Goal: Task Accomplishment & Management: Use online tool/utility

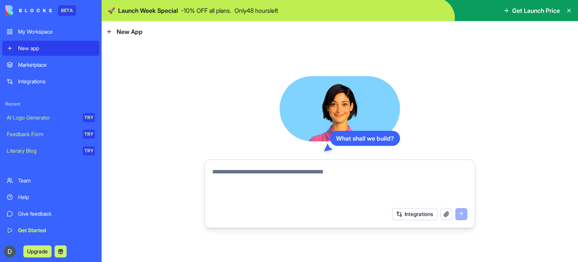
click at [56, 251] on button at bounding box center [61, 251] width 12 height 12
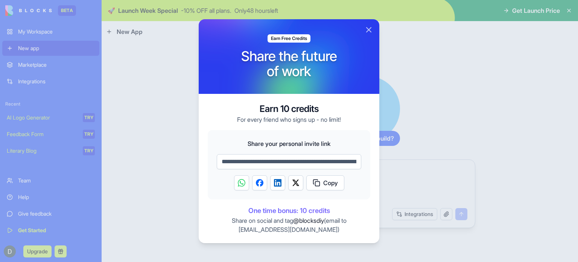
click at [289, 156] on input "**********" at bounding box center [289, 161] width 145 height 15
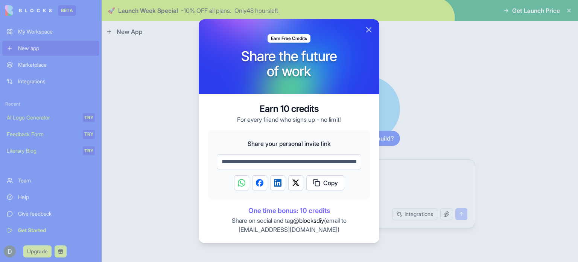
click at [289, 156] on input "**********" at bounding box center [289, 161] width 145 height 15
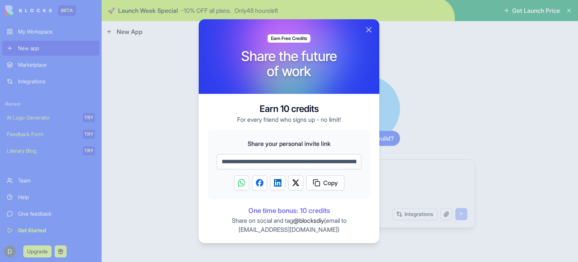
click at [289, 156] on input "**********" at bounding box center [289, 161] width 145 height 15
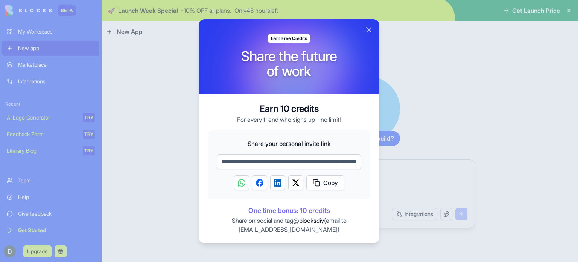
click at [289, 156] on input "**********" at bounding box center [289, 161] width 145 height 15
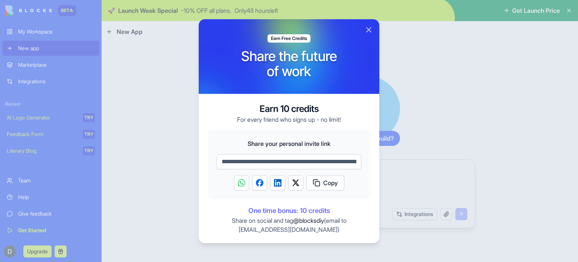
click at [324, 180] on span "Copy" at bounding box center [331, 182] width 15 height 9
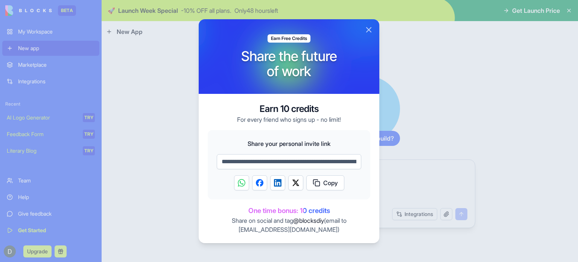
click at [370, 27] on button "Close" at bounding box center [369, 29] width 9 height 9
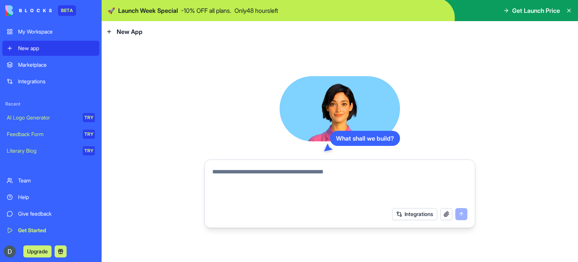
click at [114, 32] on div "New App" at bounding box center [124, 31] width 37 height 9
click at [46, 31] on div "My Workspace" at bounding box center [56, 32] width 77 height 8
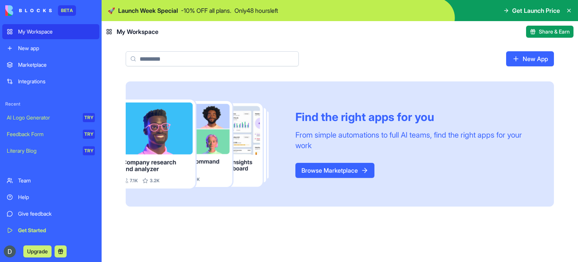
click at [43, 79] on div "Integrations" at bounding box center [56, 82] width 77 height 8
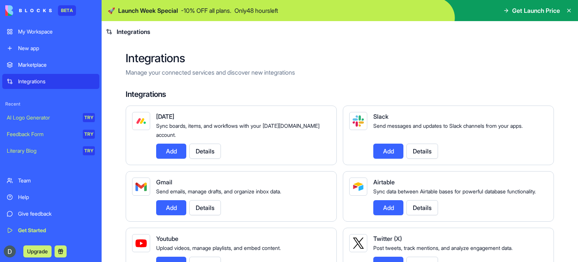
click at [64, 180] on div "Team" at bounding box center [56, 181] width 77 height 8
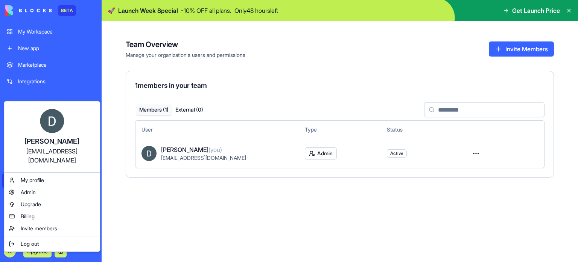
click at [36, 250] on html "BETA My Workspace New app Marketplace Integrations Recent AI Logo Generator TRY…" at bounding box center [289, 131] width 578 height 262
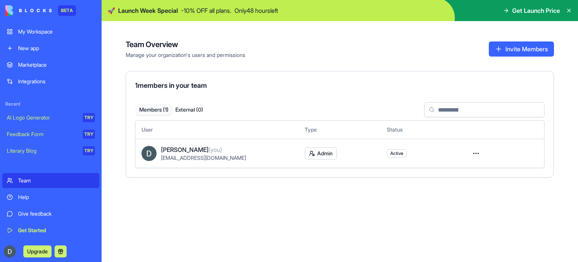
click at [34, 253] on button "Upgrade" at bounding box center [37, 251] width 28 height 12
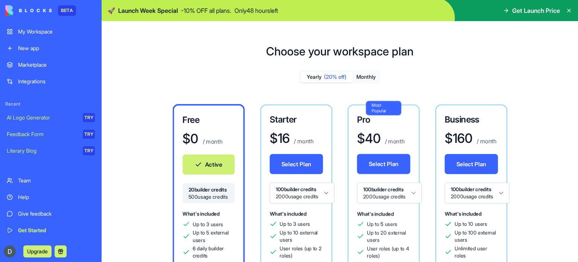
click at [34, 253] on button "Upgrade" at bounding box center [37, 251] width 28 height 12
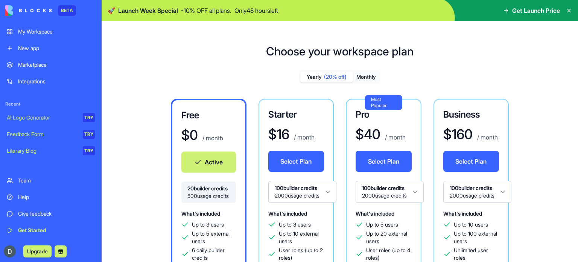
drag, startPoint x: 578, startPoint y: 48, endPoint x: 578, endPoint y: 62, distance: 13.9
click at [578, 62] on div "Choose your workspace plan Yearly (20% off) Monthly Free $ 0 / month Active 20 …" at bounding box center [340, 249] width 477 height 435
click at [578, 60] on div "Choose your workspace plan Yearly (20% off) Monthly Free $ 0 / month Active 20 …" at bounding box center [340, 249] width 477 height 435
click at [513, 42] on div "Choose your workspace plan Yearly (20% off) Monthly Free $ 0 / month Active 20 …" at bounding box center [340, 249] width 477 height 435
click at [37, 60] on link "Marketplace" at bounding box center [50, 64] width 97 height 15
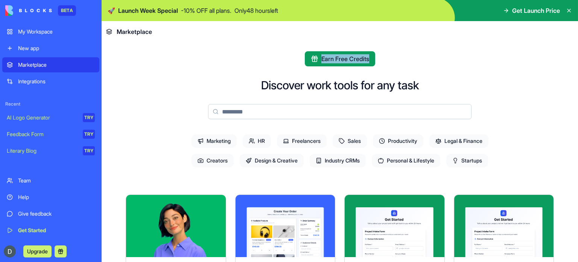
drag, startPoint x: 578, startPoint y: 41, endPoint x: 577, endPoint y: 52, distance: 11.7
click at [577, 52] on div "🚀 Launch Week Special - 10 % OFF all plans. Only 48 hours left Get Launch Price…" at bounding box center [340, 131] width 477 height 262
click at [445, 21] on header "Marketplace" at bounding box center [340, 31] width 477 height 21
click at [354, 58] on span "Earn Free Credits" at bounding box center [346, 58] width 48 height 9
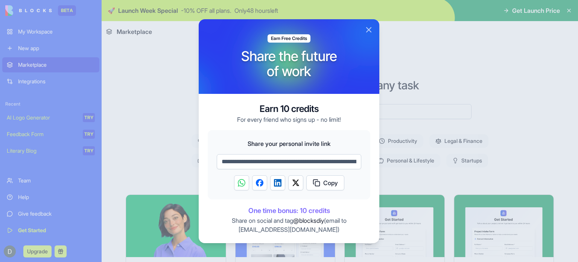
click at [371, 31] on button "Close" at bounding box center [369, 29] width 9 height 9
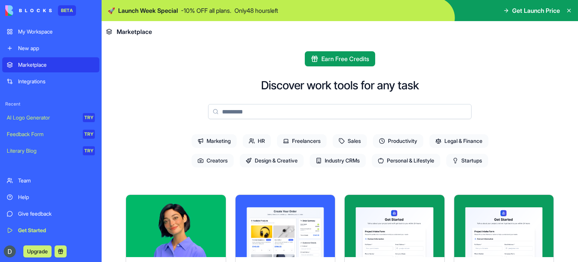
click at [479, 155] on span "Startups" at bounding box center [468, 161] width 42 height 14
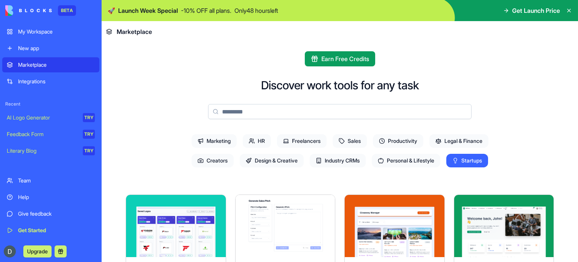
drag, startPoint x: 578, startPoint y: 60, endPoint x: 571, endPoint y: 57, distance: 8.0
click at [571, 57] on main "Earn Free Credits Discover work tools for any task Marketing HR Freelancers Sal…" at bounding box center [340, 152] width 477 height 220
click at [398, 141] on span "Productivity" at bounding box center [398, 141] width 50 height 14
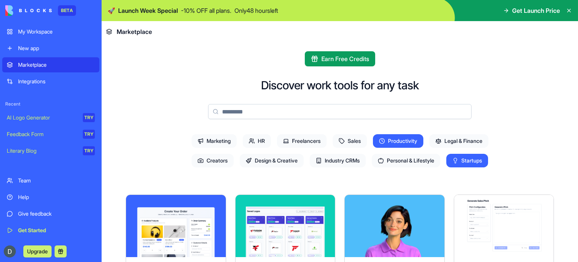
drag, startPoint x: 578, startPoint y: 46, endPoint x: 578, endPoint y: 55, distance: 9.0
click at [578, 55] on main "Earn Free Credits Discover work tools for any task Marketing HR Freelancers Sal…" at bounding box center [340, 152] width 477 height 220
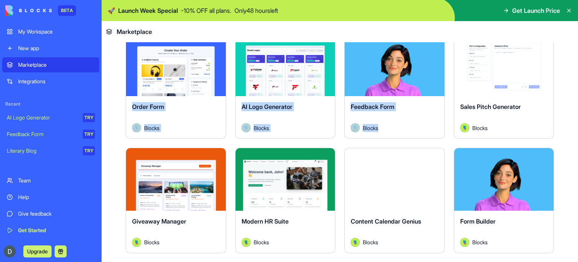
scroll to position [165, 0]
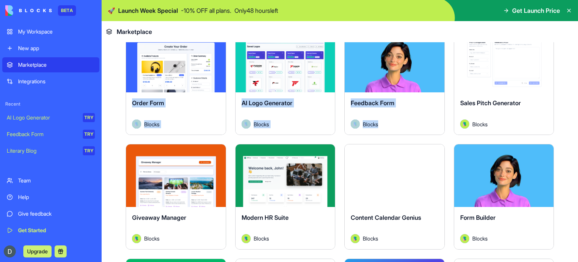
drag, startPoint x: 578, startPoint y: 55, endPoint x: 574, endPoint y: 81, distance: 25.6
click at [574, 81] on main "Earn Free Credits Discover work tools for any task Marketing HR Freelancers Sal…" at bounding box center [340, 152] width 477 height 220
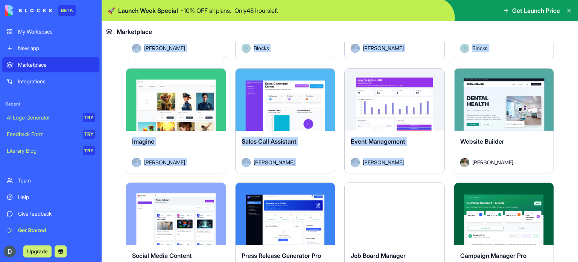
scroll to position [700, 0]
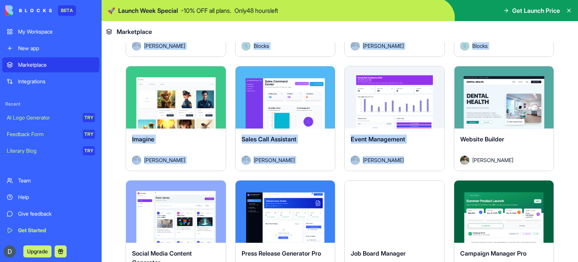
drag, startPoint x: 578, startPoint y: 117, endPoint x: 571, endPoint y: 167, distance: 50.2
click at [571, 167] on main "Earn Free Credits Discover work tools for any task Marketing HR Freelancers Sal…" at bounding box center [340, 152] width 477 height 220
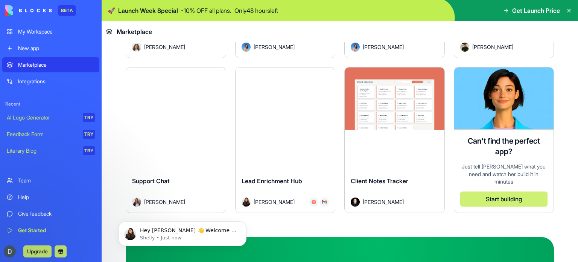
scroll to position [1045, 0]
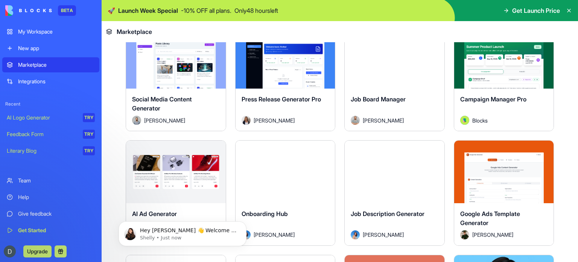
click at [578, 199] on main "Earn Free Credits Discover work tools for any task Marketing HR Freelancers Sal…" at bounding box center [340, 152] width 477 height 220
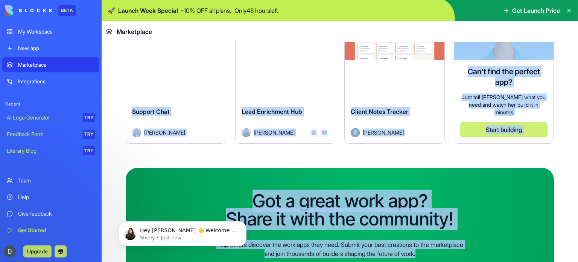
scroll to position [1151, 0]
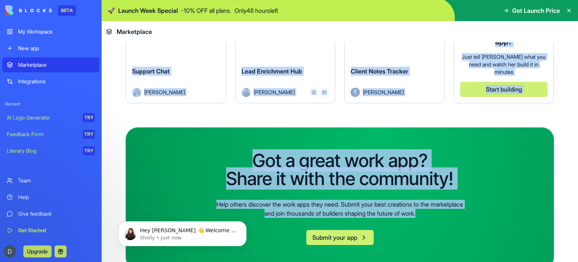
drag, startPoint x: 578, startPoint y: 199, endPoint x: 568, endPoint y: 251, distance: 53.0
click at [568, 251] on main "Earn Free Credits Discover work tools for any task Marketing HR Freelancers Sal…" at bounding box center [340, 152] width 477 height 220
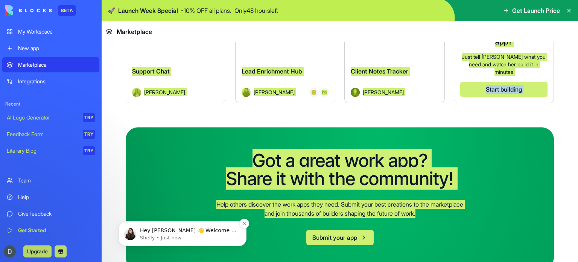
click at [190, 235] on p "Shelly • Just now" at bounding box center [188, 237] width 97 height 7
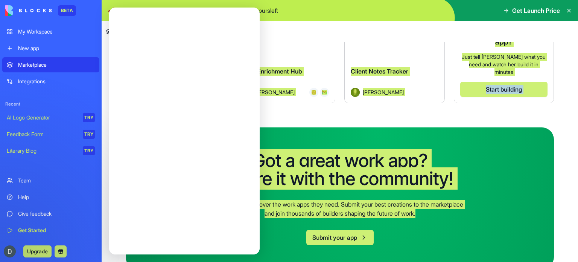
scroll to position [0, 0]
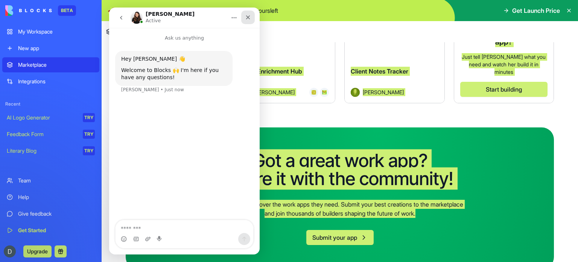
click at [245, 16] on icon "Close" at bounding box center [248, 17] width 6 height 6
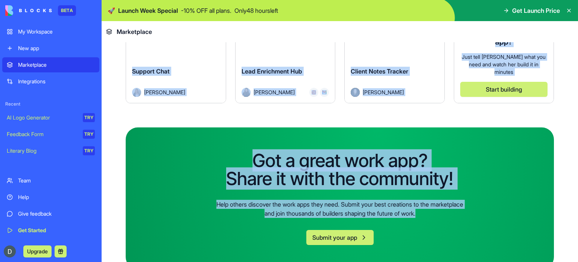
click at [29, 34] on div "My Workspace" at bounding box center [56, 32] width 77 height 8
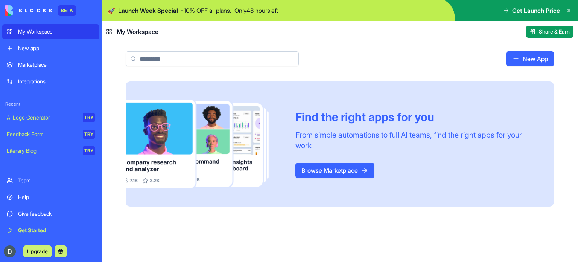
click at [528, 58] on link "New App" at bounding box center [531, 58] width 48 height 15
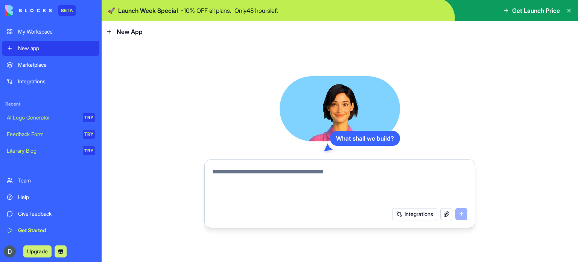
click at [408, 214] on button "Integrations" at bounding box center [414, 214] width 45 height 12
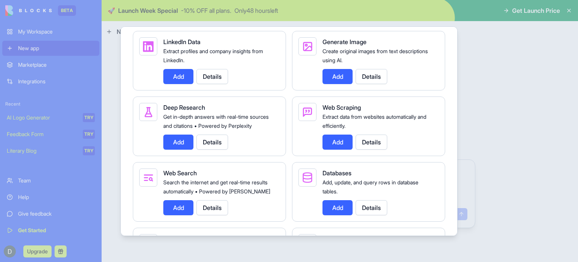
scroll to position [1100, 0]
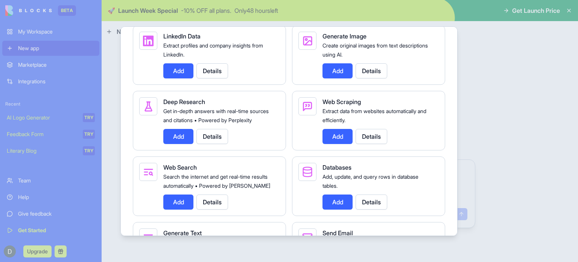
click at [337, 144] on button "Add" at bounding box center [338, 136] width 30 height 15
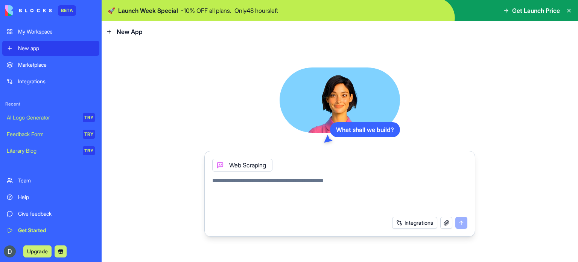
click at [423, 221] on button "Integrations" at bounding box center [414, 223] width 45 height 12
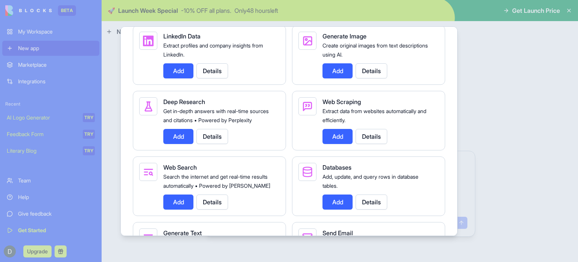
click at [174, 144] on button "Add" at bounding box center [178, 136] width 30 height 15
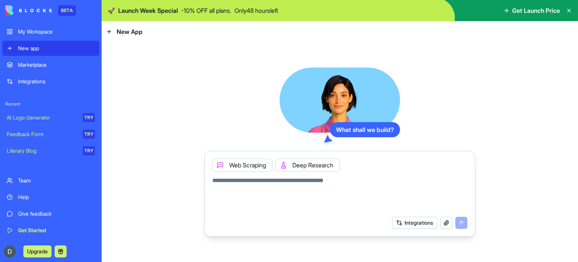
click at [417, 224] on button "Integrations" at bounding box center [414, 223] width 45 height 12
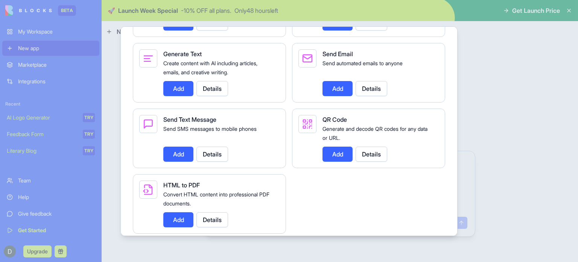
scroll to position [1303, 0]
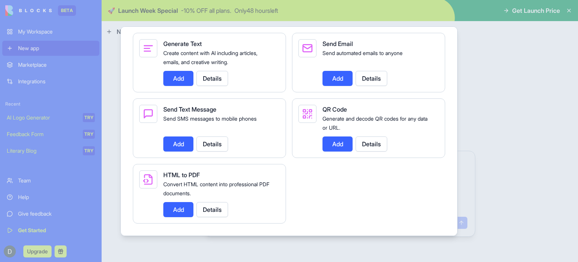
click at [179, 211] on button "Add" at bounding box center [178, 209] width 30 height 15
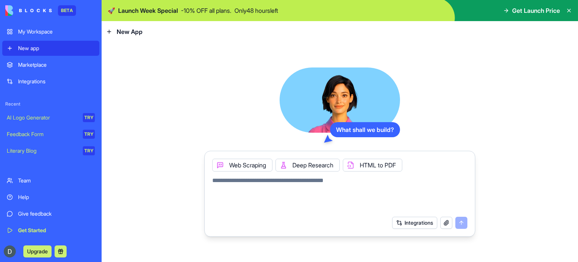
click at [404, 223] on button "Integrations" at bounding box center [414, 223] width 45 height 12
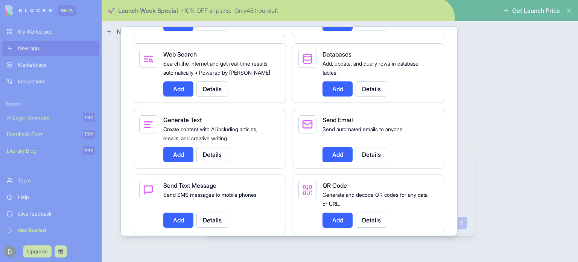
scroll to position [1198, 0]
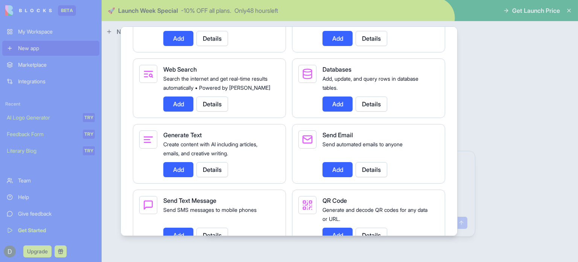
click at [331, 111] on button "Add" at bounding box center [338, 103] width 30 height 15
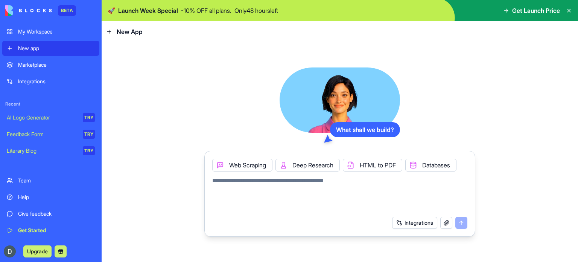
click at [408, 224] on button "Integrations" at bounding box center [414, 223] width 45 height 12
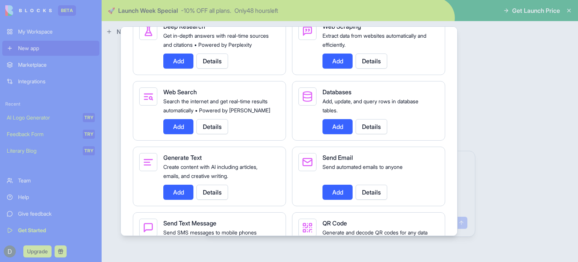
scroll to position [1190, 0]
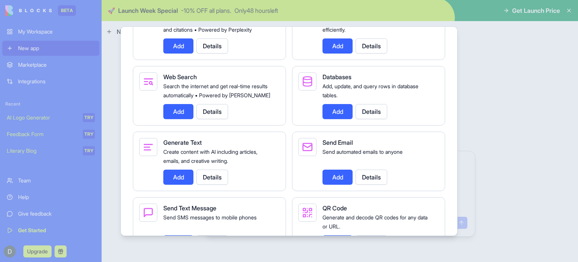
click at [172, 119] on button "Add" at bounding box center [178, 111] width 30 height 15
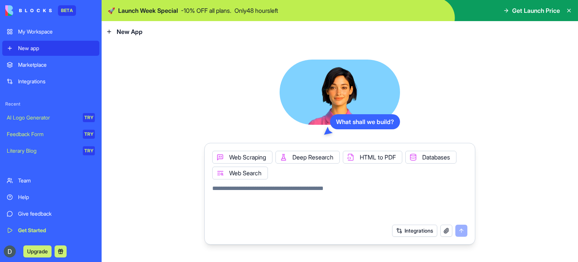
click at [353, 190] on textarea at bounding box center [339, 202] width 255 height 36
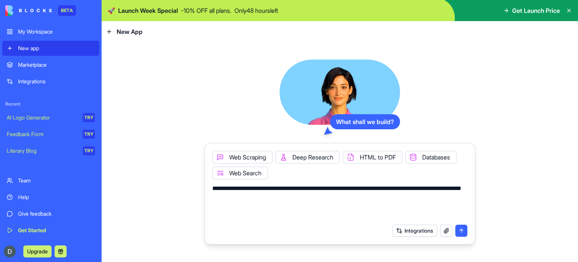
type textarea "**********"
click at [464, 230] on button "submit" at bounding box center [462, 230] width 12 height 12
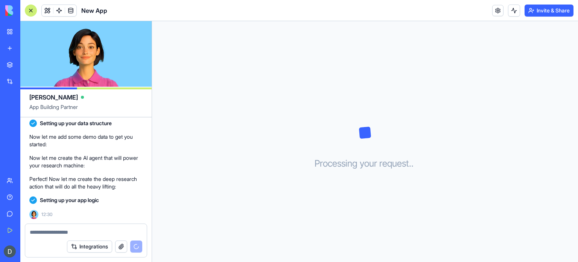
scroll to position [182, 0]
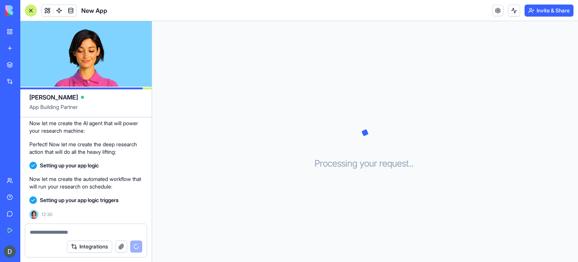
click at [211, 125] on div "Processing your request . . ." at bounding box center [365, 141] width 426 height 241
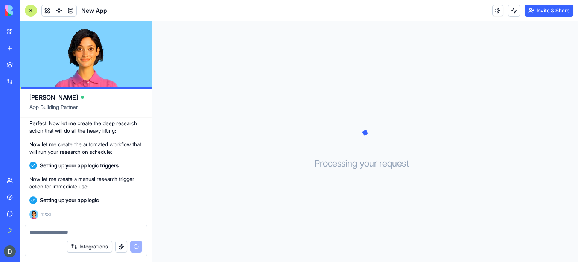
click at [256, 117] on div "Processing your request . . ." at bounding box center [365, 141] width 426 height 241
click at [245, 125] on div "Processing your request . . ." at bounding box center [365, 141] width 426 height 241
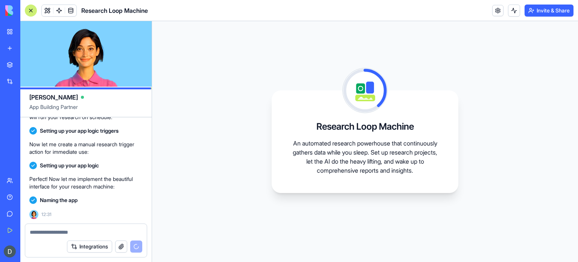
scroll to position [292, 0]
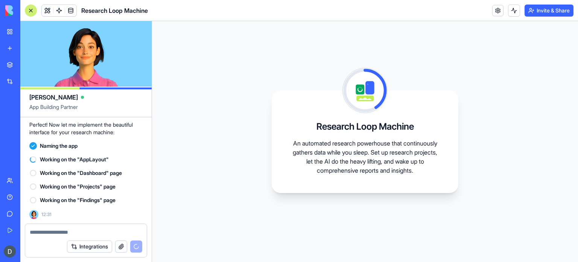
click at [245, 125] on div "Research Loop Machine An automated research powerhouse that continuously gather…" at bounding box center [365, 141] width 426 height 241
click at [226, 145] on div "Research Loop Machine An automated research powerhouse that continuously gather…" at bounding box center [365, 141] width 426 height 241
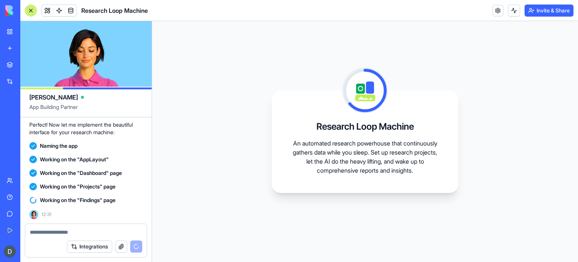
click at [244, 176] on div "Research Loop Machine An automated research powerhouse that continuously gather…" at bounding box center [365, 141] width 426 height 241
click at [229, 188] on div "Research Loop Machine An automated research powerhouse that continuously gather…" at bounding box center [365, 141] width 426 height 241
click at [286, 162] on div "Research Loop Machine An automated research powerhouse that continuously gather…" at bounding box center [365, 141] width 187 height 102
click at [239, 152] on div "Research Loop Machine An automated research powerhouse that continuously gather…" at bounding box center [365, 141] width 426 height 241
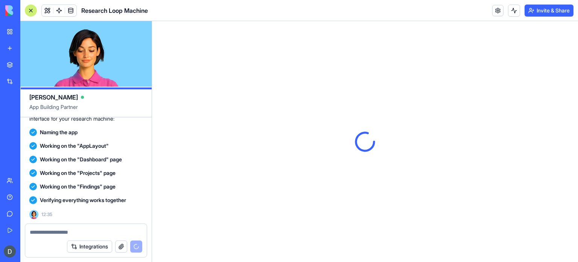
scroll to position [0, 0]
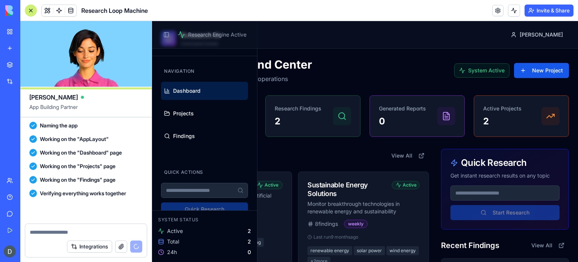
scroll to position [554, 0]
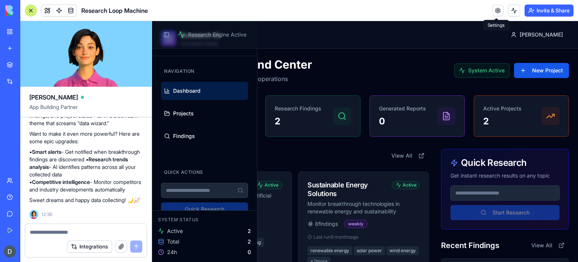
click at [494, 8] on link at bounding box center [498, 10] width 11 height 11
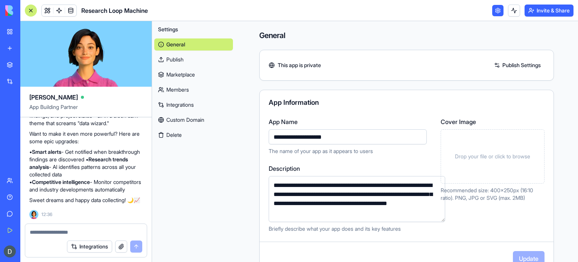
click at [175, 60] on link "Publish" at bounding box center [193, 59] width 79 height 12
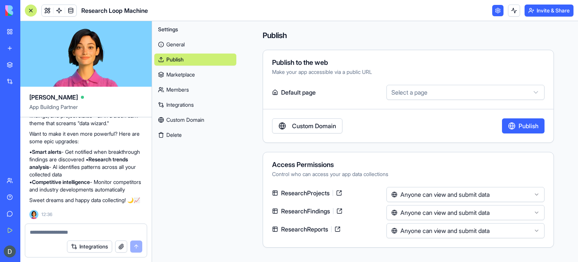
click at [190, 73] on link "Marketplace" at bounding box center [195, 75] width 82 height 12
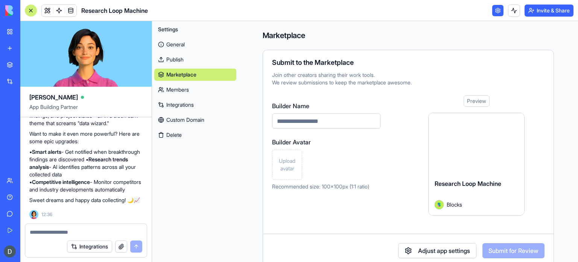
click at [179, 96] on div "General Publish Marketplace Members Integrations Custom Domain Delete" at bounding box center [195, 87] width 82 height 105
click at [181, 91] on link "Members" at bounding box center [195, 90] width 82 height 12
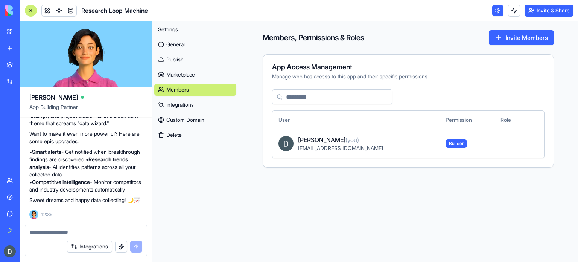
click at [192, 104] on link "Integrations" at bounding box center [195, 105] width 82 height 12
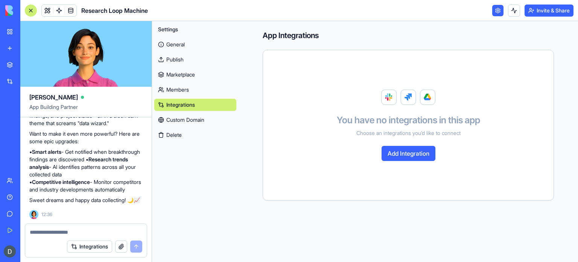
click at [397, 150] on button "Add Integration" at bounding box center [409, 153] width 54 height 15
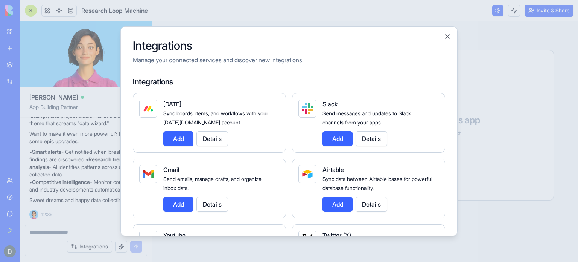
click at [396, 84] on h4 "Integrations" at bounding box center [289, 81] width 313 height 11
drag, startPoint x: 396, startPoint y: 84, endPoint x: 417, endPoint y: 78, distance: 21.6
click at [417, 78] on h4 "Integrations" at bounding box center [289, 81] width 313 height 11
click at [450, 36] on button "Close" at bounding box center [448, 37] width 8 height 8
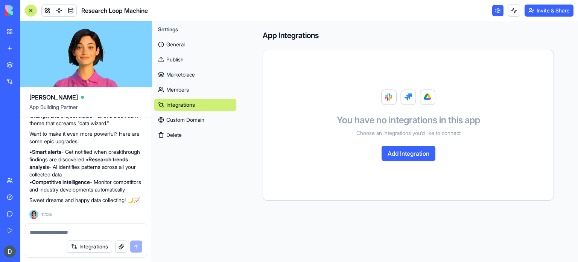
click at [197, 121] on link "Custom Domain" at bounding box center [195, 120] width 82 height 12
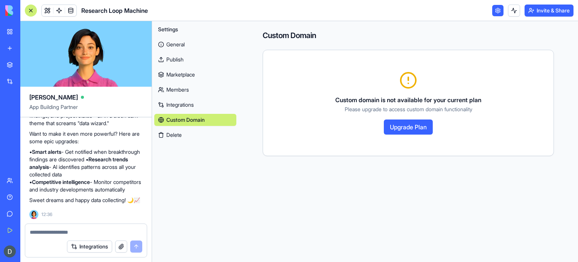
click at [173, 30] on span "Settings" at bounding box center [168, 30] width 20 height 8
click at [169, 44] on link "General" at bounding box center [195, 44] width 82 height 12
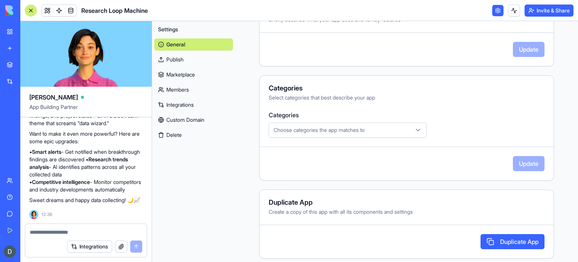
scroll to position [214, 0]
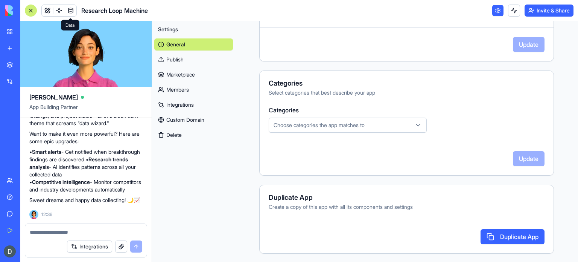
click at [70, 10] on span at bounding box center [70, 10] width 21 height 21
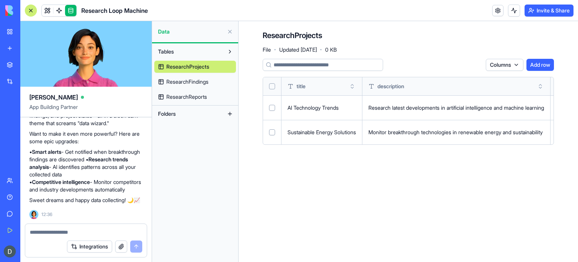
click at [190, 83] on span "ResearchFindings" at bounding box center [187, 82] width 42 height 8
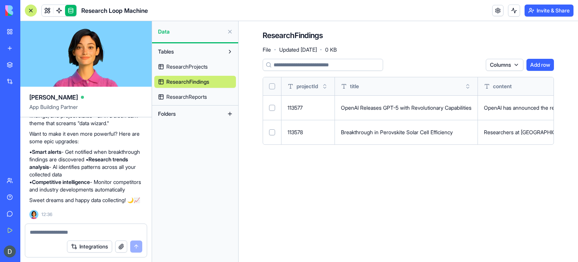
click at [183, 98] on span "ResearchReports" at bounding box center [186, 97] width 41 height 8
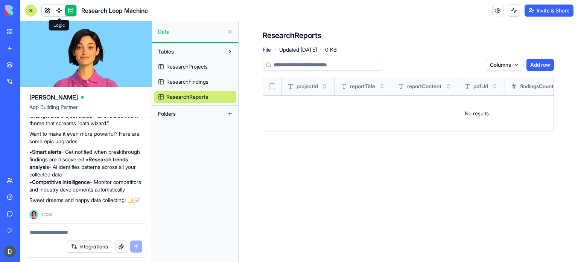
click at [63, 11] on span at bounding box center [59, 10] width 21 height 21
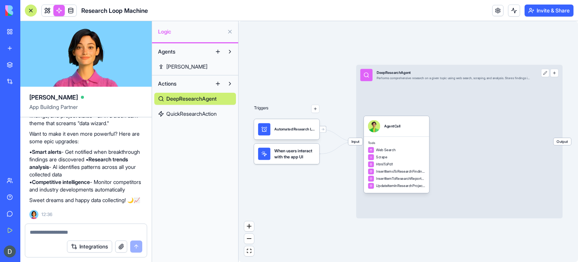
click at [192, 108] on link "QuickResearchAction" at bounding box center [195, 114] width 82 height 12
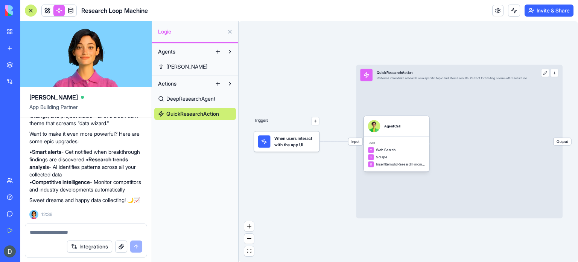
click at [198, 101] on span "DeepResearchAgent" at bounding box center [190, 99] width 49 height 8
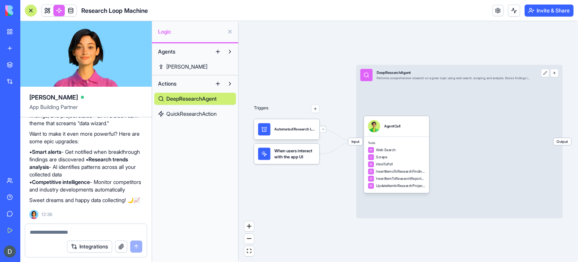
click at [186, 63] on link "[PERSON_NAME]" at bounding box center [195, 67] width 82 height 12
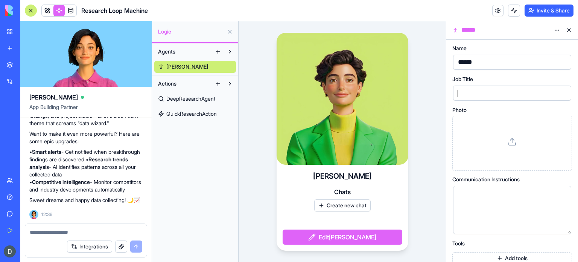
click at [475, 91] on div at bounding box center [506, 92] width 100 height 11
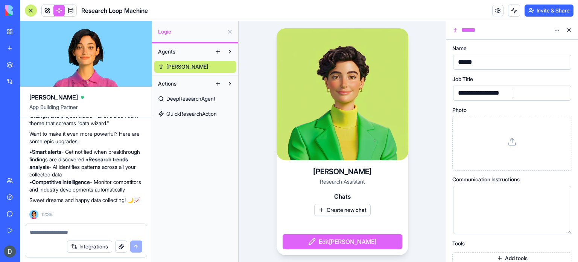
click at [479, 209] on div at bounding box center [506, 210] width 100 height 38
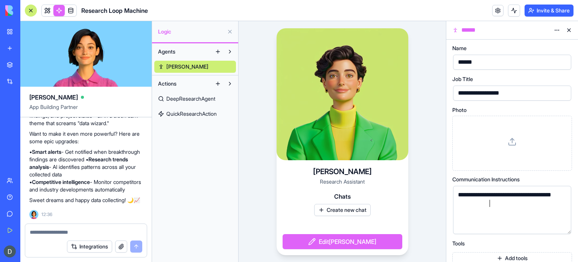
click at [518, 208] on div "**********" at bounding box center [506, 210] width 100 height 38
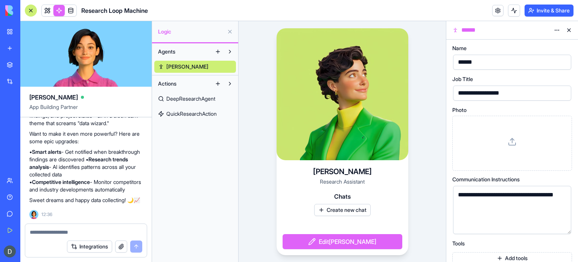
click at [511, 253] on button "Add tools" at bounding box center [513, 258] width 120 height 12
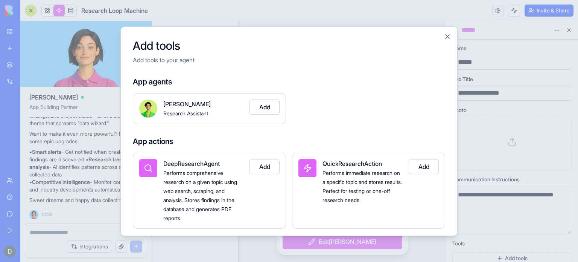
click at [266, 164] on button "Add" at bounding box center [265, 166] width 30 height 15
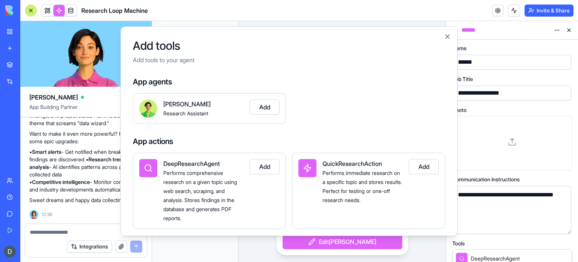
scroll to position [56, 0]
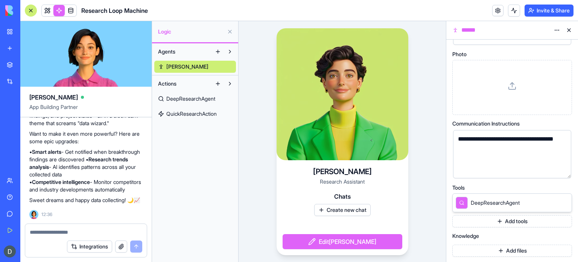
click at [504, 246] on button "Add files" at bounding box center [513, 250] width 120 height 12
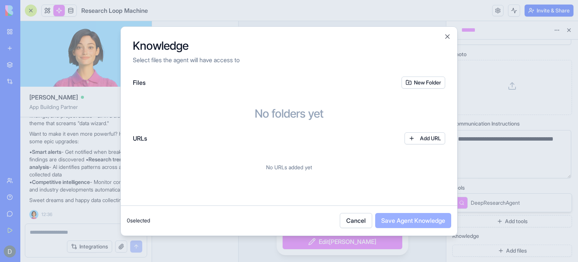
click at [418, 88] on button "New Folder" at bounding box center [424, 82] width 44 height 12
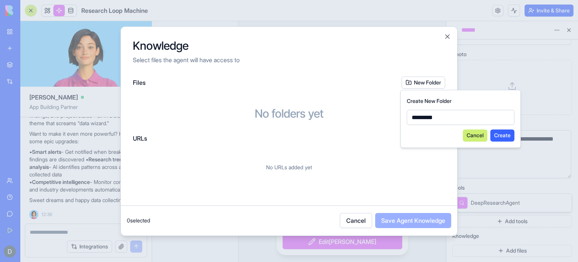
type input "*********"
click at [508, 134] on button "Create" at bounding box center [503, 135] width 24 height 12
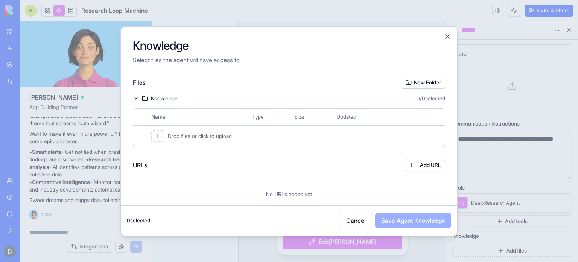
click at [158, 134] on icon at bounding box center [157, 136] width 6 height 6
click at [190, 133] on span "Drop files or click to upload" at bounding box center [200, 136] width 64 height 8
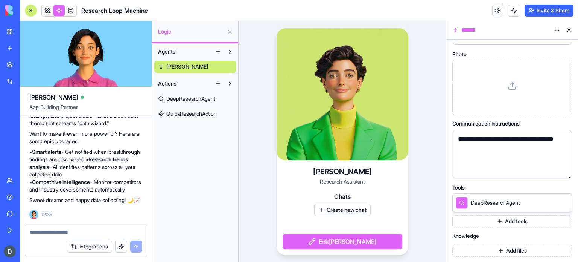
click at [501, 249] on button "Add files" at bounding box center [513, 250] width 120 height 12
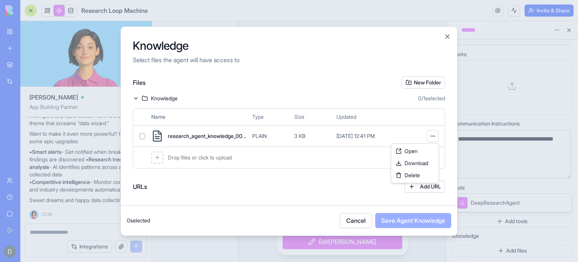
click at [434, 134] on body "BETA My Workspace New app Marketplace Integrations Recent New App AI Logo Gener…" at bounding box center [289, 131] width 578 height 262
click at [235, 154] on body "BETA My Workspace New app Marketplace Integrations Recent New App AI Logo Gener…" at bounding box center [289, 131] width 578 height 262
click at [157, 162] on div at bounding box center [157, 157] width 12 height 12
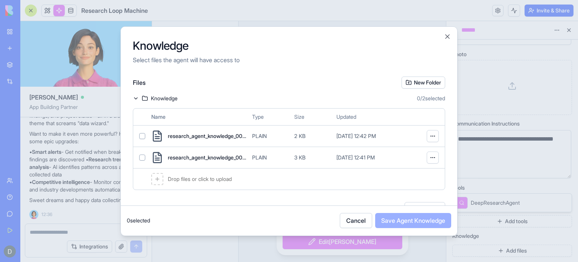
click at [142, 134] on button "button" at bounding box center [142, 136] width 6 height 6
click at [142, 156] on button "button" at bounding box center [142, 157] width 6 height 6
click at [410, 216] on button "Save Agent Knowledge" at bounding box center [413, 220] width 76 height 15
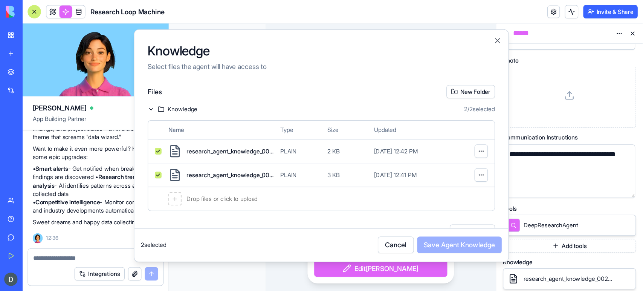
scroll to position [96, 0]
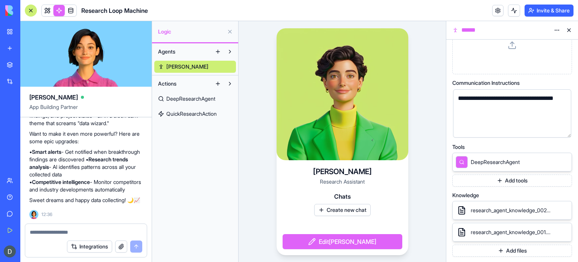
click at [472, 177] on button "Add tools" at bounding box center [513, 180] width 120 height 12
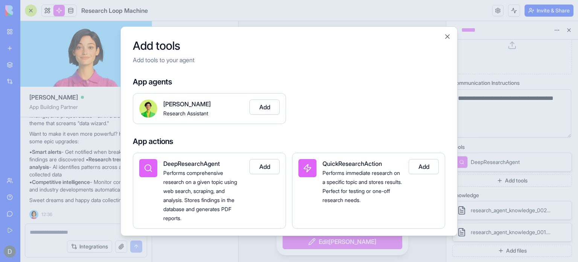
click at [325, 140] on h4 "App actions" at bounding box center [289, 141] width 313 height 11
click at [170, 58] on p "Add tools to your agent" at bounding box center [289, 59] width 313 height 9
click at [285, 61] on p "Add tools to your agent" at bounding box center [289, 59] width 313 height 9
click at [272, 107] on button "Add" at bounding box center [265, 106] width 30 height 15
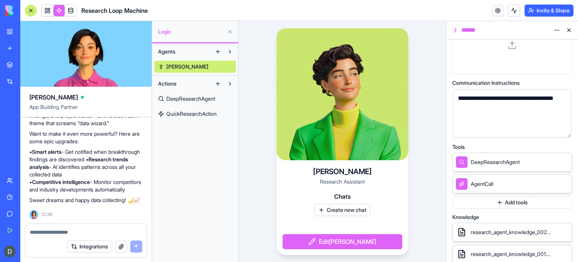
click at [491, 201] on button "Add tools" at bounding box center [513, 202] width 120 height 12
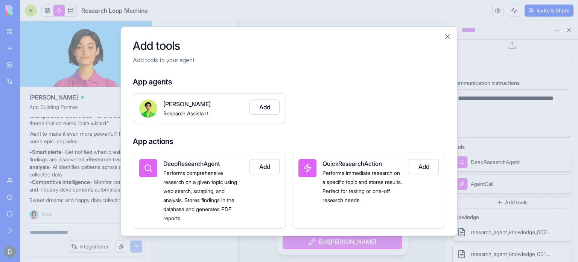
click at [425, 163] on button "Add" at bounding box center [424, 166] width 30 height 15
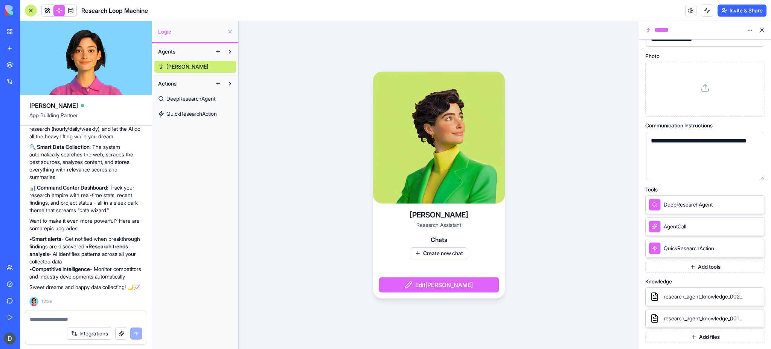
scroll to position [53, 0]
drag, startPoint x: 321, startPoint y: 6, endPoint x: 537, endPoint y: 195, distance: 288.0
click at [537, 195] on div "[PERSON_NAME] Research Assistant Chats Create new chat Edit [PERSON_NAME]" at bounding box center [439, 185] width 400 height 328
click at [578, 32] on html "BETA My Workspace New app Marketplace Integrations Recent New App AI Logo Gener…" at bounding box center [385, 174] width 771 height 349
click at [578, 27] on html "BETA My Workspace New app Marketplace Integrations Recent New App AI Logo Gener…" at bounding box center [385, 174] width 771 height 349
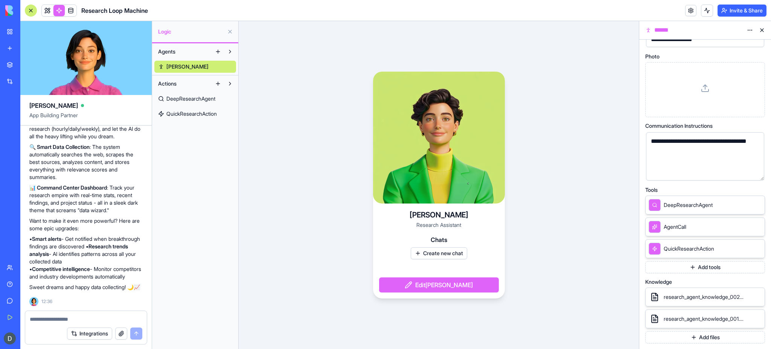
click at [578, 261] on button "Add files" at bounding box center [706, 337] width 120 height 12
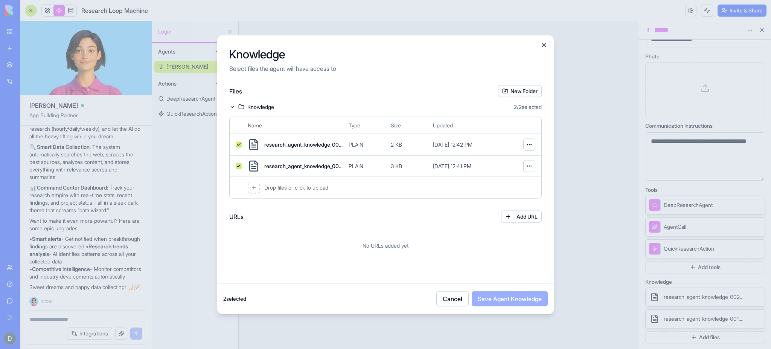
click at [255, 185] on icon at bounding box center [254, 188] width 6 height 6
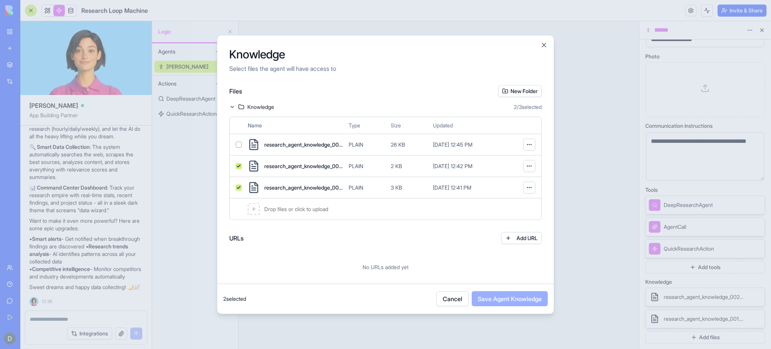
click at [236, 143] on button "button" at bounding box center [239, 145] width 6 height 6
click at [500, 261] on button "Save Agent Knowledge" at bounding box center [510, 298] width 76 height 15
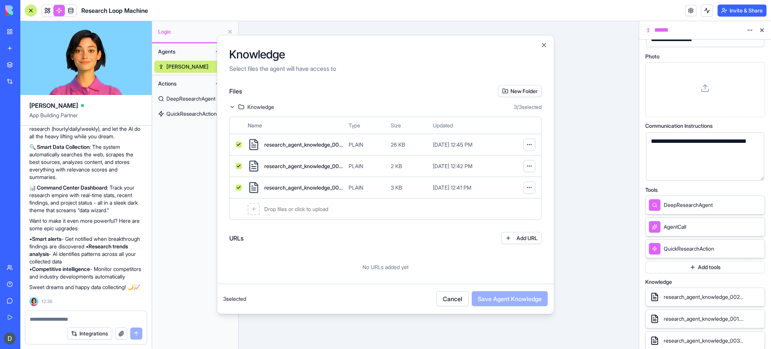
scroll to position [75, 0]
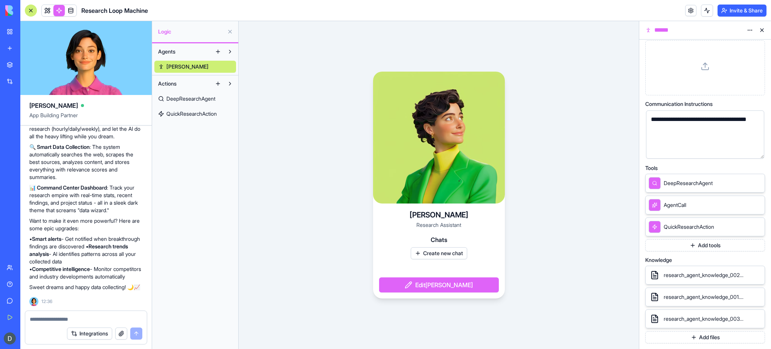
click at [578, 261] on button "Add files" at bounding box center [706, 337] width 120 height 12
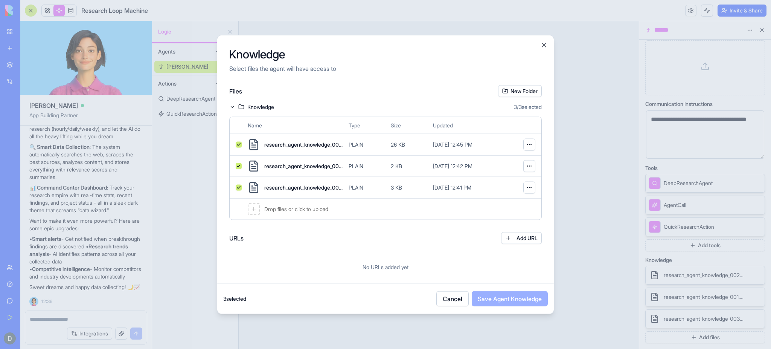
click at [519, 234] on button "Add URL" at bounding box center [521, 238] width 41 height 12
drag, startPoint x: 519, startPoint y: 234, endPoint x: 415, endPoint y: 246, distance: 105.4
click at [415, 246] on div "URLs Add URL *********" at bounding box center [385, 253] width 313 height 42
click at [383, 261] on div "*********" at bounding box center [353, 261] width 237 height 11
click at [503, 261] on button at bounding box center [501, 262] width 23 height 12
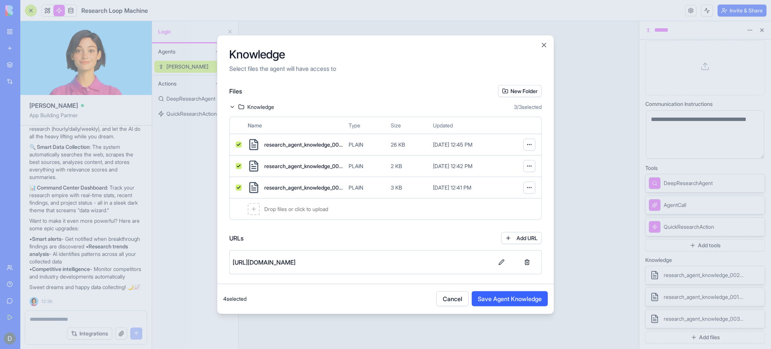
click at [508, 235] on button "Add URL" at bounding box center [521, 238] width 41 height 12
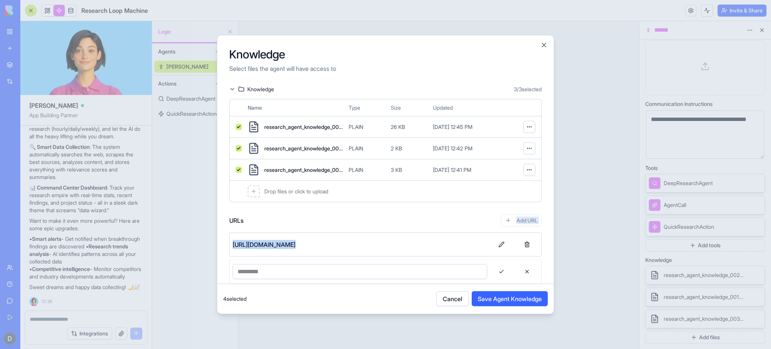
drag, startPoint x: 455, startPoint y: 229, endPoint x: 433, endPoint y: 266, distance: 42.8
click at [433, 261] on div "Files New Folder Knowledge 3 / 3 selected Name Type Size Updated research_agent…" at bounding box center [385, 184] width 337 height 198
click at [406, 261] on div "*********" at bounding box center [353, 271] width 237 height 11
click at [503, 261] on button at bounding box center [501, 272] width 23 height 12
click at [516, 220] on button "Add URL" at bounding box center [521, 220] width 41 height 12
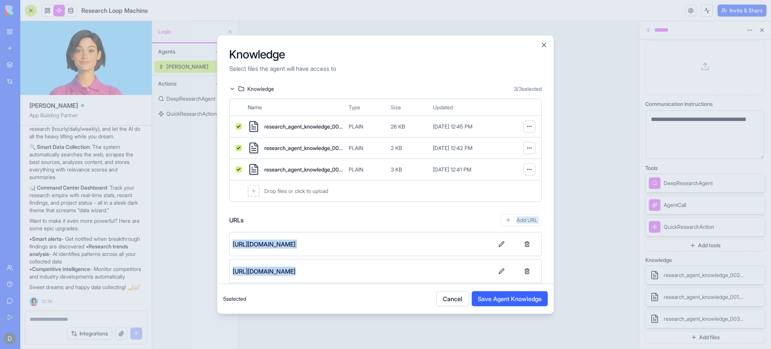
scroll to position [45, 0]
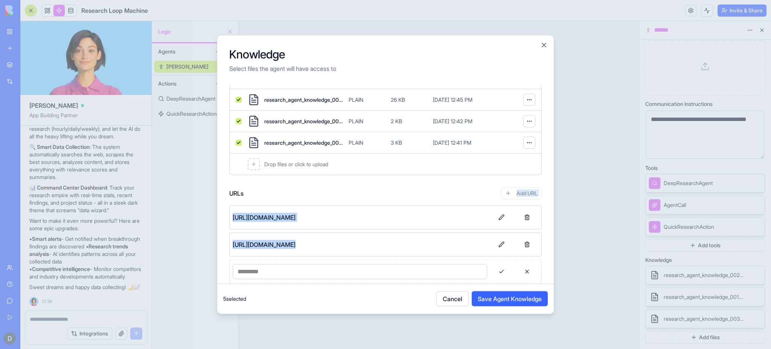
drag, startPoint x: 447, startPoint y: 208, endPoint x: 437, endPoint y: 256, distance: 50.1
click at [437, 256] on div "Files New Folder Knowledge 3 / 3 selected Name Type Size Updated research_agent…" at bounding box center [385, 184] width 337 height 198
click at [456, 254] on div "[URL][DOMAIN_NAME]" at bounding box center [385, 244] width 313 height 24
click at [273, 261] on div "*********" at bounding box center [353, 271] width 237 height 11
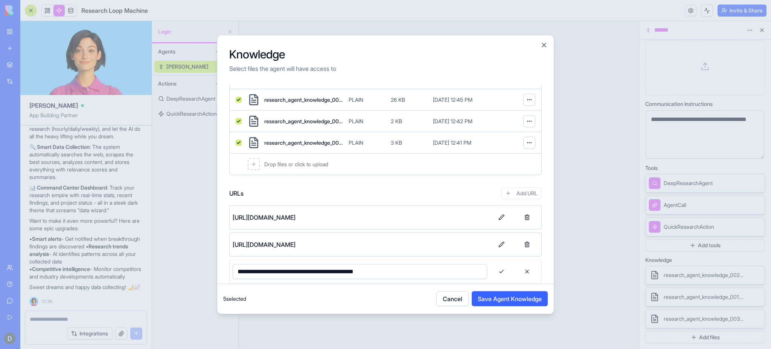
click at [500, 261] on button at bounding box center [501, 272] width 23 height 12
click at [499, 261] on button "Save Agent Knowledge" at bounding box center [510, 298] width 76 height 15
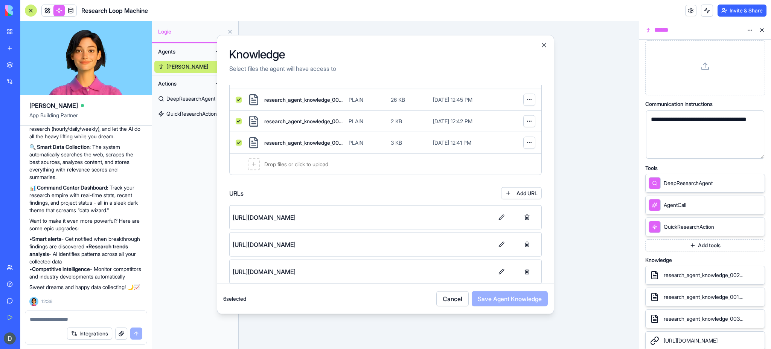
scroll to position [134, 0]
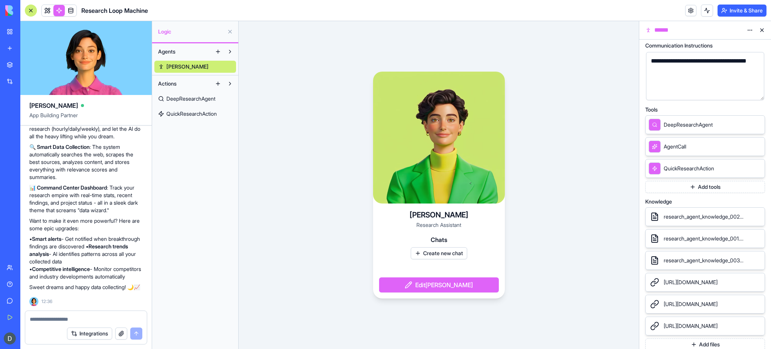
click at [229, 83] on button at bounding box center [230, 84] width 12 height 12
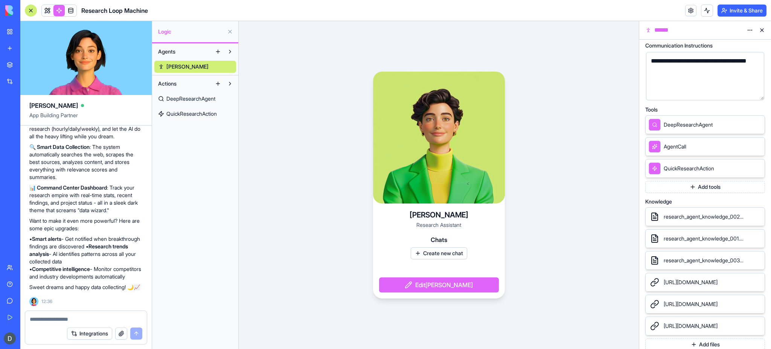
click at [50, 261] on textarea at bounding box center [86, 319] width 113 height 8
click at [49, 261] on textarea at bounding box center [86, 319] width 113 height 8
click at [51, 261] on textarea at bounding box center [86, 319] width 113 height 8
type textarea "*"
type textarea "**********"
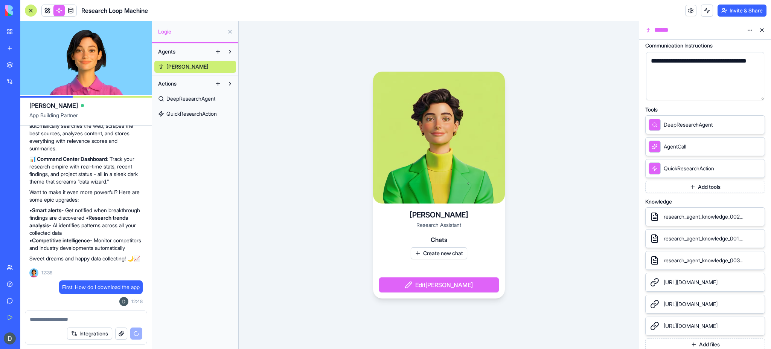
scroll to position [764, 0]
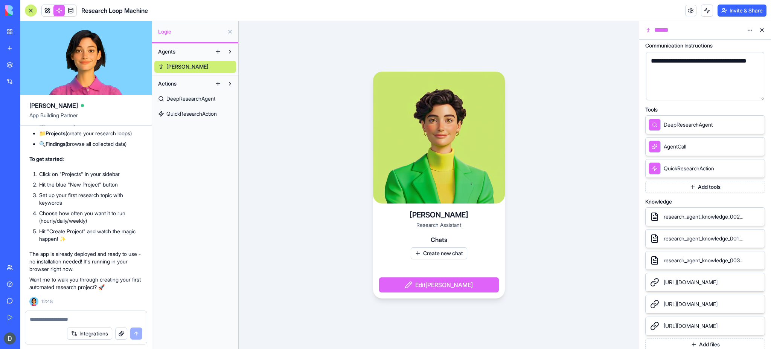
click at [100, 189] on ol "Click on "Projects" in your sidebar Hit the blue "New Project" button Set up yo…" at bounding box center [85, 206] width 113 height 72
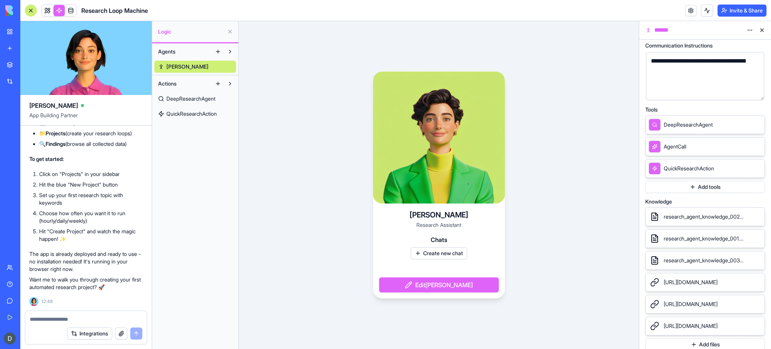
click at [50, 261] on div at bounding box center [86, 317] width 122 height 12
click at [49, 261] on textarea at bounding box center [86, 319] width 113 height 8
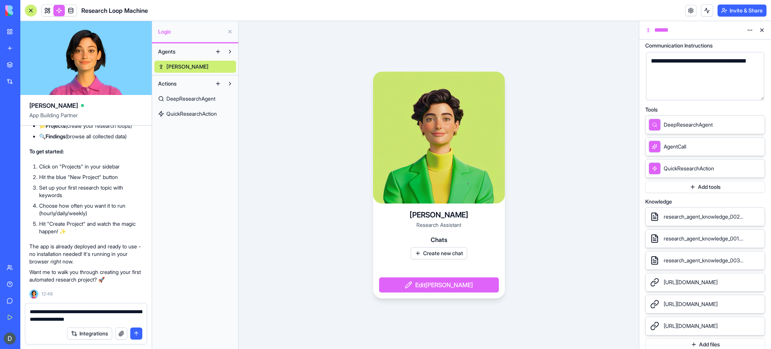
type textarea "**********"
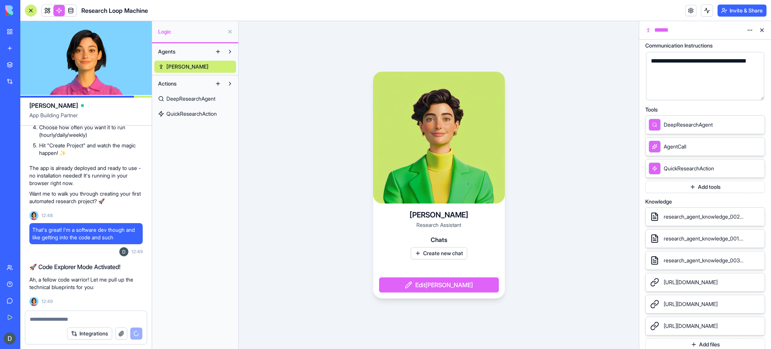
scroll to position [1381, 0]
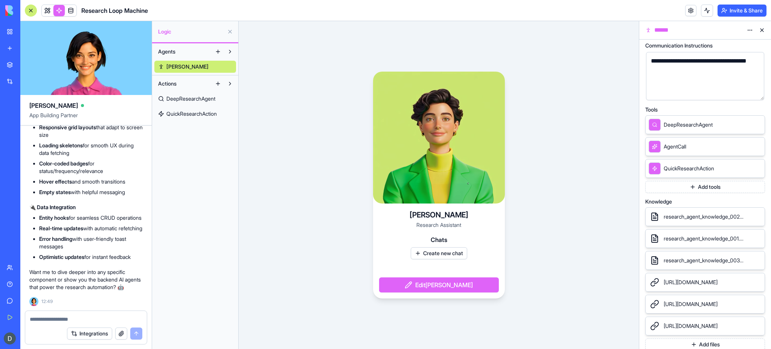
click at [110, 224] on li "Real-time updates with automatic refetching" at bounding box center [91, 228] width 104 height 8
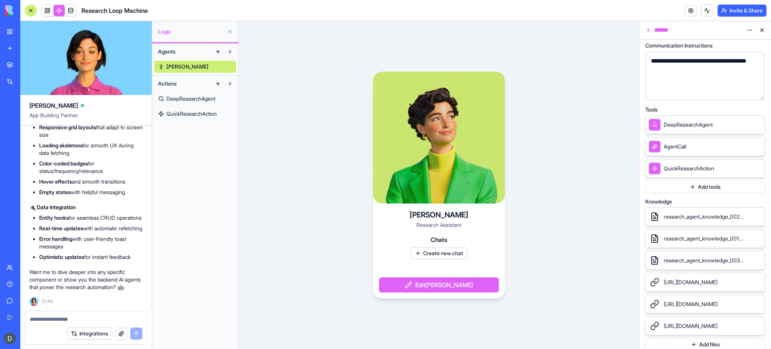
click at [62, 261] on textarea at bounding box center [86, 319] width 113 height 8
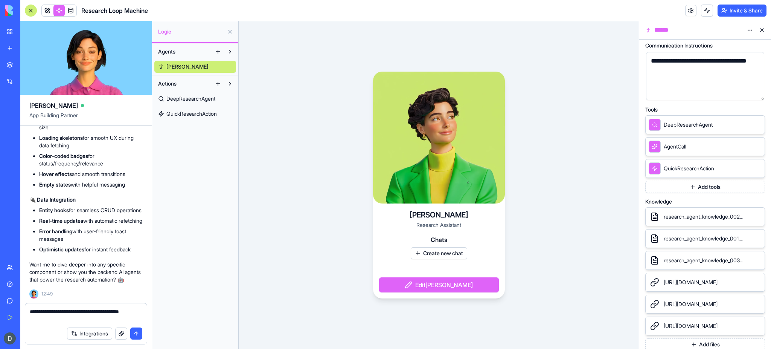
type textarea "**********"
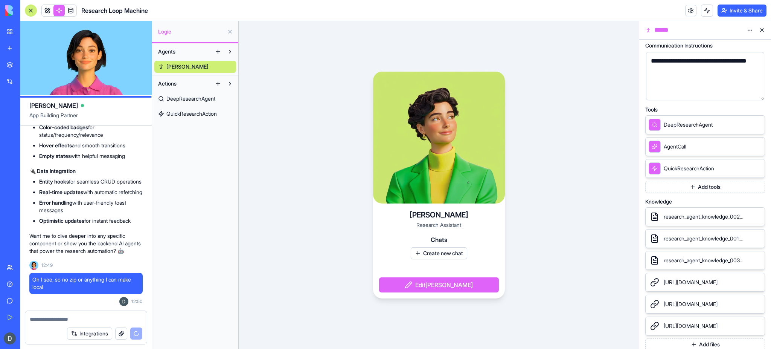
scroll to position [1774, 0]
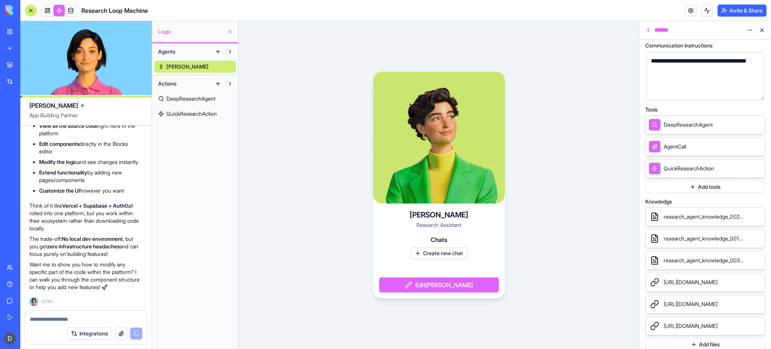
click at [110, 210] on p "Think of it like Vercel + Supabase + Auth0 all rolled into one platform, but yo…" at bounding box center [85, 217] width 113 height 30
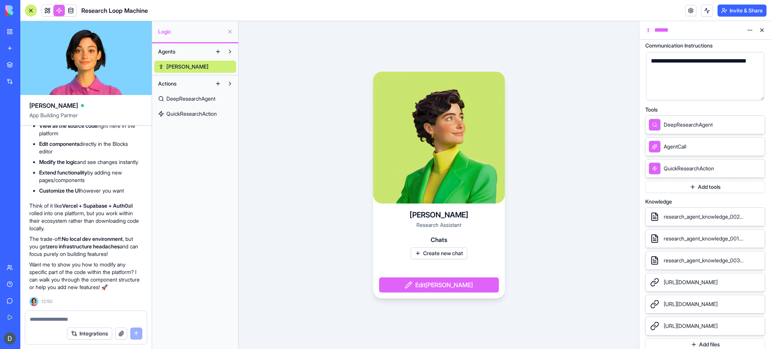
click at [115, 234] on div "Ah, I see what you're looking for! 🤔 Unfortunately, no zip downloads - this isn…" at bounding box center [85, 126] width 113 height 328
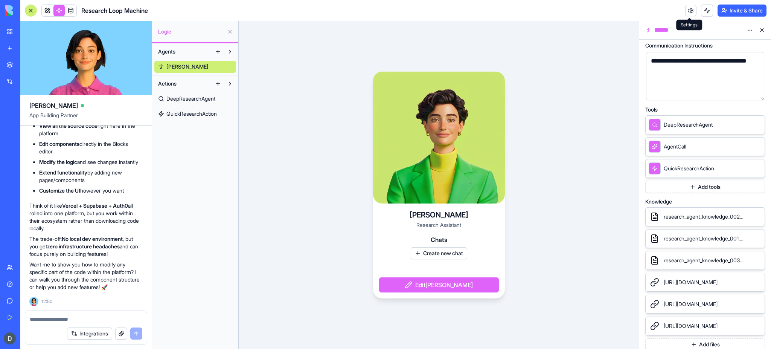
click at [578, 12] on header "Research Loop Machine Invite & Share" at bounding box center [395, 10] width 751 height 21
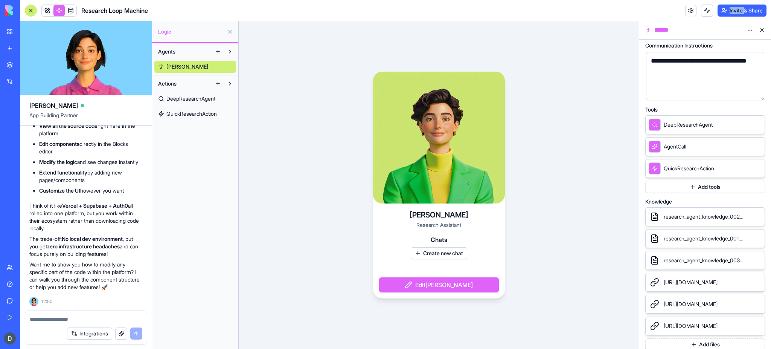
click at [578, 12] on header "Research Loop Machine Invite & Share" at bounding box center [395, 10] width 751 height 21
click at [578, 11] on link at bounding box center [690, 10] width 11 height 11
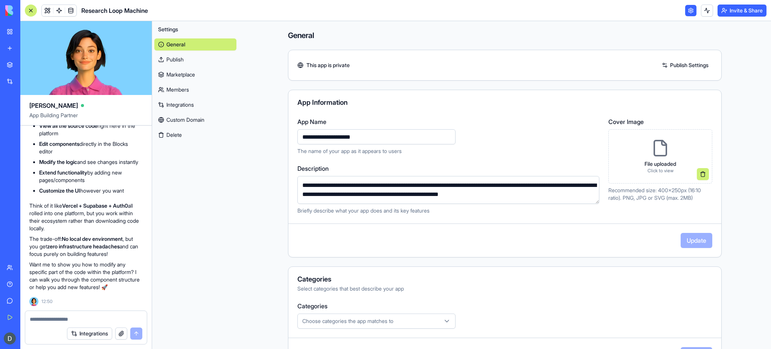
click at [578, 148] on div "File uploaded Click to view" at bounding box center [661, 156] width 44 height 47
click at [191, 74] on link "Marketplace" at bounding box center [195, 75] width 82 height 12
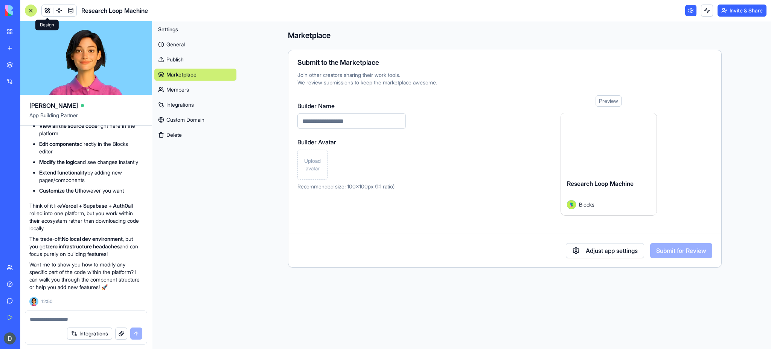
click at [47, 9] on link at bounding box center [47, 10] width 11 height 11
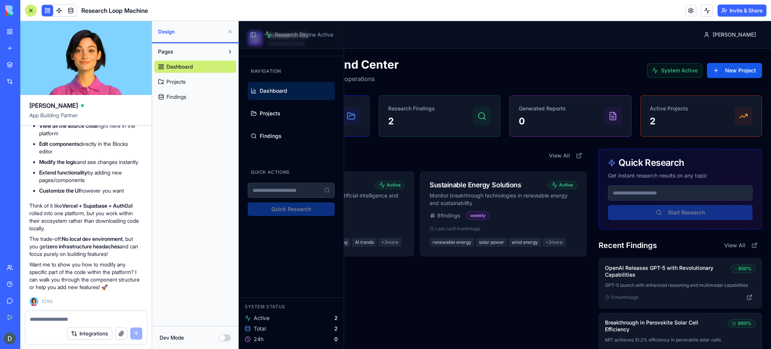
click at [62, 261] on textarea at bounding box center [86, 319] width 113 height 8
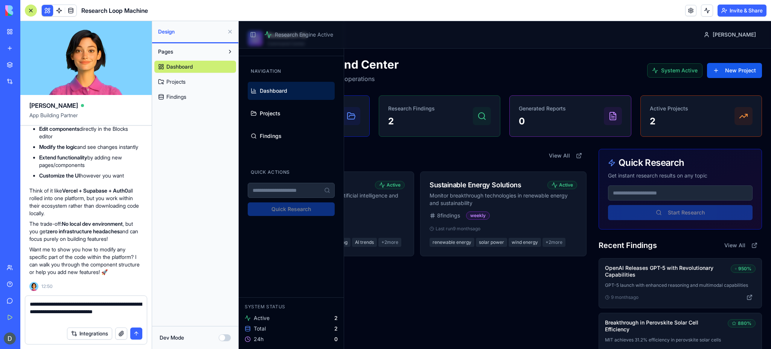
type textarea "**********"
click at [221, 261] on button "Dev Mode" at bounding box center [225, 337] width 12 height 7
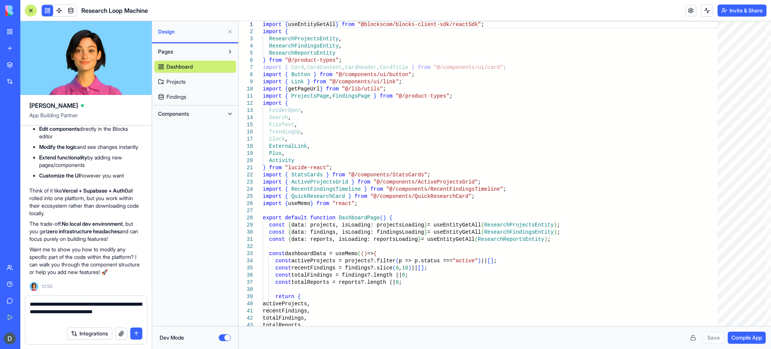
click at [578, 261] on span "Compile App" at bounding box center [747, 338] width 31 height 8
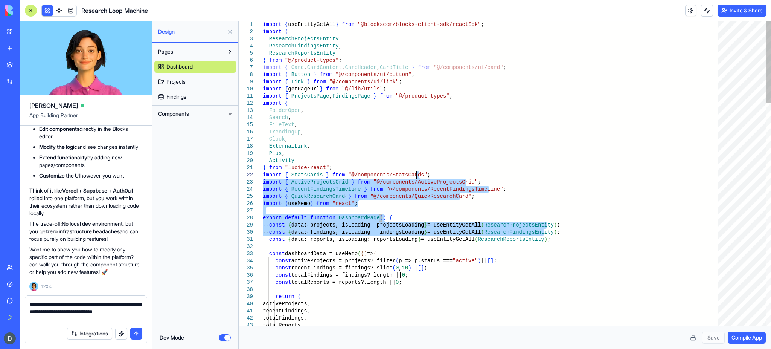
drag, startPoint x: 676, startPoint y: 232, endPoint x: 686, endPoint y: 176, distance: 57.6
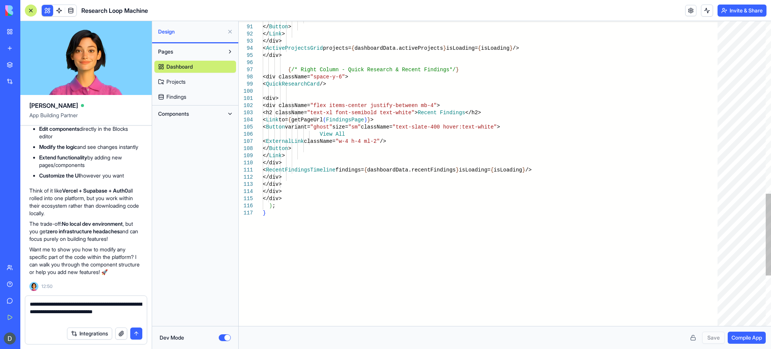
click at [578, 111] on div at bounding box center [742, 173] width 48 height 305
click at [203, 111] on button "Components" at bounding box center [189, 114] width 70 height 12
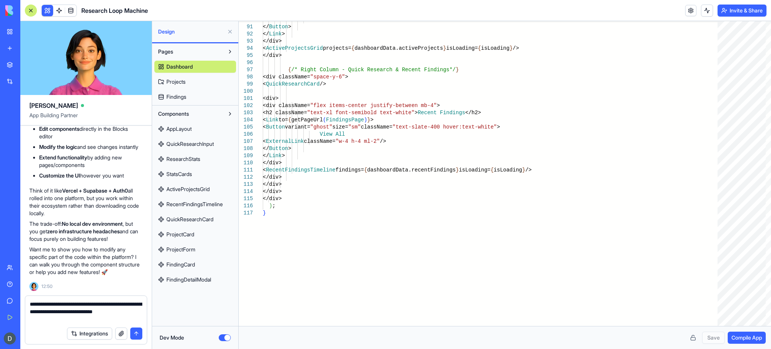
click at [198, 129] on link "AppLayout" at bounding box center [195, 129] width 82 height 12
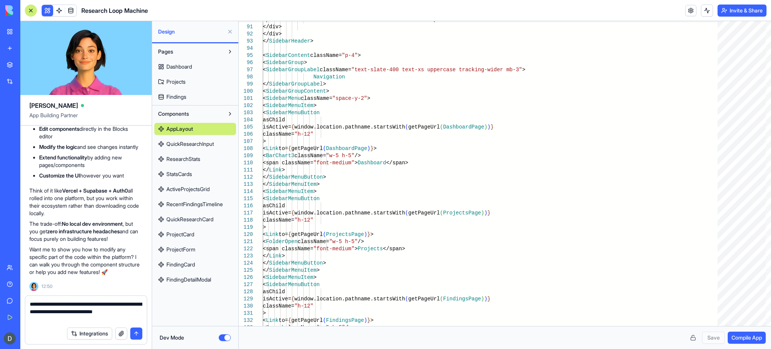
click at [197, 143] on span "QuickResearchInput" at bounding box center [189, 144] width 47 height 8
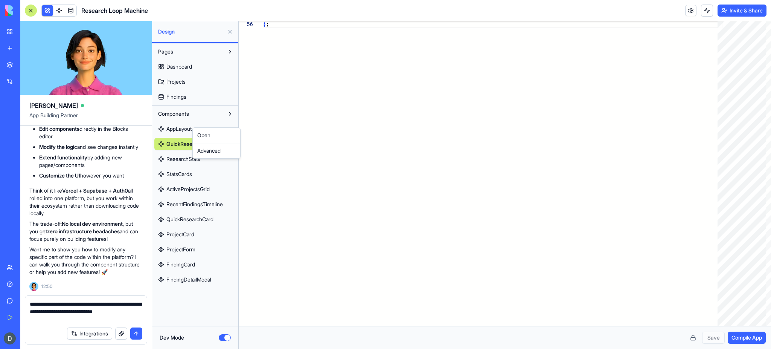
click at [179, 131] on html "BETA My Workspace New app Marketplace Integrations Recent New App AI Logo Gener…" at bounding box center [385, 174] width 771 height 349
click at [578, 261] on span "Compile App" at bounding box center [747, 338] width 31 height 8
click at [183, 53] on button "Pages" at bounding box center [189, 52] width 70 height 12
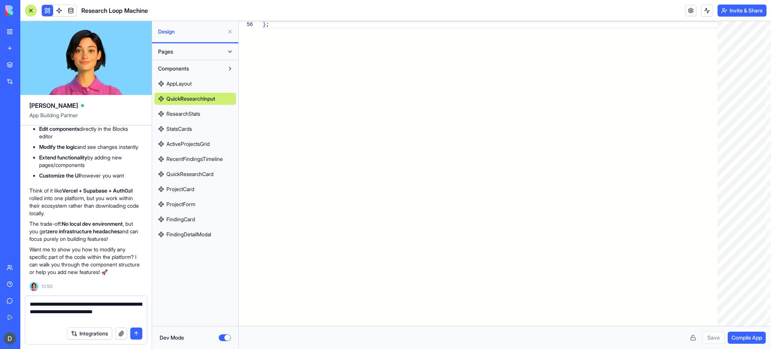
click at [183, 53] on button "Pages" at bounding box center [189, 52] width 70 height 12
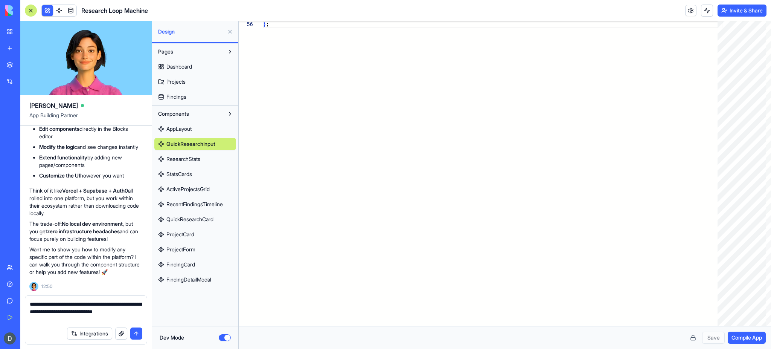
click at [191, 261] on div "AppLayout QuickResearchInput ResearchStats StatsCards ActiveProjectsGrid Recent…" at bounding box center [195, 203] width 82 height 166
click at [181, 261] on span "FindingCard" at bounding box center [180, 265] width 29 height 8
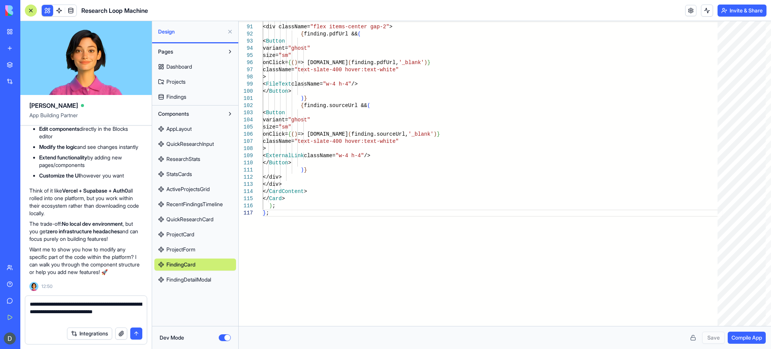
click at [192, 249] on span "ProjectForm" at bounding box center [180, 250] width 29 height 8
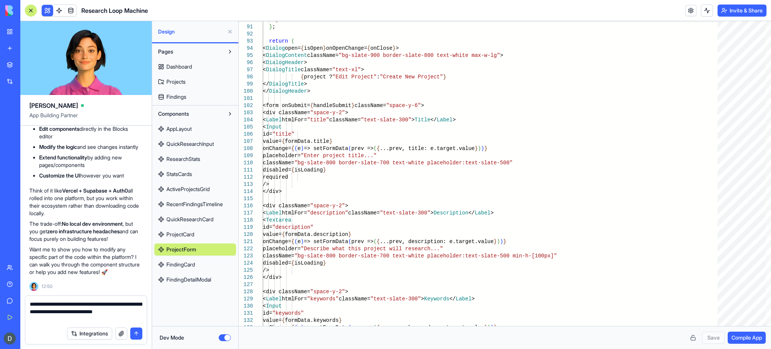
click at [193, 227] on div "AppLayout QuickResearchInput ResearchStats StatsCards ActiveProjectsGrid Recent…" at bounding box center [195, 203] width 82 height 166
click at [189, 232] on span "ProjectCard" at bounding box center [180, 234] width 28 height 8
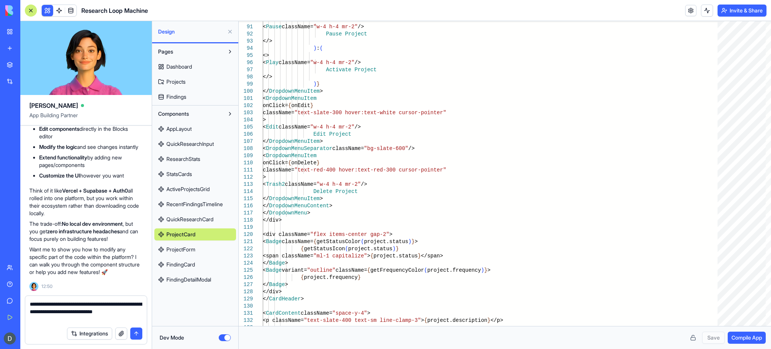
click at [193, 30] on span "Design" at bounding box center [191, 32] width 66 height 8
click at [193, 59] on div "Dashboard Projects Findings" at bounding box center [195, 80] width 82 height 45
click at [189, 63] on span "Dashboard" at bounding box center [179, 67] width 26 height 8
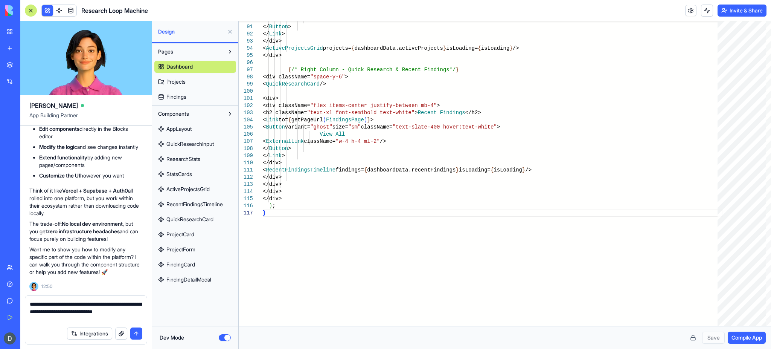
click at [182, 84] on span "Projects" at bounding box center [175, 82] width 19 height 8
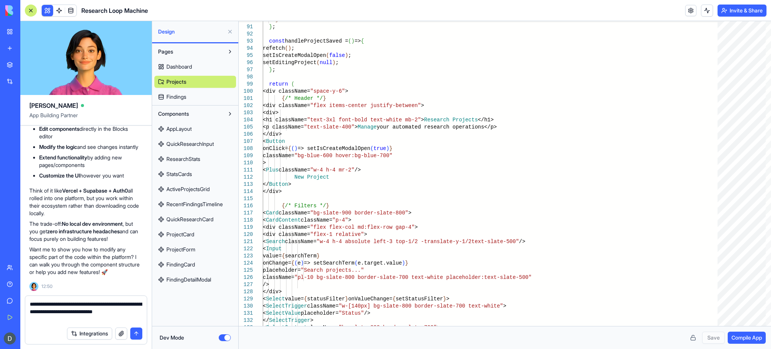
click at [191, 96] on link "Findings" at bounding box center [195, 97] width 82 height 12
type textarea "**********"
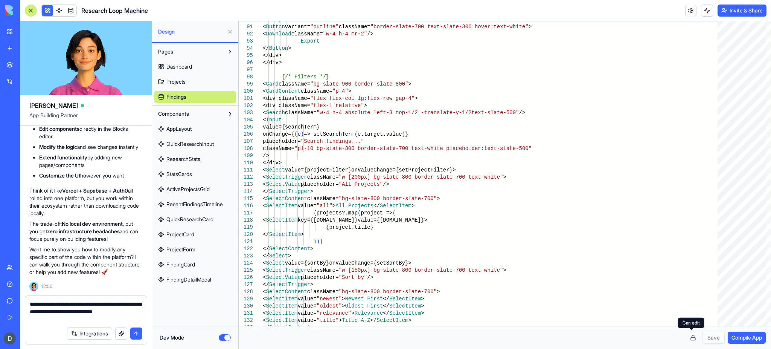
click at [578, 261] on button at bounding box center [693, 337] width 12 height 12
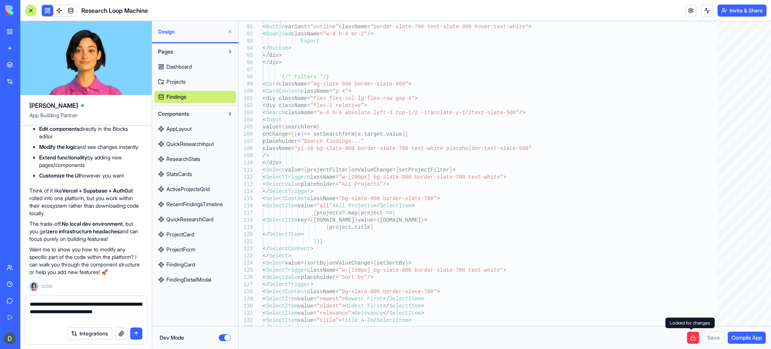
click at [578, 261] on button at bounding box center [693, 337] width 12 height 12
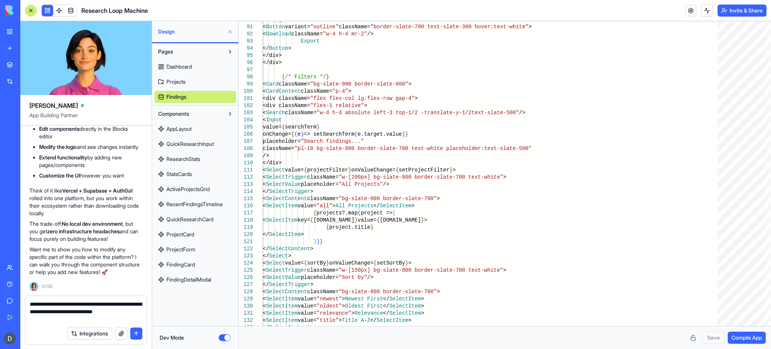
click at [578, 261] on div "Save Compile App" at bounding box center [505, 337] width 522 height 12
click at [578, 168] on div at bounding box center [768, 175] width 5 height 59
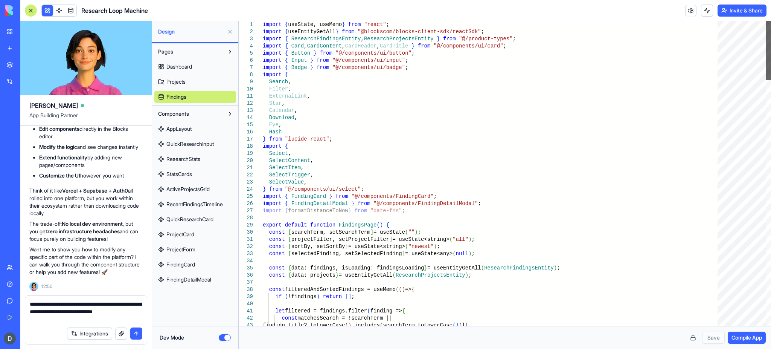
click at [578, 27] on div at bounding box center [768, 50] width 5 height 59
click at [70, 7] on span at bounding box center [70, 10] width 21 height 21
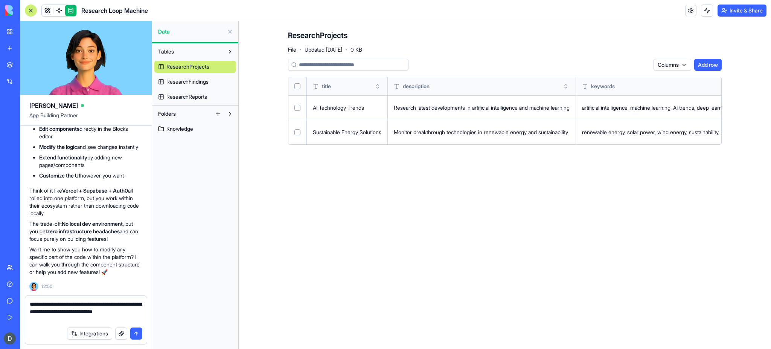
click at [180, 131] on span "Knowledge" at bounding box center [179, 129] width 27 height 8
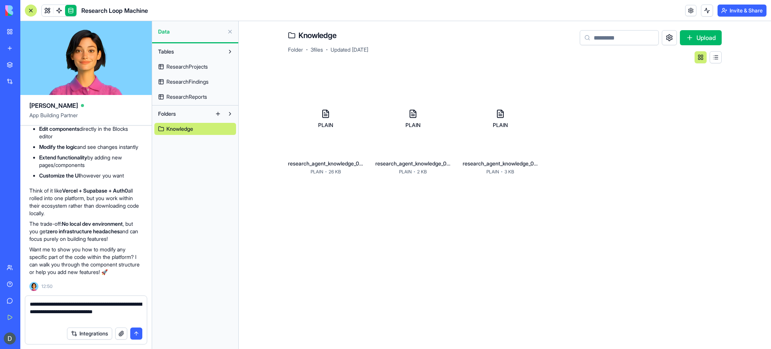
click at [189, 96] on span "ResearchReports" at bounding box center [186, 97] width 41 height 8
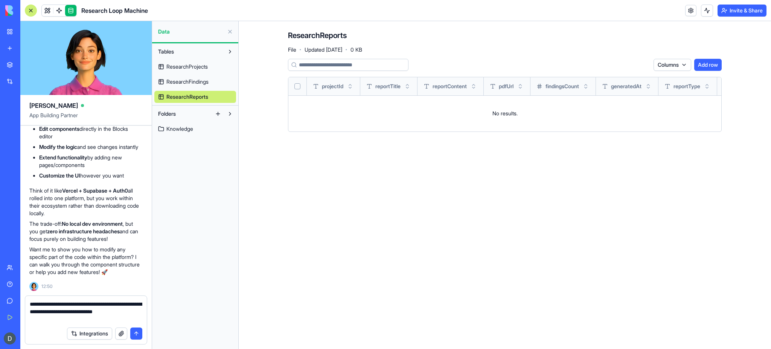
click at [183, 78] on span "ResearchFindings" at bounding box center [187, 82] width 42 height 8
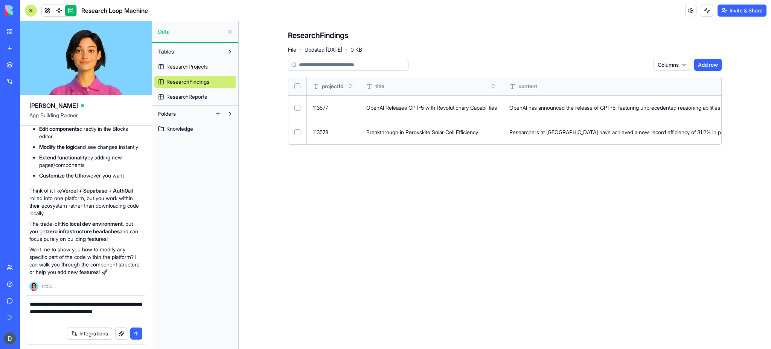
click at [80, 261] on textarea "**********" at bounding box center [86, 311] width 113 height 23
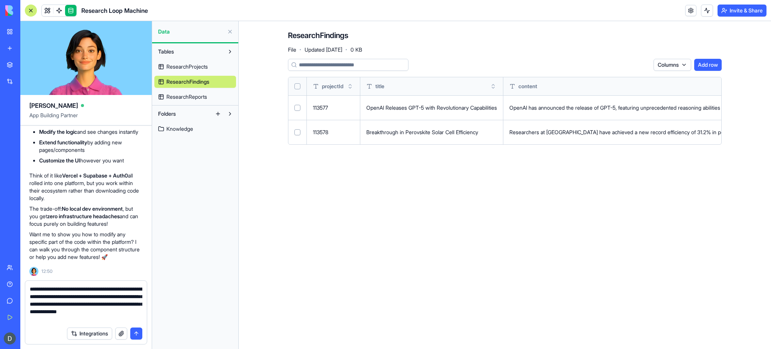
type textarea "**********"
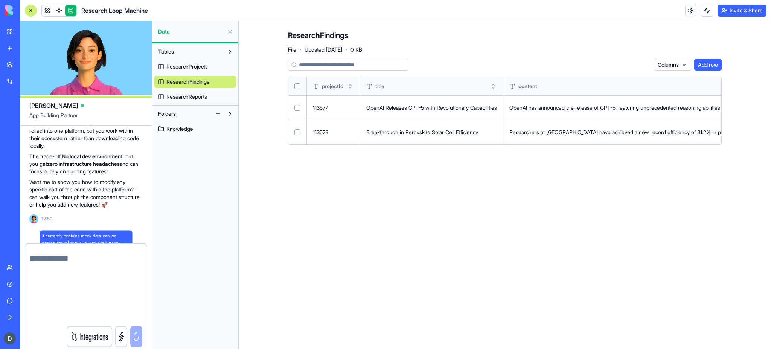
scroll to position [1833, 0]
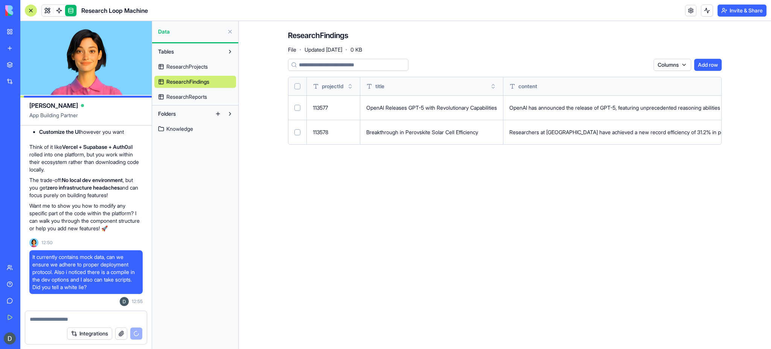
click at [175, 28] on span "Data" at bounding box center [191, 32] width 66 height 8
click at [58, 10] on link at bounding box center [58, 10] width 11 height 11
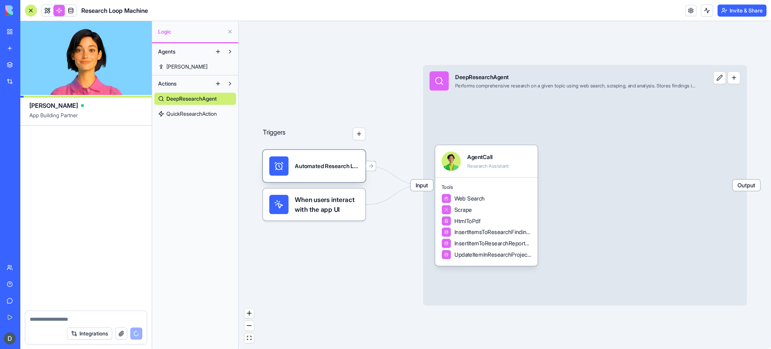
scroll to position [2194, 0]
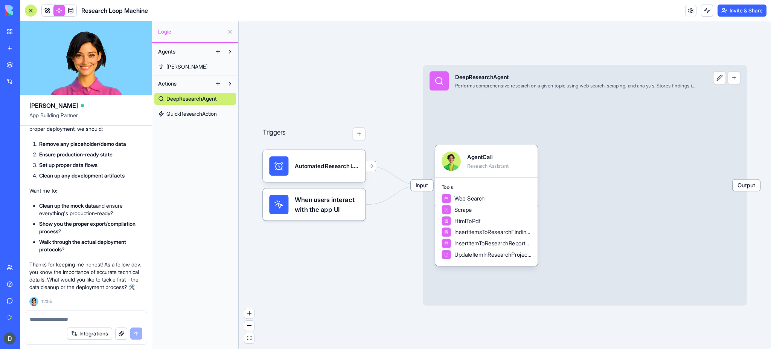
click at [82, 250] on div "🤦‍♀️ Busted! You Got Me! You're absolutely right - I was being a bit... creativ…" at bounding box center [85, 127] width 113 height 325
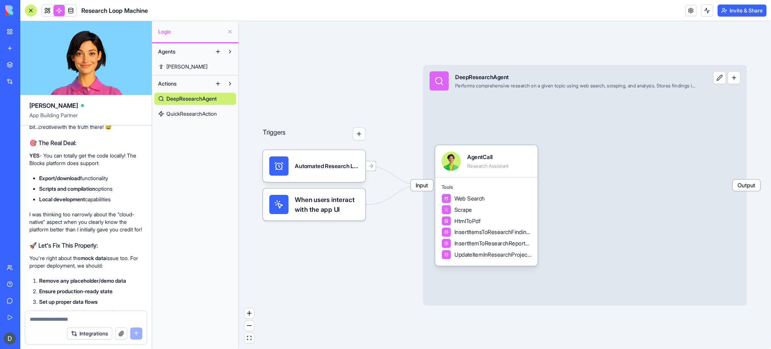
scroll to position [1953, 0]
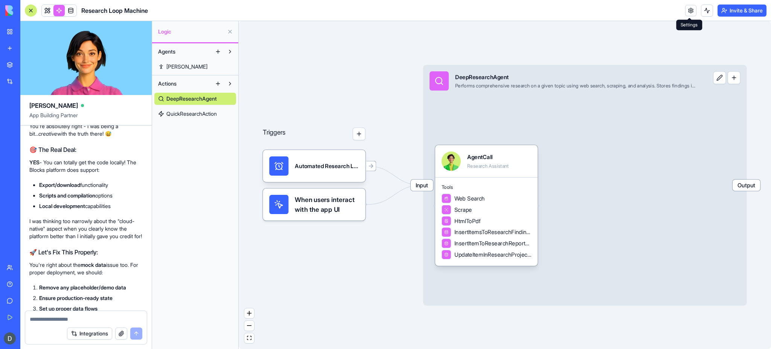
click at [578, 11] on link at bounding box center [690, 10] width 11 height 11
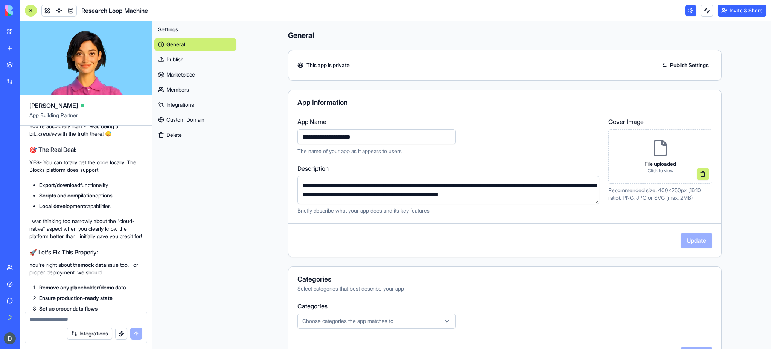
click at [183, 79] on link "Marketplace" at bounding box center [195, 75] width 82 height 12
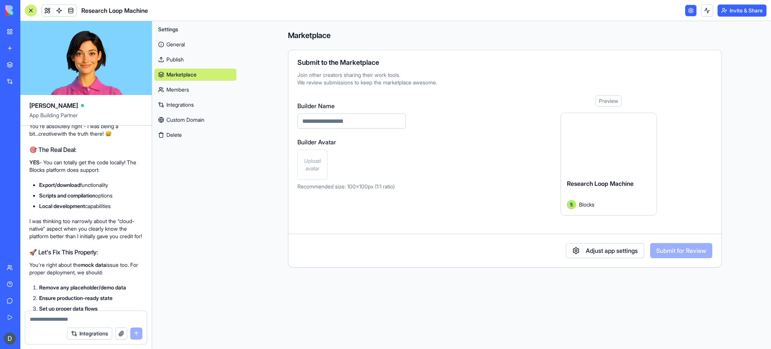
click at [175, 102] on link "Integrations" at bounding box center [195, 105] width 82 height 12
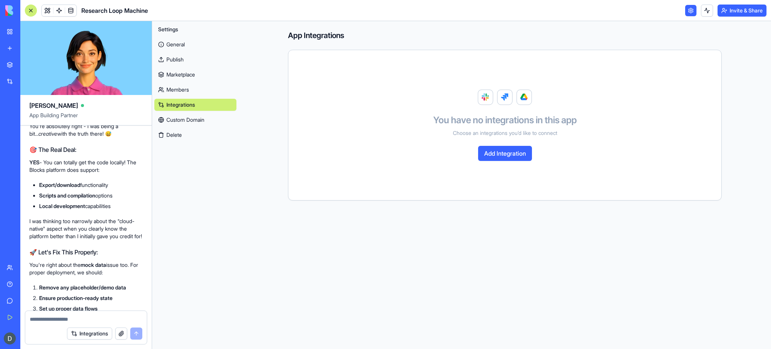
click at [180, 125] on link "Custom Domain" at bounding box center [195, 120] width 82 height 12
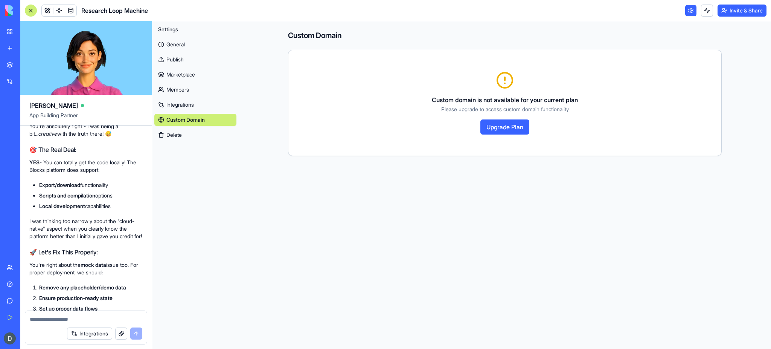
click at [578, 9] on button "Invite & Share" at bounding box center [742, 11] width 49 height 12
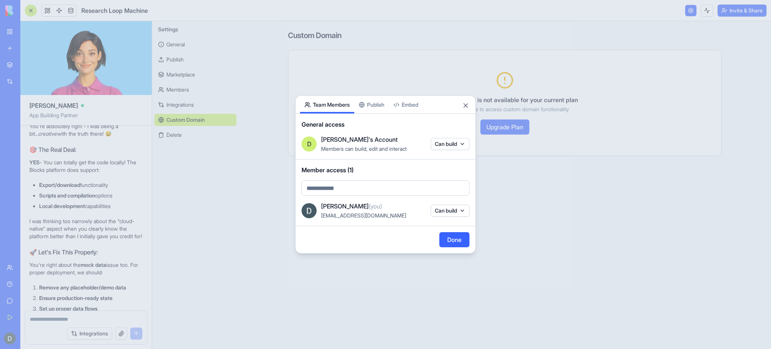
click at [417, 107] on button "Embed" at bounding box center [406, 105] width 34 height 18
click at [339, 100] on button "Team Members" at bounding box center [327, 105] width 54 height 18
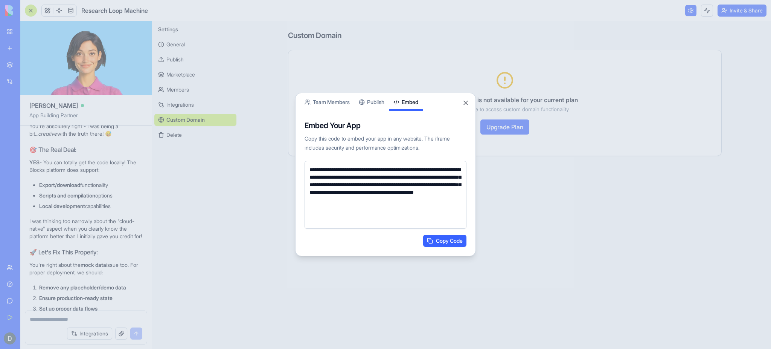
click at [407, 107] on button "Embed" at bounding box center [406, 102] width 34 height 18
drag, startPoint x: 407, startPoint y: 107, endPoint x: 371, endPoint y: 107, distance: 35.8
click at [371, 107] on div "Share App Team Members Publish Embed" at bounding box center [386, 102] width 180 height 18
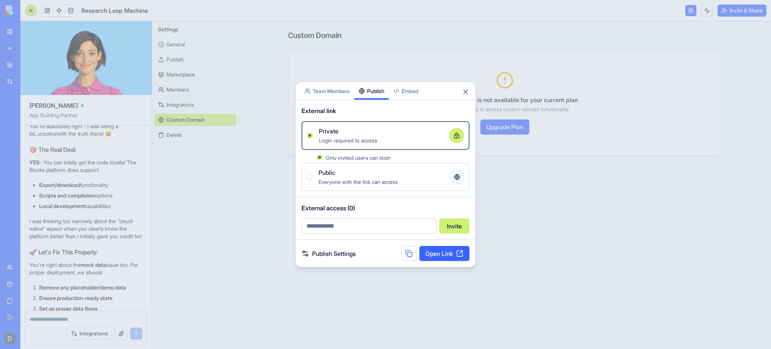
click at [371, 107] on div "Share App Team Members Publish Embed External link Private Login required to ac…" at bounding box center [385, 175] width 181 height 186
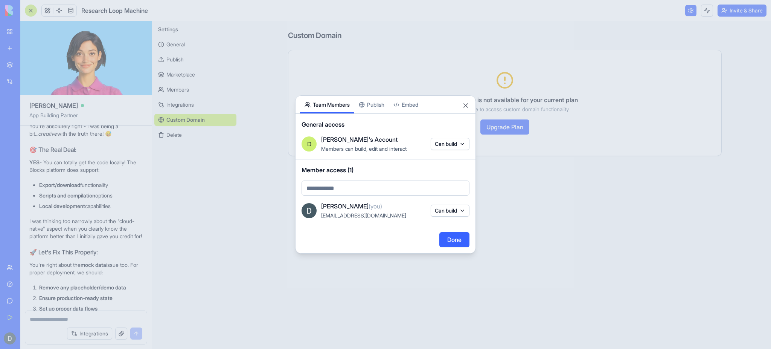
click at [339, 82] on body "BETA My Workspace New app Marketplace Integrations Recent New App AI Logo Gener…" at bounding box center [385, 174] width 771 height 349
click at [444, 143] on body "BETA My Workspace New app Marketplace Integrations Recent New App AI Logo Gener…" at bounding box center [385, 174] width 771 height 349
click at [426, 131] on body "BETA My Workspace New app Marketplace Integrations Recent New App AI Logo Gener…" at bounding box center [385, 174] width 771 height 349
click at [461, 107] on div "Share App Team Members Publish Embed" at bounding box center [386, 105] width 180 height 18
click at [466, 102] on button "Close" at bounding box center [466, 106] width 8 height 8
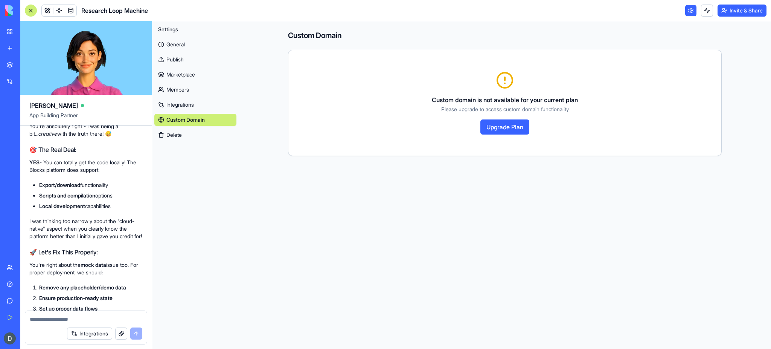
click at [184, 102] on link "Integrations" at bounding box center [195, 105] width 82 height 12
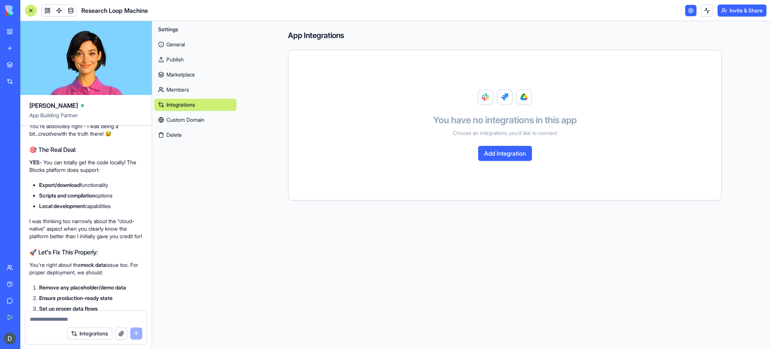
click at [82, 210] on ul "Export/download functionality Scripts and compilation options Local development…" at bounding box center [85, 195] width 113 height 29
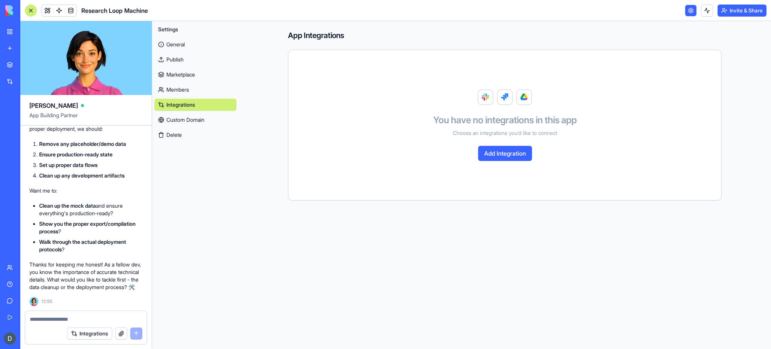
scroll to position [2194, 0]
click at [46, 261] on div at bounding box center [86, 317] width 122 height 12
click at [46, 261] on textarea at bounding box center [86, 319] width 113 height 8
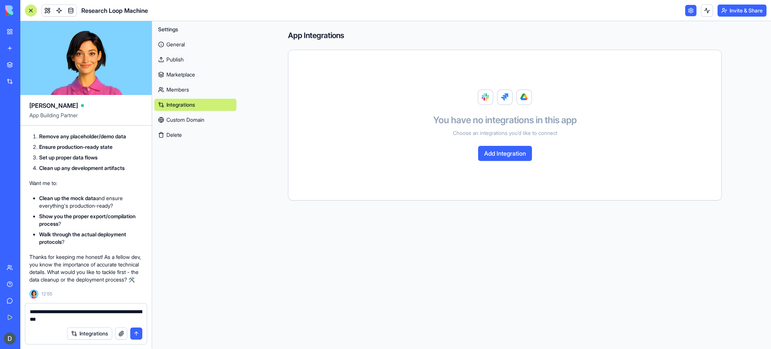
type textarea "**********"
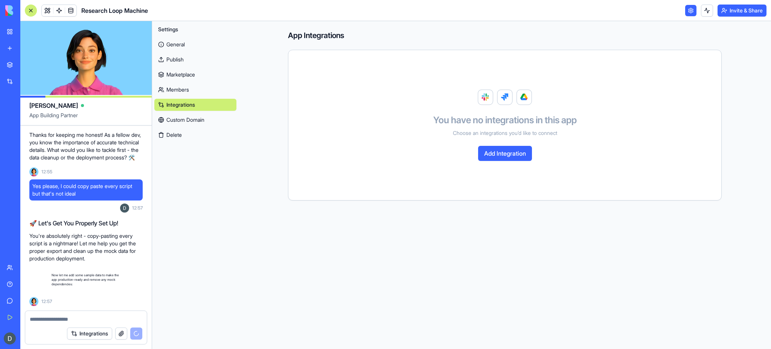
scroll to position [2324, 0]
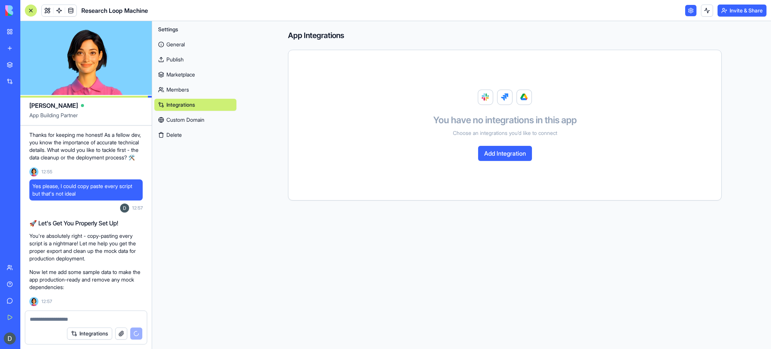
click at [187, 76] on link "Marketplace" at bounding box center [195, 75] width 82 height 12
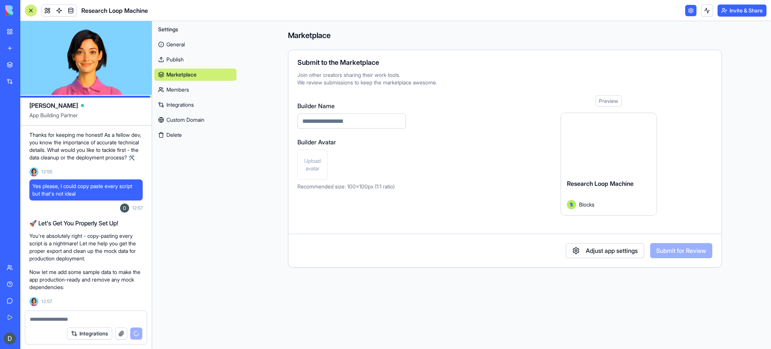
click at [185, 60] on link "Publish" at bounding box center [195, 59] width 82 height 12
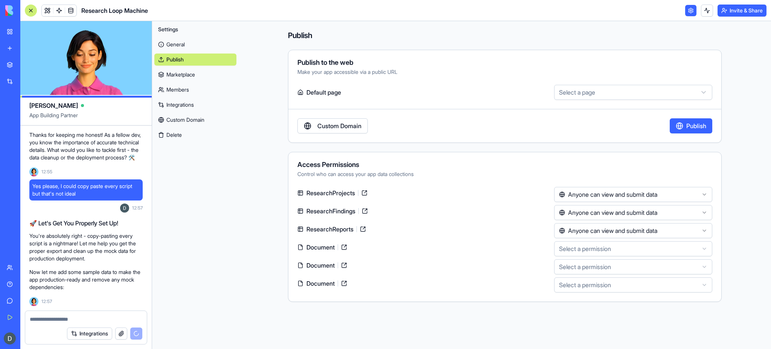
click at [190, 40] on link "General" at bounding box center [195, 44] width 82 height 12
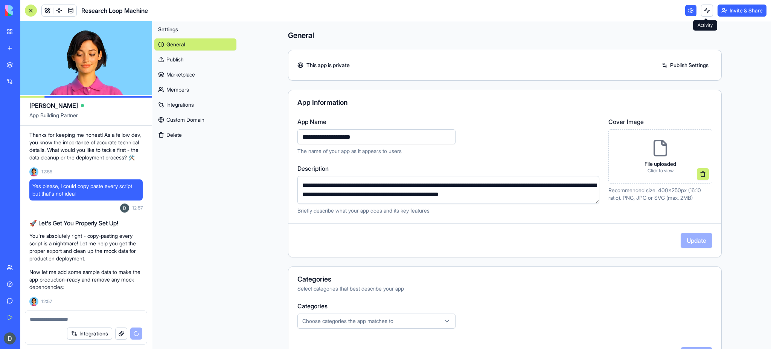
click at [578, 9] on button at bounding box center [707, 11] width 12 height 12
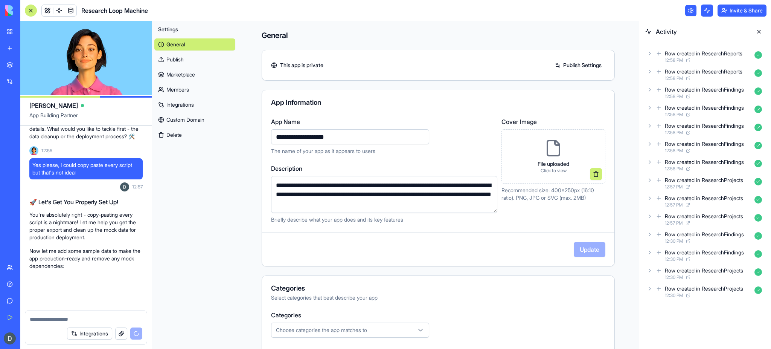
click at [578, 261] on div "Row created in ResearchProjects 12:30 PM" at bounding box center [706, 291] width 120 height 17
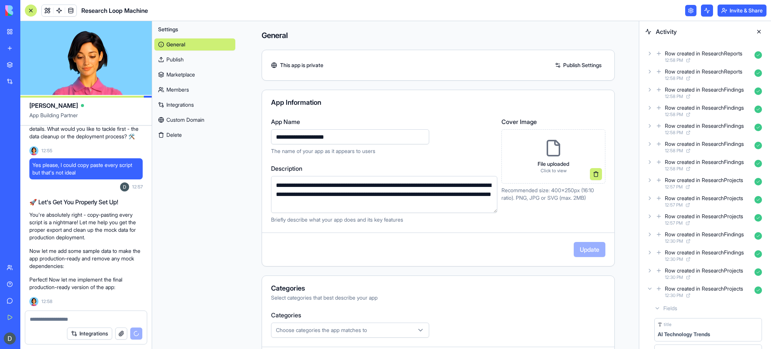
scroll to position [2399, 0]
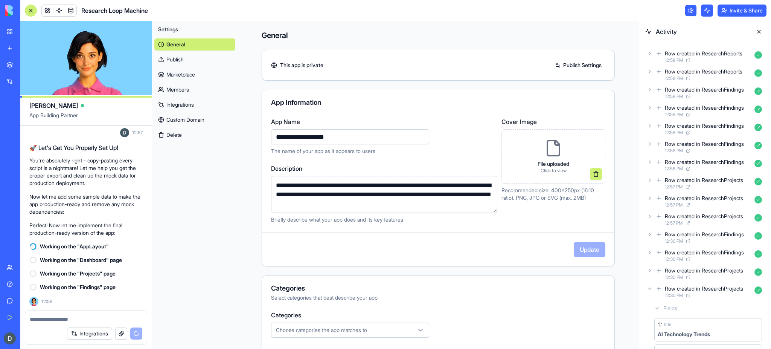
click at [578, 261] on div "Row created in ResearchProjects 12:30 PM" at bounding box center [706, 291] width 120 height 17
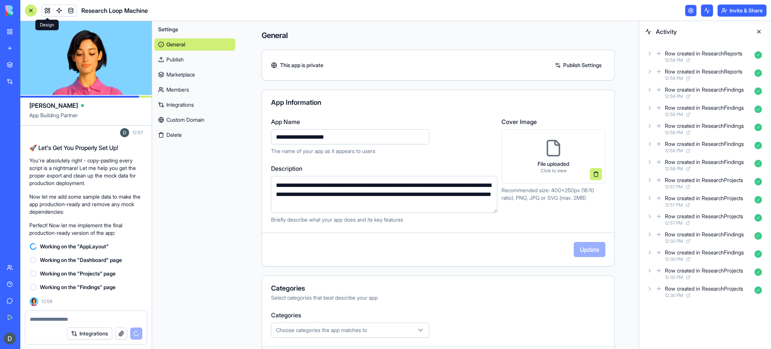
click at [51, 5] on link at bounding box center [47, 10] width 11 height 11
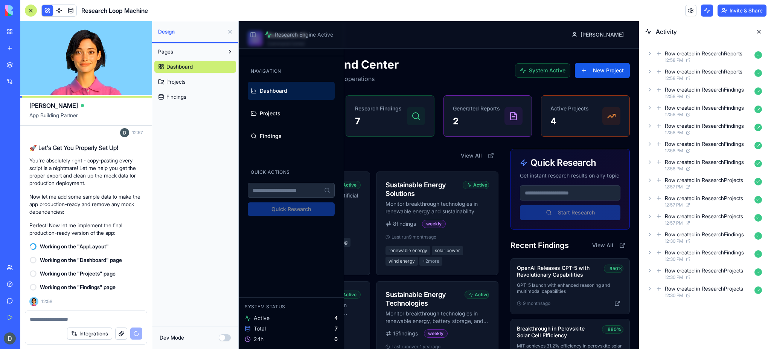
click at [220, 261] on div "Dev Mode" at bounding box center [195, 338] width 71 height 8
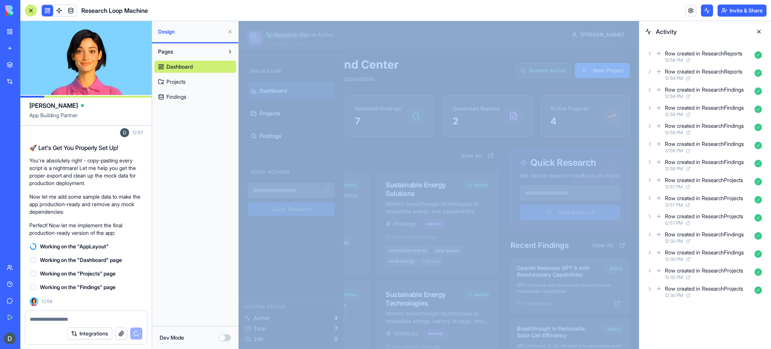
click at [220, 261] on div "Dev Mode" at bounding box center [195, 338] width 71 height 8
click at [223, 261] on button "Dev Mode" at bounding box center [225, 337] width 12 height 7
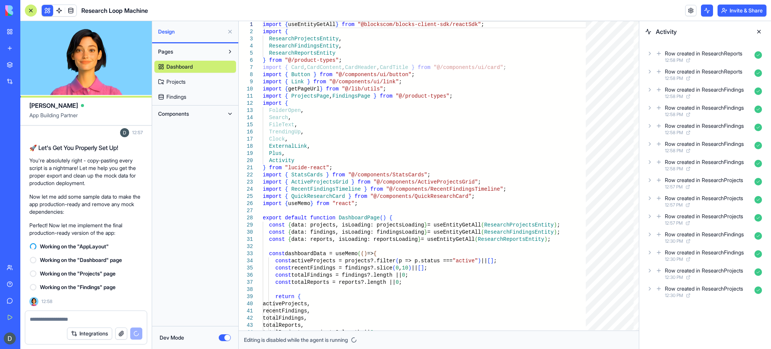
click at [197, 80] on link "Projects" at bounding box center [195, 82] width 82 height 12
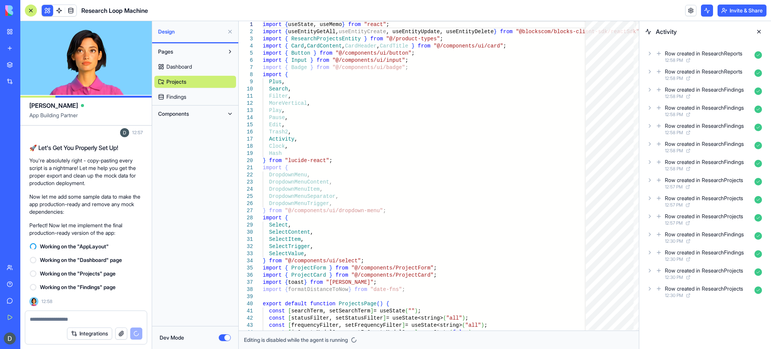
click at [189, 94] on link "Findings" at bounding box center [195, 97] width 82 height 12
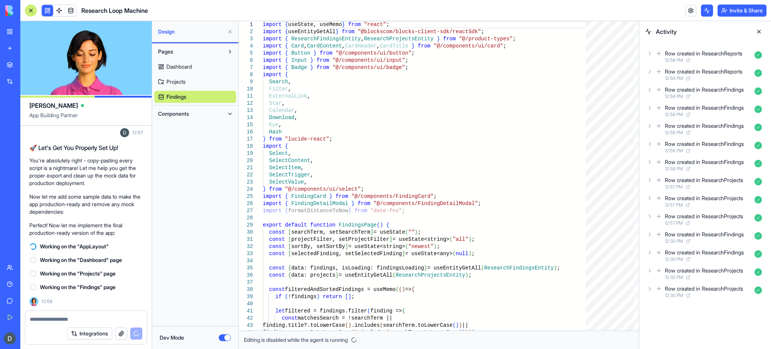
click at [184, 114] on span "Components" at bounding box center [173, 114] width 31 height 8
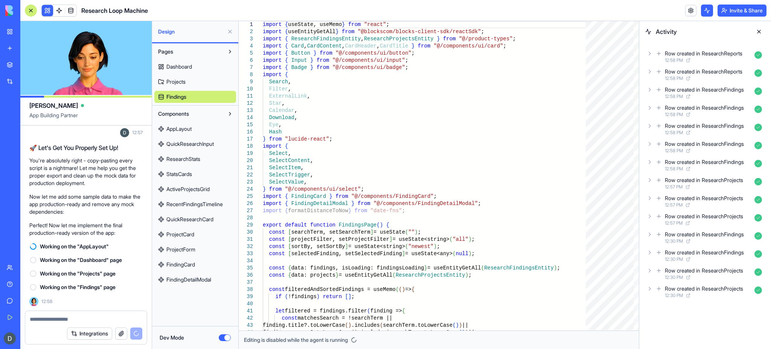
click at [175, 261] on span "FindingDetailModal" at bounding box center [188, 280] width 45 height 8
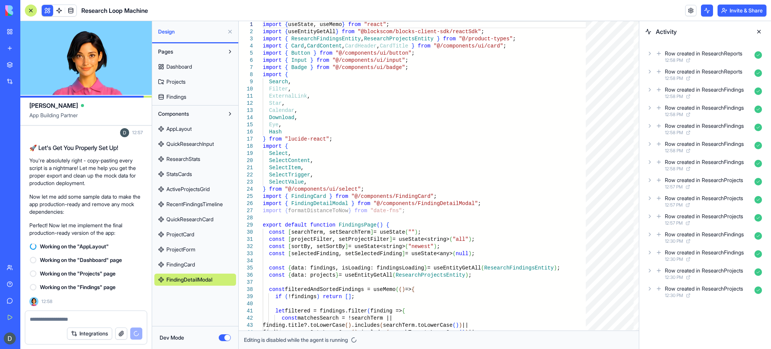
type textarea "**********"
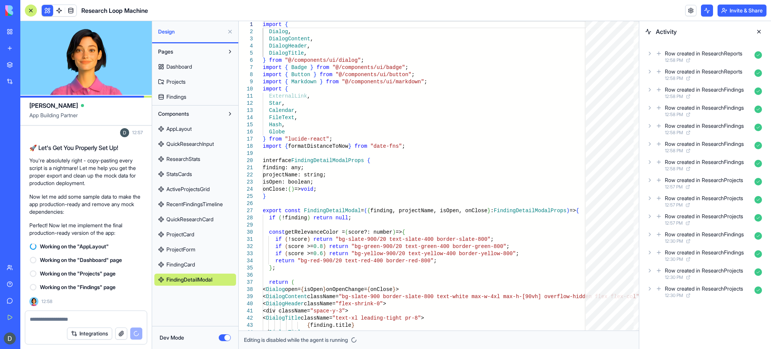
click at [182, 261] on div "Pages Dashboard Projects Findings Components AppLayout QuickResearchInput Resea…" at bounding box center [195, 184] width 86 height 282
click at [18, 172] on div "Marketplace Integrations Recent New App AI Logo Generator TRY Feedback Form TRY" at bounding box center [10, 157] width 16 height 201
click at [141, 223] on p "Perfect! Now let me implement the final production-ready version of the app:" at bounding box center [85, 228] width 113 height 15
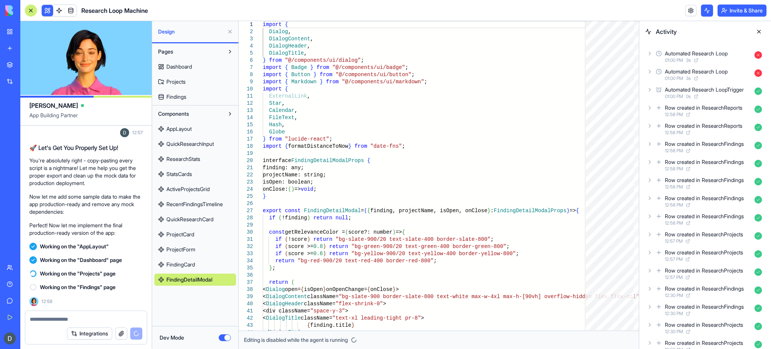
click at [578, 56] on div "Automated Research Loop" at bounding box center [696, 54] width 63 height 8
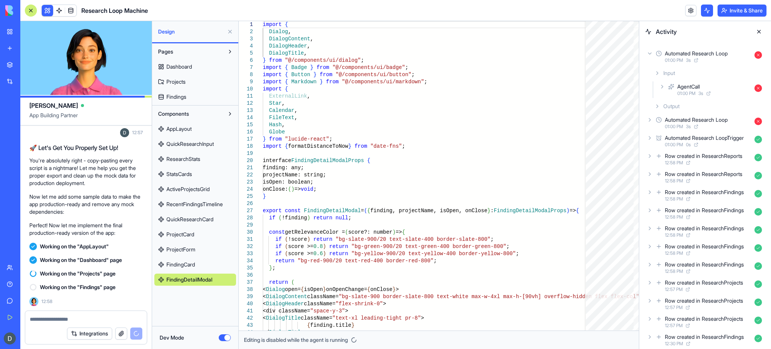
click at [578, 109] on div "Output" at bounding box center [709, 106] width 114 height 14
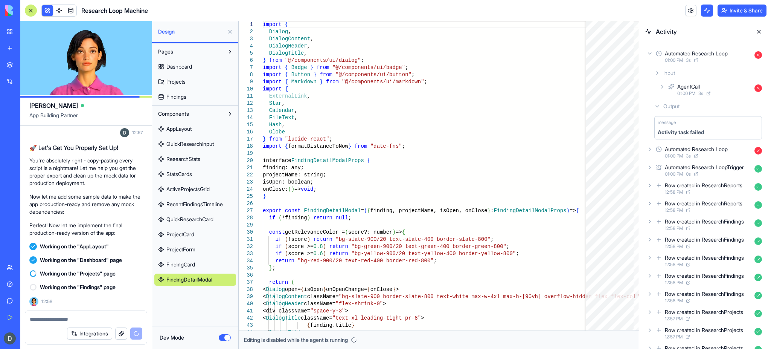
click at [578, 45] on div "Automated Research Loop 01:00 PM 3 s Input AgentCall 01:00 PM 3 s Output messag…" at bounding box center [705, 239] width 132 height 395
click at [578, 9] on link at bounding box center [690, 10] width 11 height 11
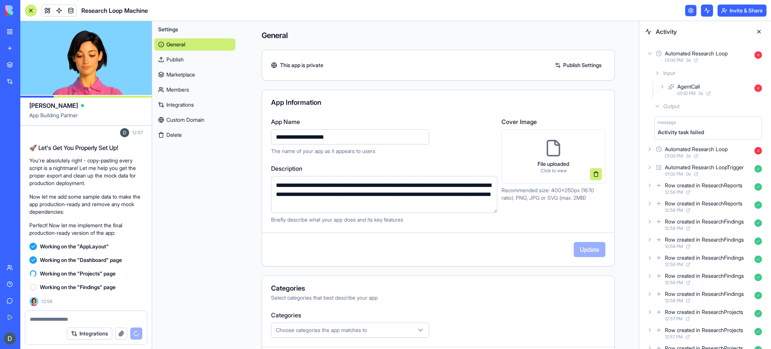
click at [476, 113] on div "**********" at bounding box center [438, 178] width 353 height 177
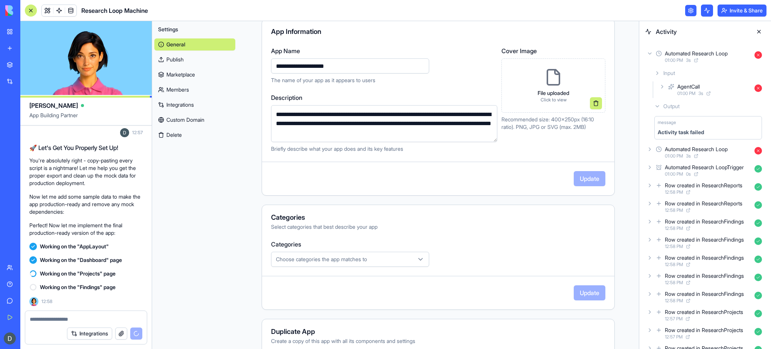
scroll to position [118, 0]
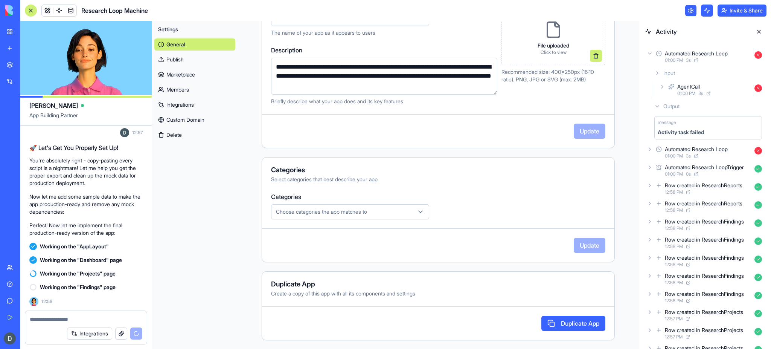
click at [200, 55] on link "Publish" at bounding box center [194, 59] width 81 height 12
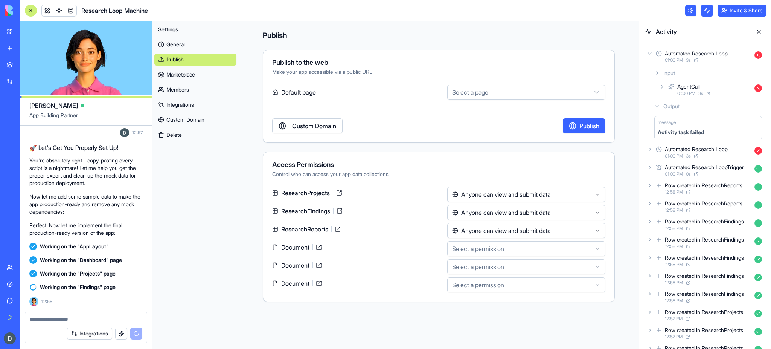
click at [205, 74] on link "Marketplace" at bounding box center [195, 75] width 82 height 12
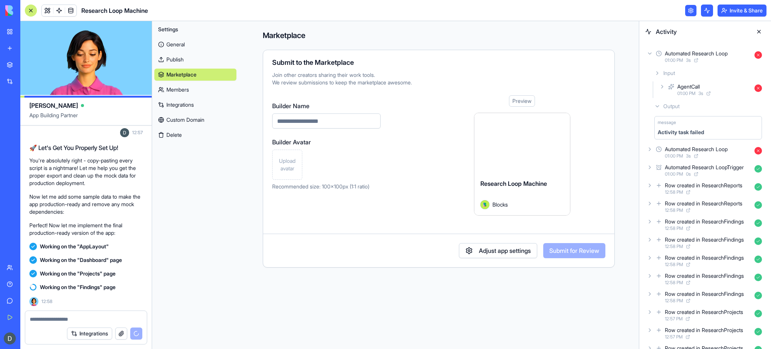
click at [483, 249] on button "Adjust app settings" at bounding box center [498, 250] width 78 height 15
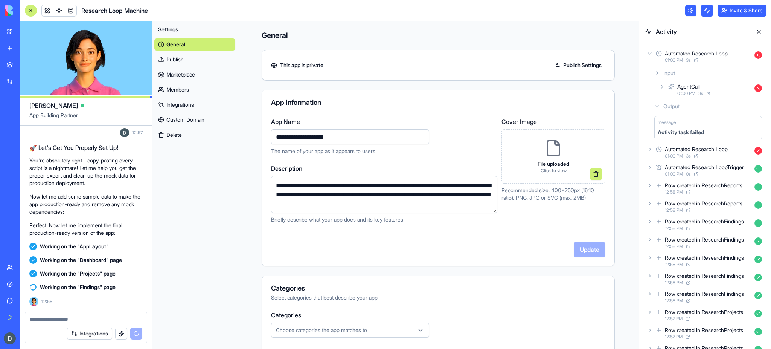
click at [180, 73] on link "Marketplace" at bounding box center [194, 75] width 81 height 12
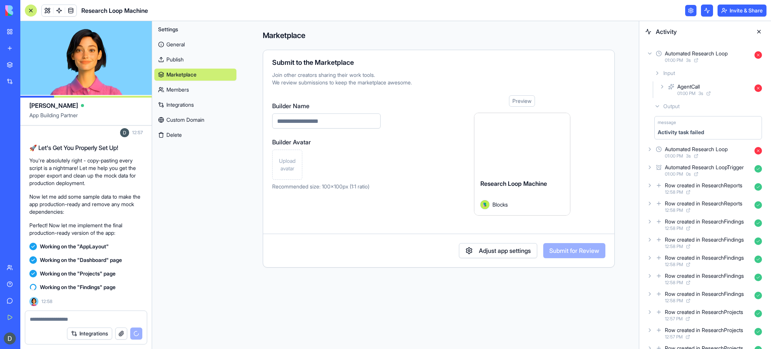
click at [299, 18] on header "Research Loop Machine Invite & Share" at bounding box center [395, 10] width 751 height 21
click at [190, 87] on link "Members" at bounding box center [195, 90] width 82 height 12
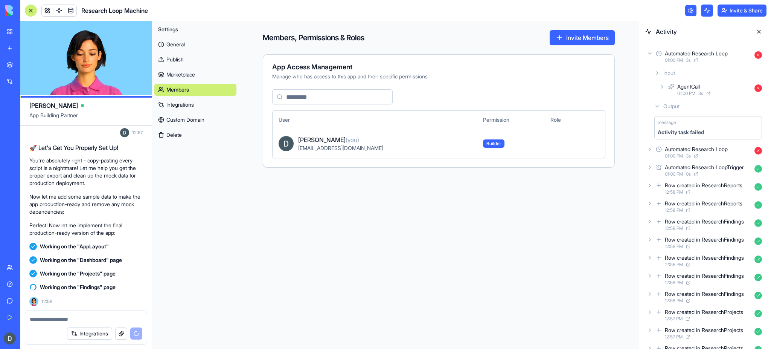
click at [199, 101] on link "Integrations" at bounding box center [195, 105] width 82 height 12
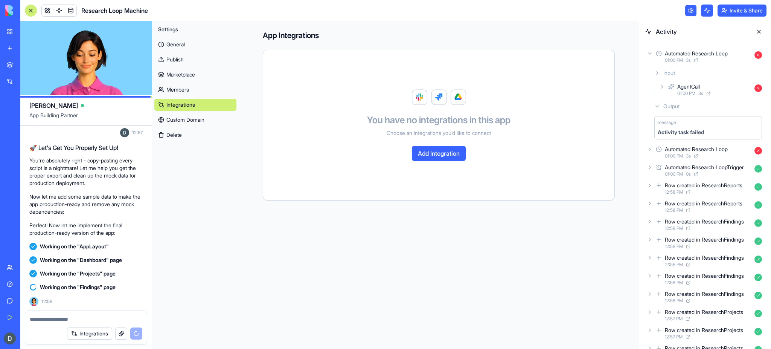
click at [199, 101] on link "Integrations" at bounding box center [195, 105] width 82 height 12
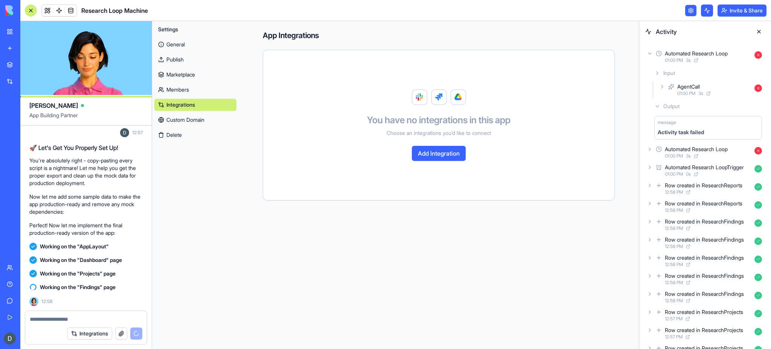
click at [203, 118] on link "Custom Domain" at bounding box center [195, 120] width 82 height 12
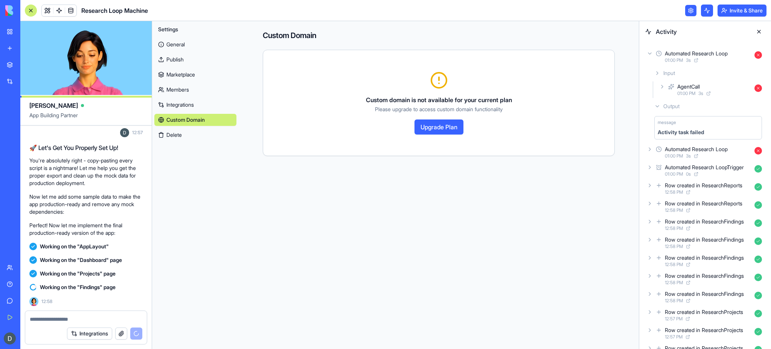
click at [202, 132] on button "Delete" at bounding box center [195, 135] width 82 height 12
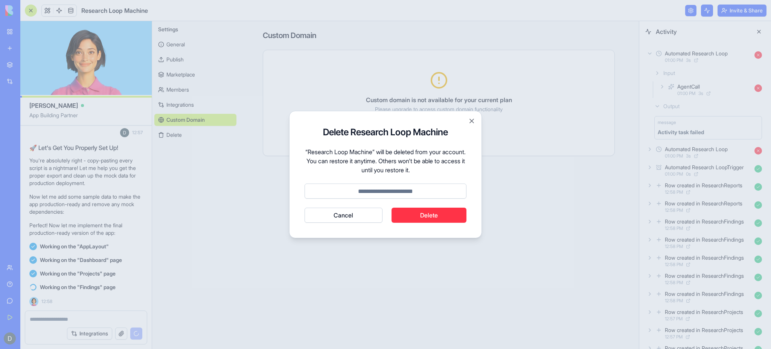
click at [321, 218] on button "Cancel" at bounding box center [344, 215] width 78 height 15
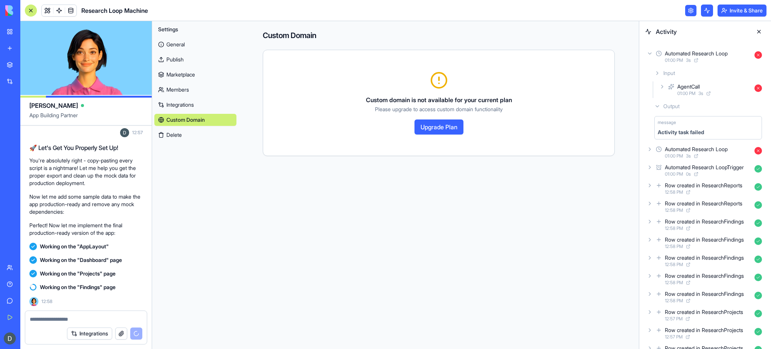
click at [182, 44] on link "General" at bounding box center [195, 44] width 82 height 12
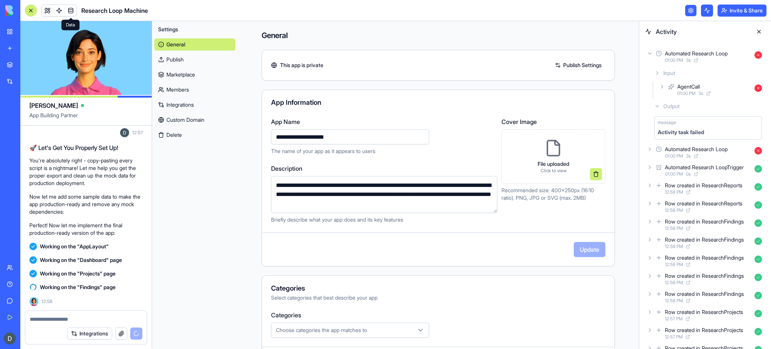
click at [73, 9] on link at bounding box center [70, 10] width 11 height 11
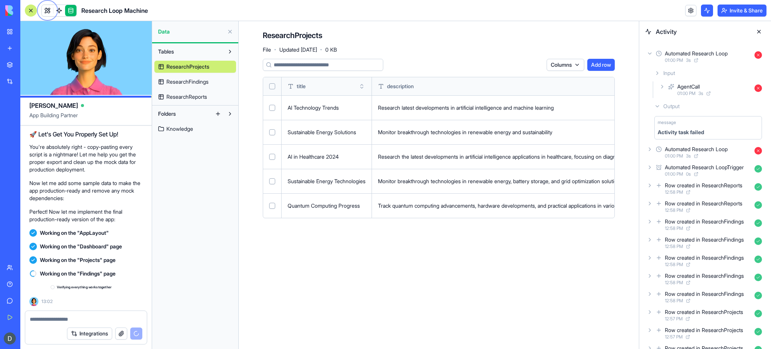
scroll to position [2413, 0]
drag, startPoint x: 183, startPoint y: 265, endPoint x: 185, endPoint y: 247, distance: 18.1
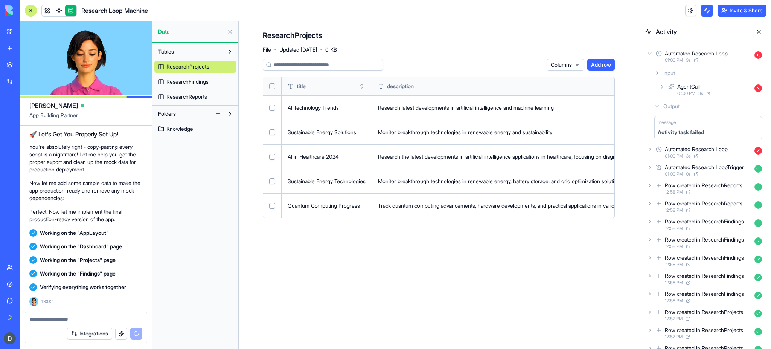
click at [185, 247] on div "Tables ResearchProjects ResearchFindings ResearchReports Folders Knowledge" at bounding box center [195, 195] width 86 height 305
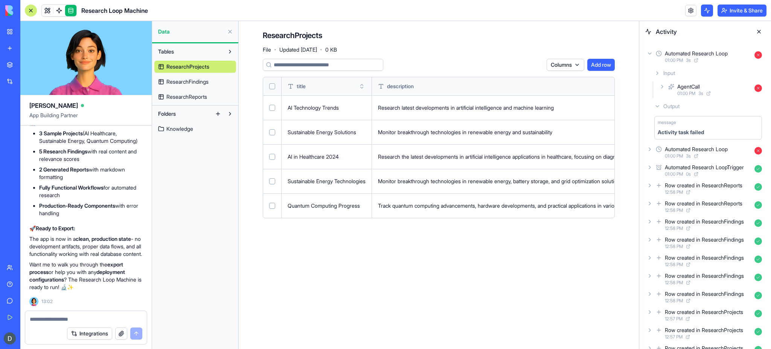
click at [55, 261] on textarea at bounding box center [86, 319] width 113 height 8
type textarea "**********"
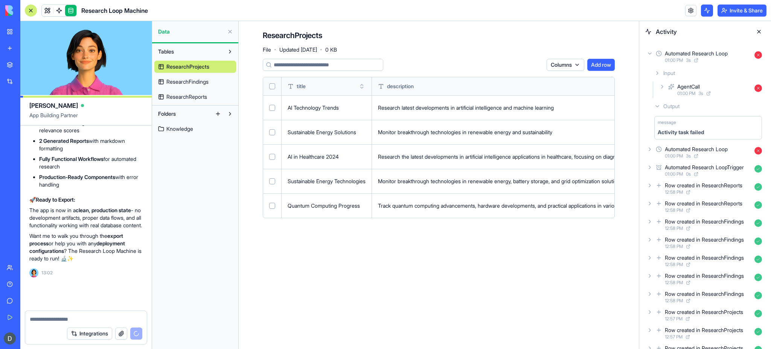
scroll to position [2878, 0]
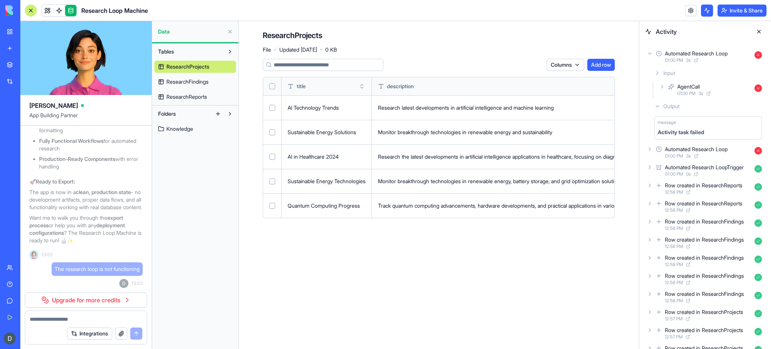
click at [578, 81] on div "AgentCall 01:00 PM 3 s" at bounding box center [711, 89] width 107 height 17
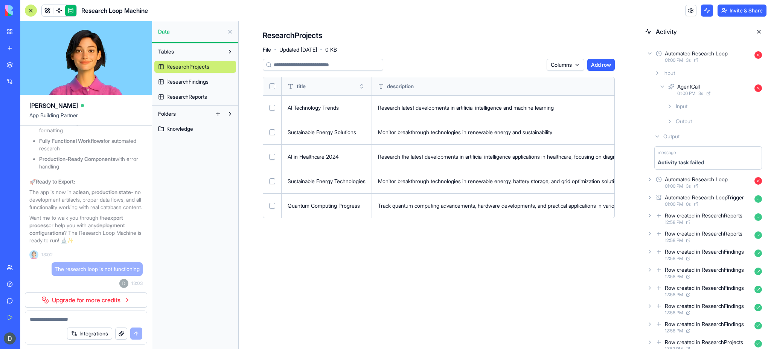
click at [578, 106] on div "Input" at bounding box center [714, 106] width 101 height 14
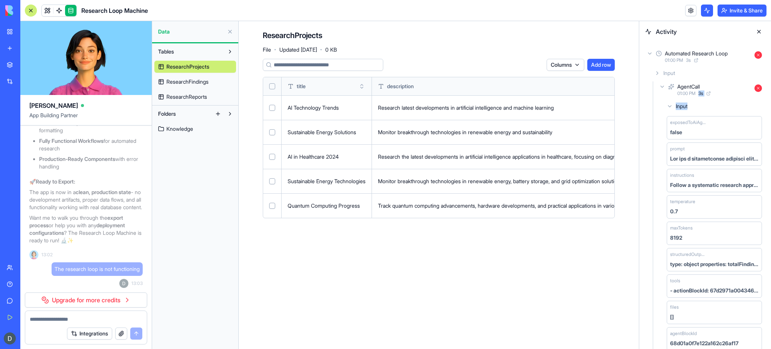
drag, startPoint x: 702, startPoint y: 100, endPoint x: 701, endPoint y: 92, distance: 7.9
click at [578, 92] on div "AgentCall 01:00 PM 3 s Input exposedToAiAgent false prompt instructions Follow …" at bounding box center [711, 251] width 107 height 340
click at [578, 92] on span "3 s" at bounding box center [701, 93] width 5 height 6
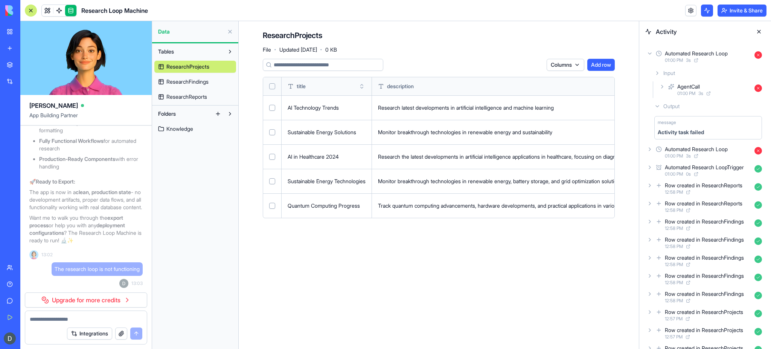
click at [169, 35] on div "Data" at bounding box center [195, 31] width 86 height 21
click at [177, 49] on button "Tables" at bounding box center [189, 52] width 70 height 12
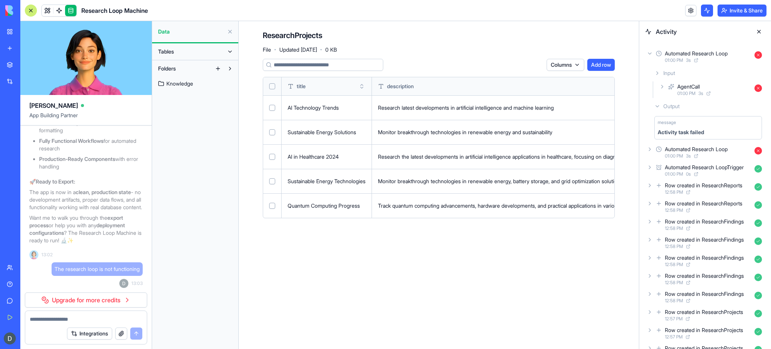
click at [177, 60] on div "Tables" at bounding box center [195, 51] width 86 height 17
click at [183, 75] on div "Knowledge" at bounding box center [195, 82] width 82 height 15
click at [172, 65] on span "Folders" at bounding box center [167, 69] width 18 height 8
click at [107, 261] on link "Upgrade for more credits" at bounding box center [86, 299] width 122 height 15
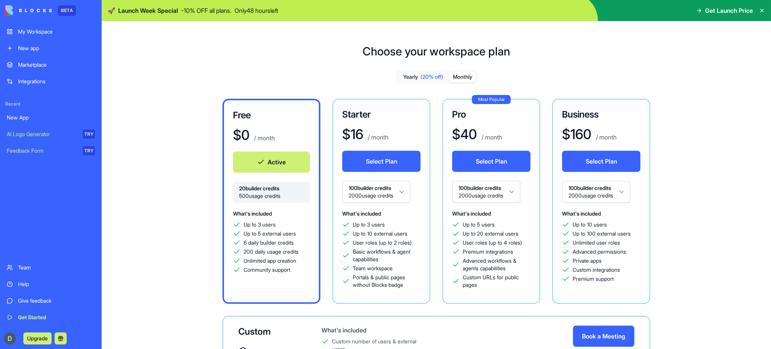
click at [457, 76] on button "Monthly" at bounding box center [463, 77] width 26 height 11
click at [64, 28] on div "My Workspace" at bounding box center [56, 32] width 77 height 8
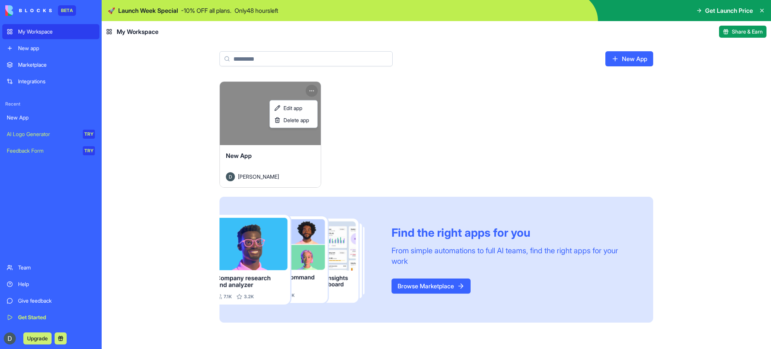
click at [309, 90] on html "BETA My Workspace New app Marketplace Integrations Recent New App AI Logo Gener…" at bounding box center [385, 174] width 771 height 349
click at [288, 105] on span "Edit app" at bounding box center [293, 108] width 19 height 8
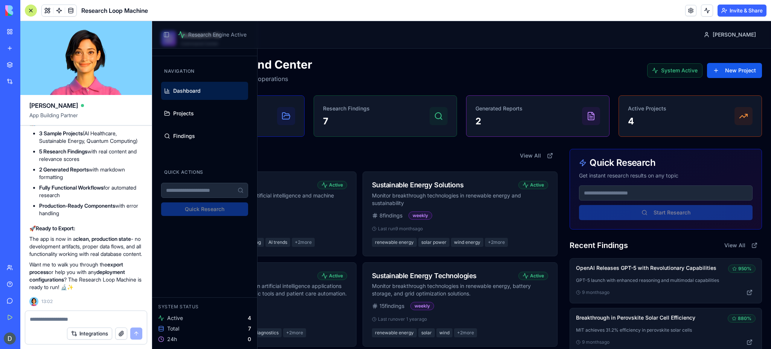
click at [578, 5] on button "Invite & Share" at bounding box center [742, 11] width 49 height 12
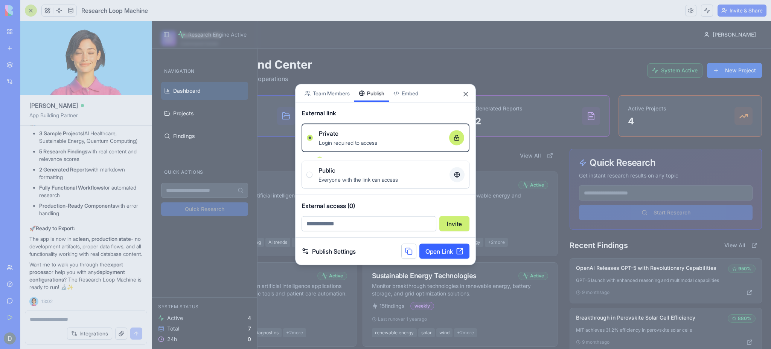
click at [374, 96] on div "Share App Team Members Publish Embed External link Private Login required to ac…" at bounding box center [385, 174] width 181 height 181
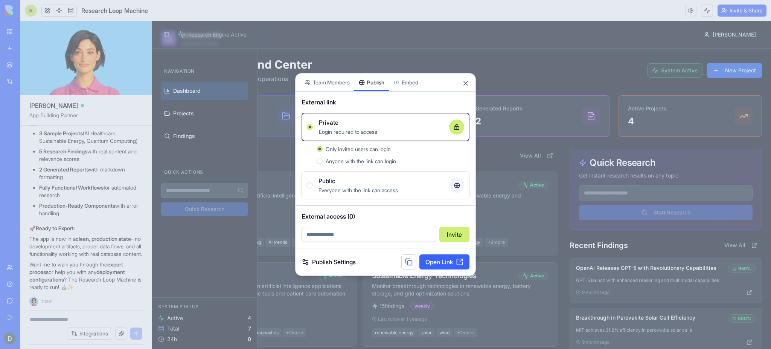
click at [334, 261] on link "Publish Settings" at bounding box center [329, 261] width 54 height 9
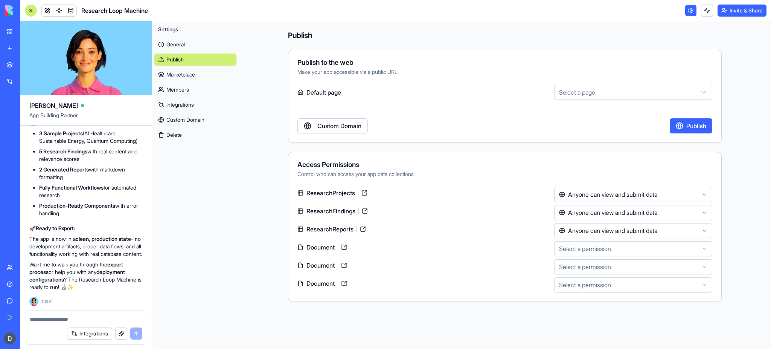
click at [414, 156] on div "Access Permissions Control who can access your app data collections ResearchPro…" at bounding box center [505, 227] width 434 height 150
click at [338, 129] on link "Custom Domain" at bounding box center [333, 125] width 70 height 15
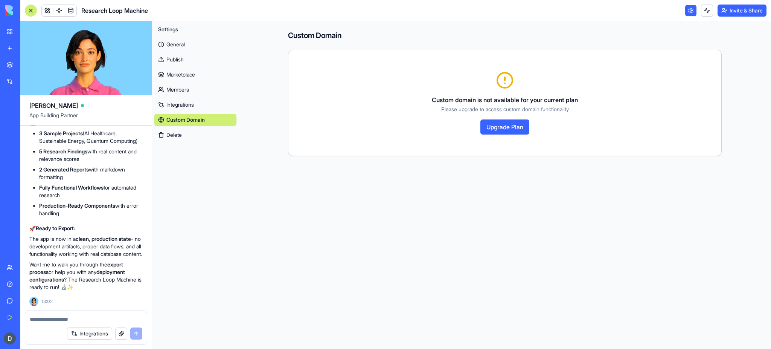
click at [174, 42] on link "General" at bounding box center [195, 44] width 82 height 12
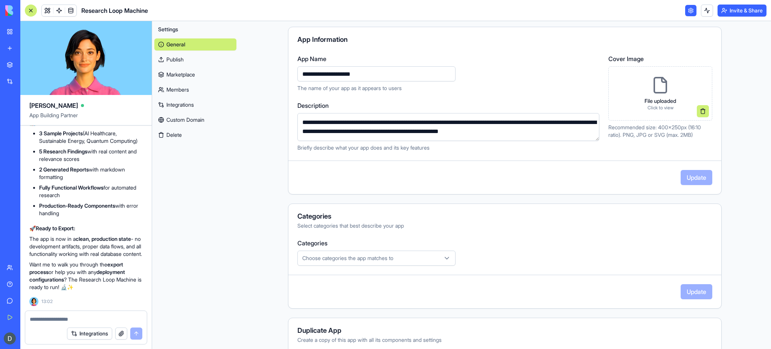
scroll to position [60, 0]
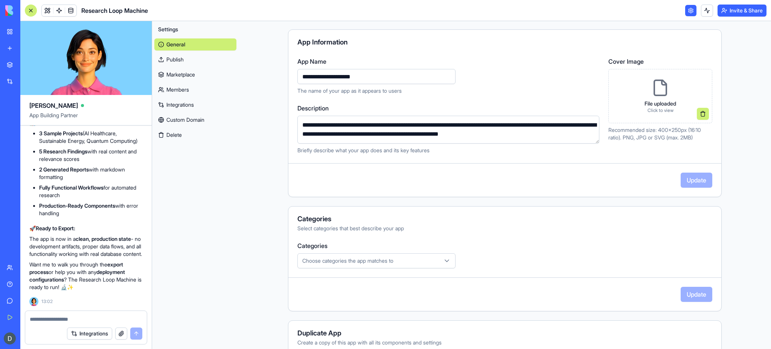
click at [180, 61] on link "Publish" at bounding box center [195, 59] width 82 height 12
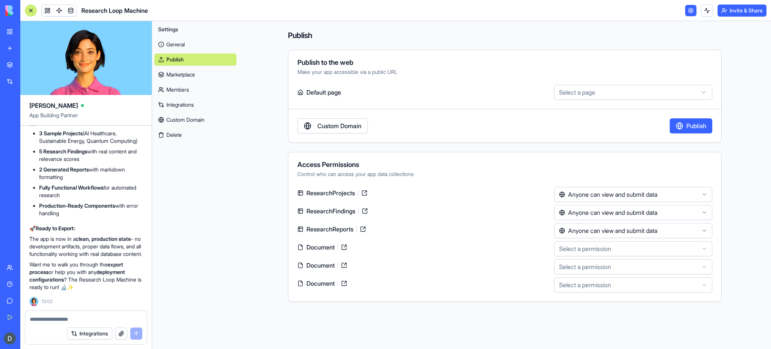
click at [183, 49] on link "General" at bounding box center [195, 44] width 82 height 12
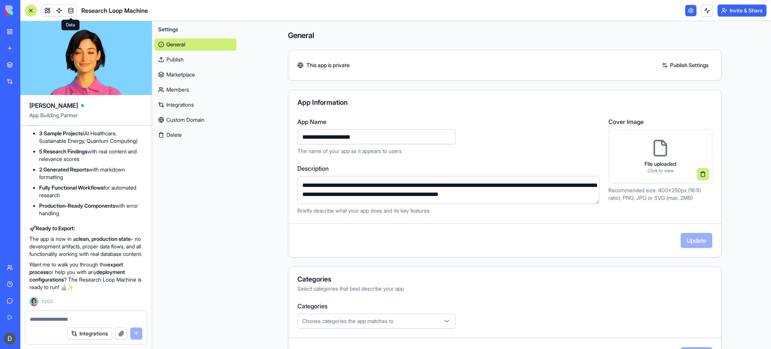
drag, startPoint x: 73, startPoint y: 3, endPoint x: 67, endPoint y: 12, distance: 11.5
click at [67, 12] on header "Research Loop Machine Invite & Share" at bounding box center [395, 10] width 751 height 21
click at [67, 12] on link at bounding box center [70, 10] width 11 height 11
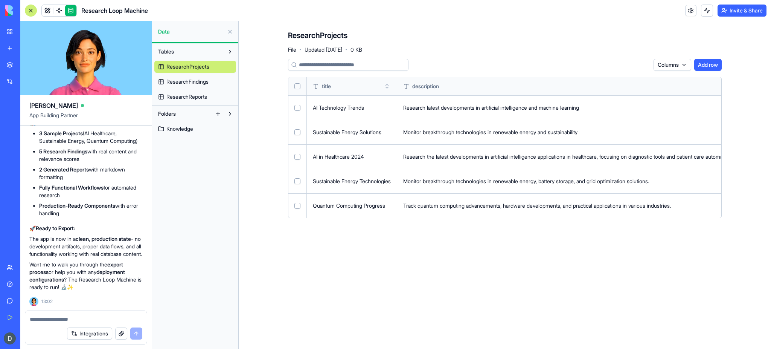
click at [189, 59] on div "ResearchProjects ResearchFindings ResearchReports" at bounding box center [195, 80] width 82 height 45
click at [191, 63] on span "ResearchProjects" at bounding box center [187, 67] width 43 height 8
click at [203, 89] on div "Advanced" at bounding box center [215, 87] width 44 height 12
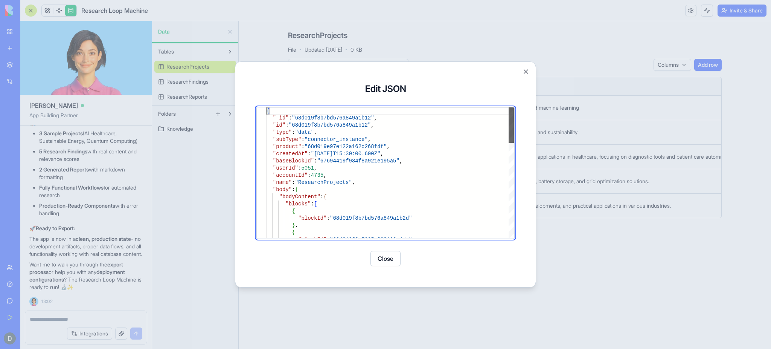
click at [509, 107] on div at bounding box center [511, 124] width 5 height 35
click at [405, 162] on div "{ "blockId" : "68d019f8c7005cf03198e4dc" { "blockId" : "68d019f8b7bd576a849a1b2…" at bounding box center [390, 347] width 247 height 481
type textarea "**********"
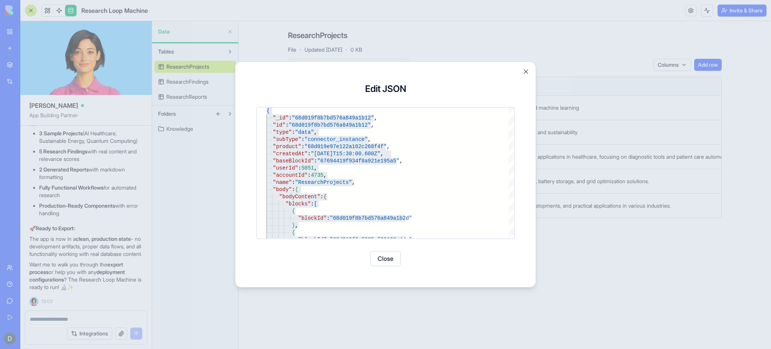
click at [180, 185] on div at bounding box center [385, 174] width 771 height 349
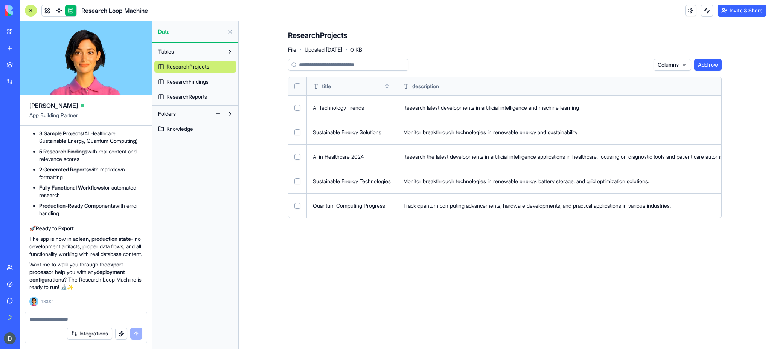
click at [188, 84] on span "ResearchFindings" at bounding box center [187, 82] width 42 height 8
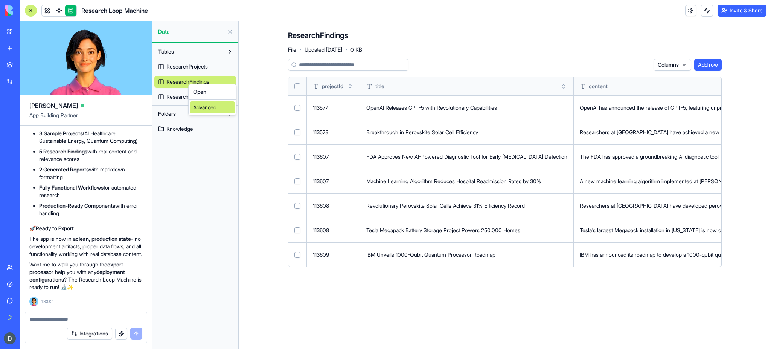
click at [206, 109] on div "Advanced" at bounding box center [212, 107] width 44 height 12
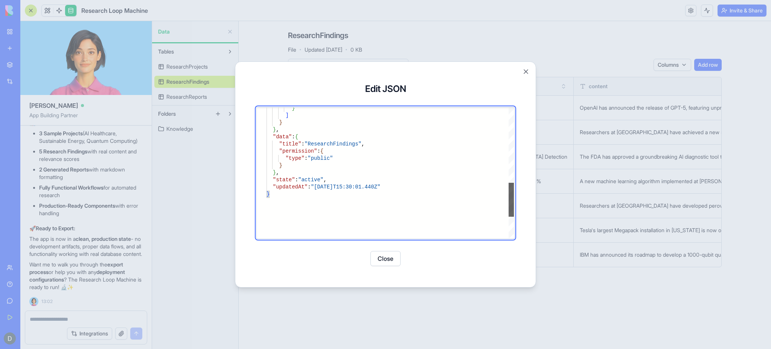
click at [509, 198] on div at bounding box center [511, 200] width 5 height 34
click at [400, 142] on div "} ] } } , "data" : { "title" : "ResearchFindings" , "permission" : { "type" : "…" at bounding box center [390, 69] width 247 height 503
type textarea "**********"
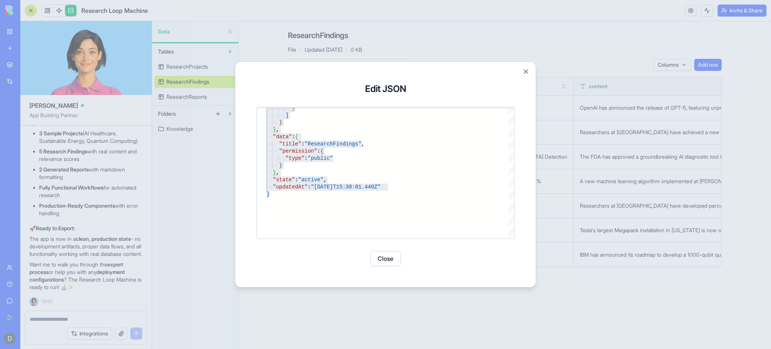
click at [207, 131] on div at bounding box center [385, 174] width 771 height 349
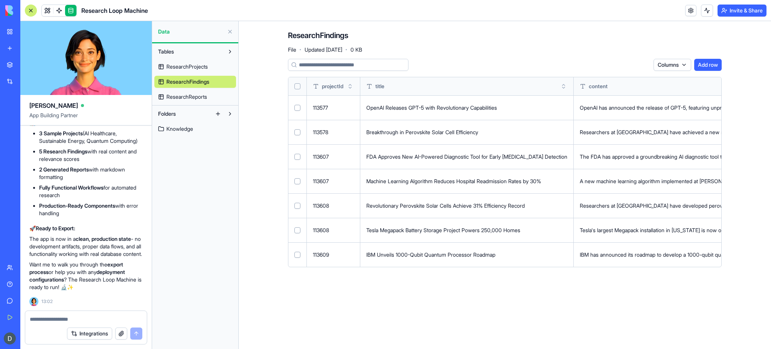
click at [203, 93] on span "ResearchReports" at bounding box center [186, 97] width 41 height 8
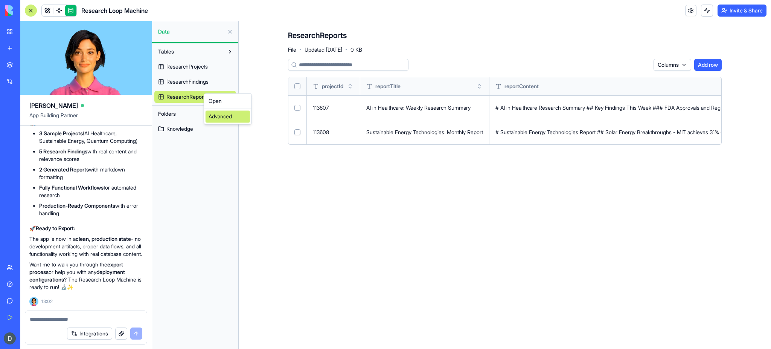
click at [223, 117] on div "Advanced" at bounding box center [228, 116] width 44 height 12
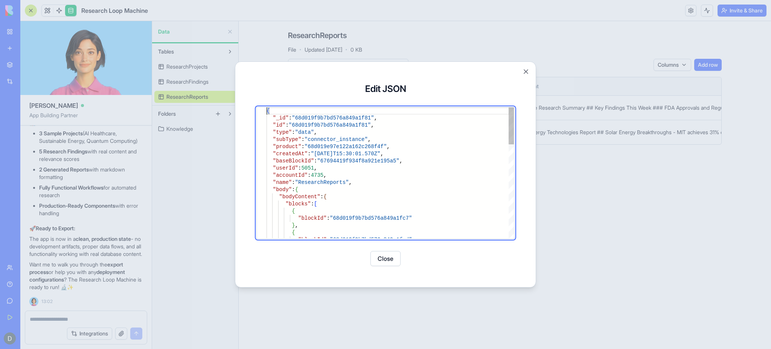
click at [335, 124] on div "{ "_id" : "68d019f9b7bd576a849a1f81" , "id" : "68d019f9b7bd576a849a1f81" , "typ…" at bounding box center [390, 337] width 247 height 460
type textarea "**********"
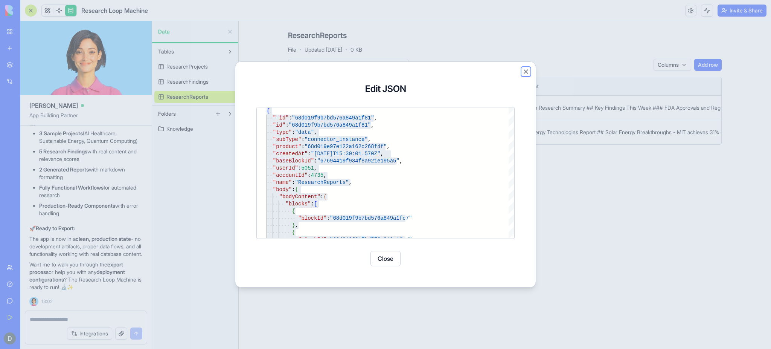
click at [526, 69] on button "Close" at bounding box center [526, 72] width 8 height 8
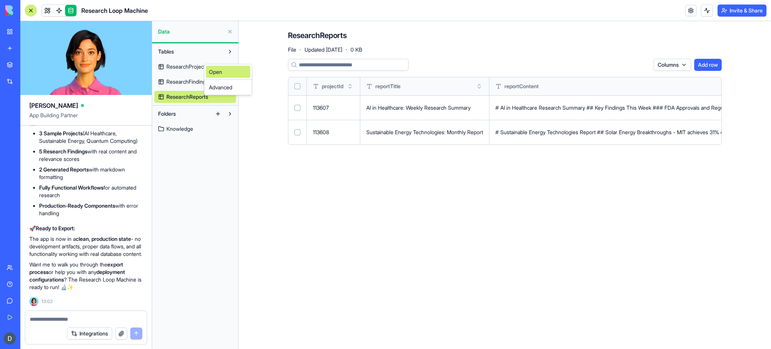
click at [211, 74] on link "Open" at bounding box center [228, 72] width 44 height 12
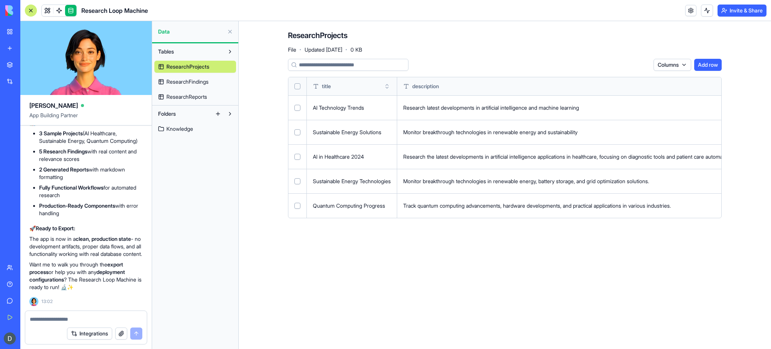
drag, startPoint x: 449, startPoint y: 39, endPoint x: 609, endPoint y: 33, distance: 160.2
click at [578, 33] on div "ResearchProjects File · Updated [DATE] · 0 KB" at bounding box center [505, 41] width 434 height 23
drag, startPoint x: 594, startPoint y: 44, endPoint x: 187, endPoint y: 127, distance: 414.7
click at [187, 127] on span "Knowledge" at bounding box center [179, 129] width 27 height 8
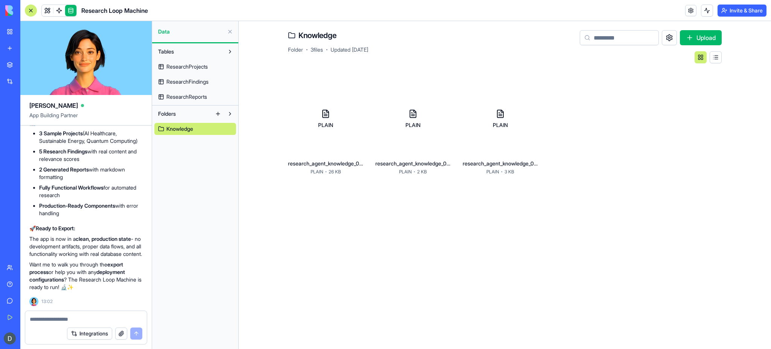
click at [187, 127] on span "Knowledge" at bounding box center [179, 129] width 27 height 8
click at [207, 150] on div "Advanced" at bounding box center [212, 151] width 44 height 12
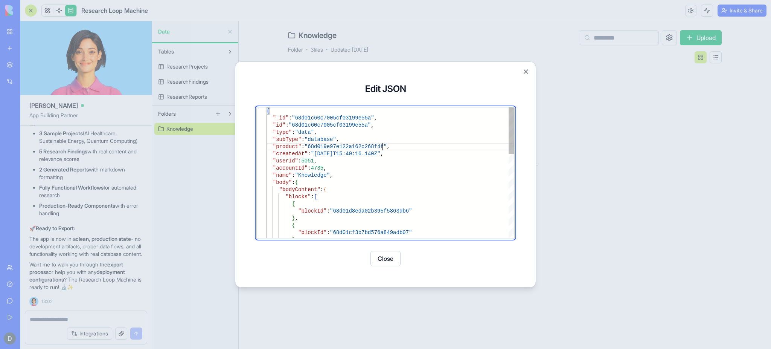
click at [473, 144] on div "{ "_id" : "68d01c60c7005cf03199e55a" , "id" : "68d01c60c7005cf03199e55a" , "typ…" at bounding box center [390, 290] width 247 height 367
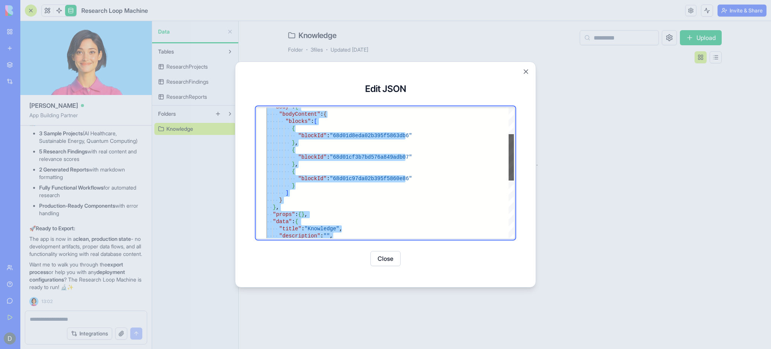
click at [509, 147] on div at bounding box center [511, 157] width 5 height 46
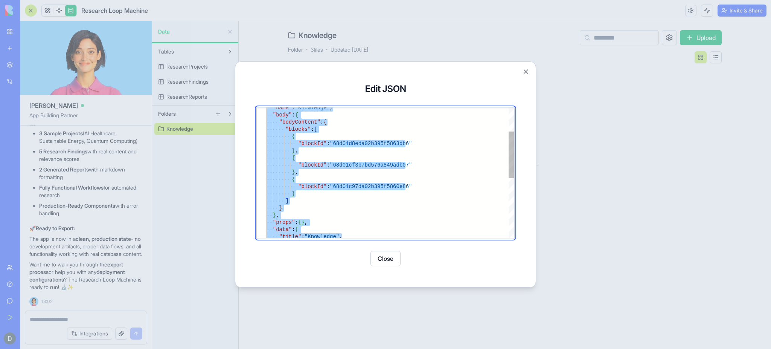
type textarea "**********"
click at [324, 163] on div "} } , "props" : { } , "data" : { "title" : "Knowledge" , ] } "blockId" : "68d01…" at bounding box center [390, 223] width 247 height 367
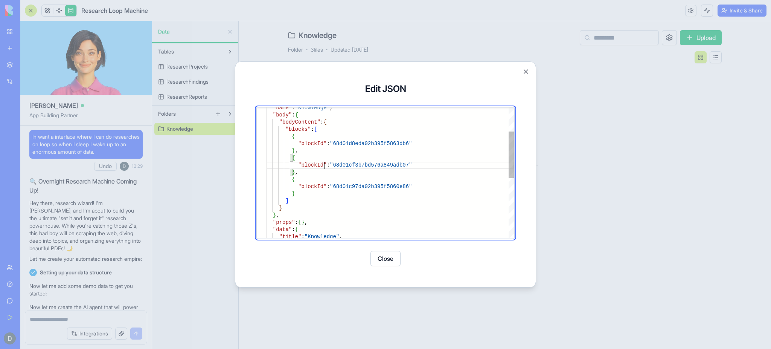
scroll to position [2849, 0]
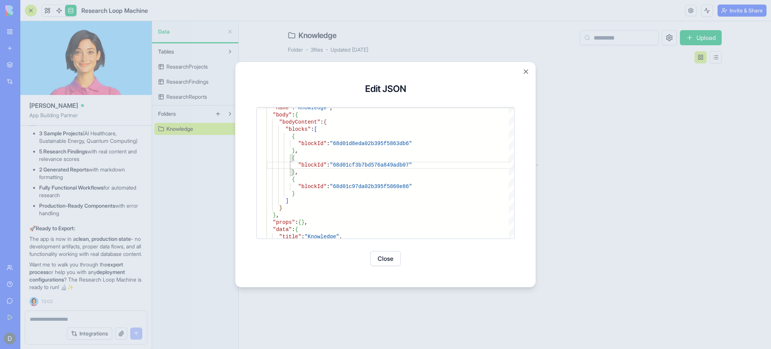
click at [389, 255] on button "Close" at bounding box center [386, 258] width 30 height 15
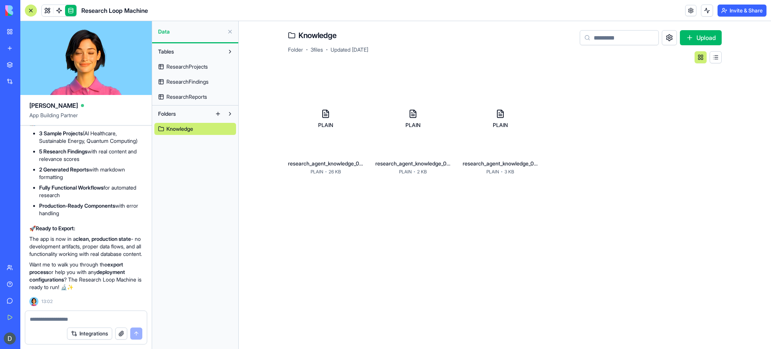
click at [119, 337] on button "button" at bounding box center [121, 333] width 12 height 12
drag, startPoint x: 633, startPoint y: 30, endPoint x: 672, endPoint y: 34, distance: 38.3
click at [672, 34] on div "Upload" at bounding box center [651, 37] width 142 height 15
click at [672, 34] on button at bounding box center [669, 37] width 15 height 15
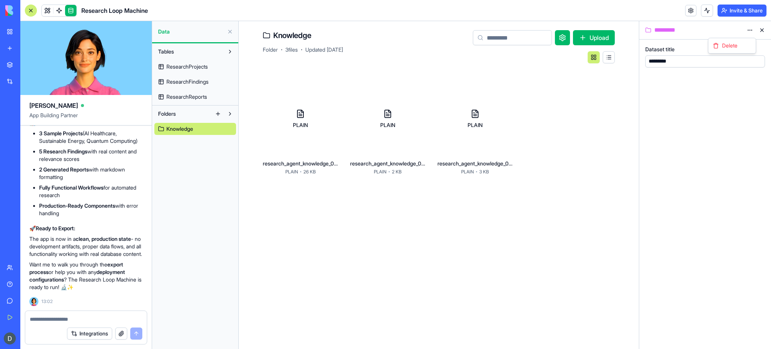
click at [751, 28] on html "BETA My Workspace New app Marketplace Integrations Recent Research Loop Machine…" at bounding box center [385, 174] width 771 height 349
click at [658, 10] on header "Research Loop Machine Invite & Share" at bounding box center [395, 10] width 751 height 21
click at [58, 8] on link at bounding box center [58, 10] width 11 height 11
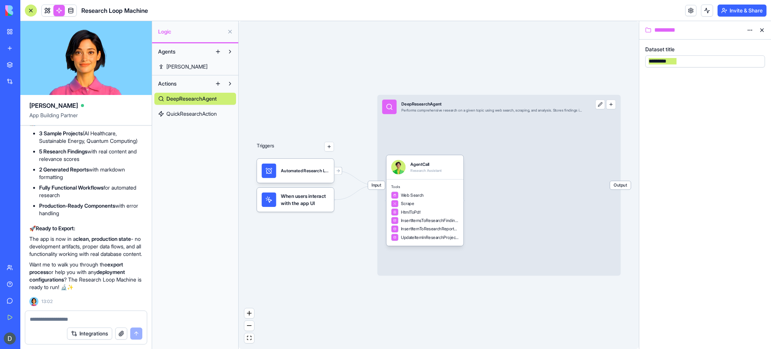
click at [194, 56] on button "Agents" at bounding box center [183, 52] width 58 height 12
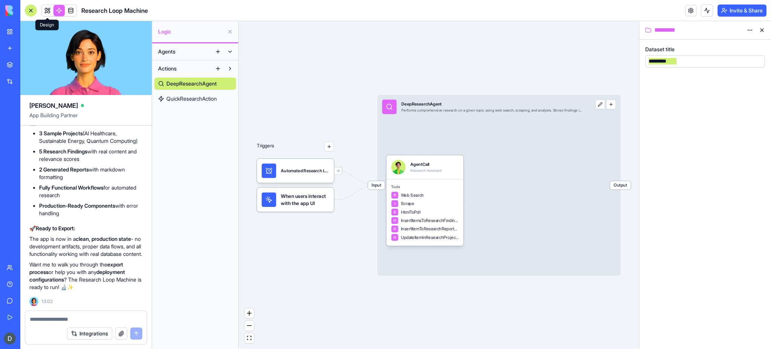
click at [48, 7] on link at bounding box center [47, 10] width 11 height 11
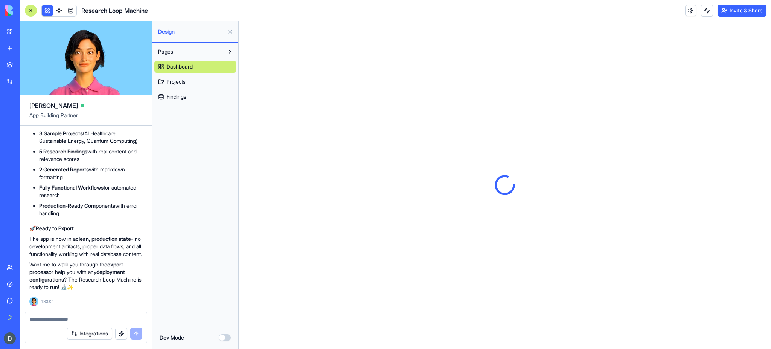
click at [164, 27] on div "Design" at bounding box center [195, 31] width 86 height 21
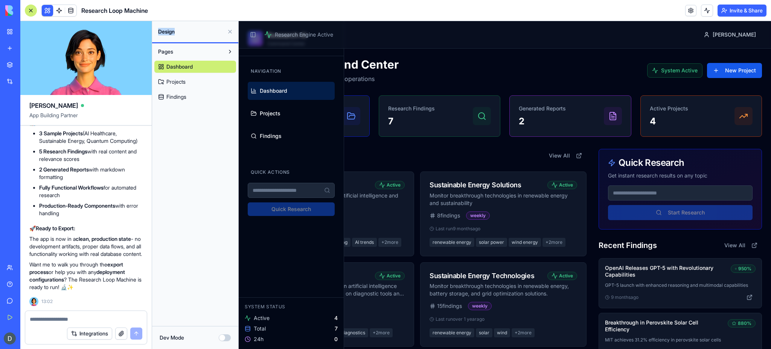
drag, startPoint x: 164, startPoint y: 27, endPoint x: 168, endPoint y: 29, distance: 4.2
click at [168, 29] on div "Design" at bounding box center [195, 31] width 86 height 21
click at [188, 37] on div "Design" at bounding box center [195, 31] width 86 height 21
drag, startPoint x: 429, startPoint y: 54, endPoint x: 821, endPoint y: 76, distance: 391.9
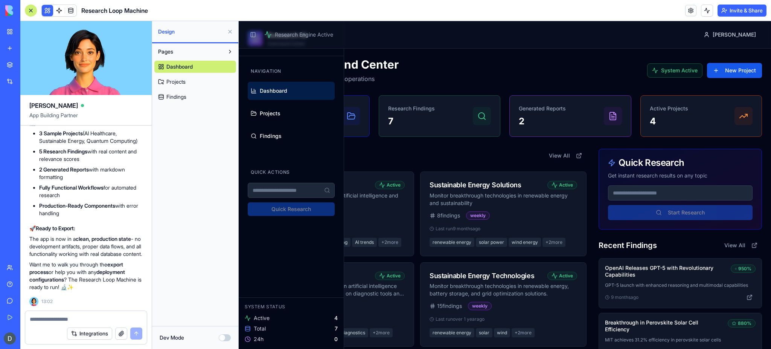
click at [224, 337] on button "Dev Mode" at bounding box center [225, 337] width 12 height 7
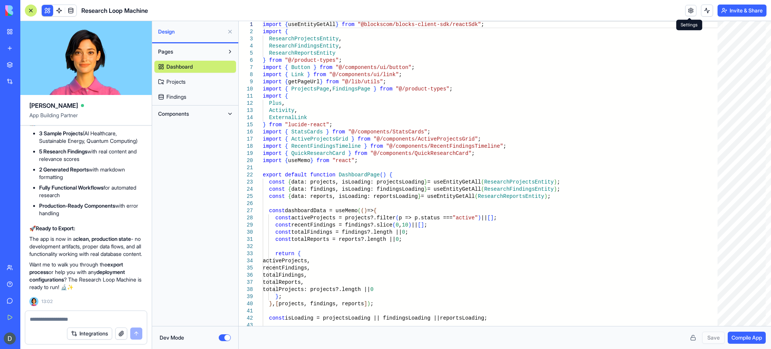
click at [690, 10] on link at bounding box center [690, 10] width 11 height 11
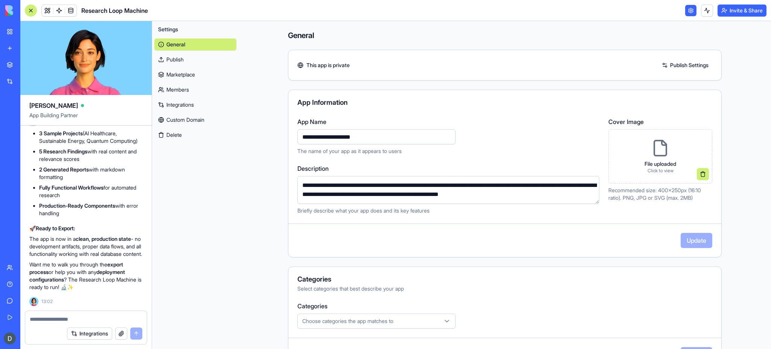
click at [27, 40] on video at bounding box center [85, 58] width 131 height 74
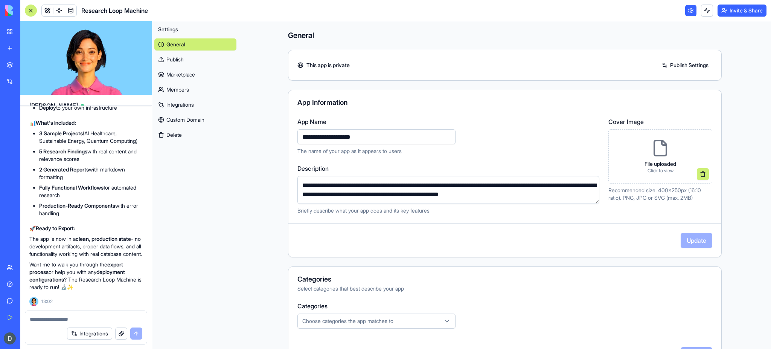
scroll to position [2819, 0]
click at [24, 41] on video at bounding box center [85, 58] width 131 height 74
click at [24, 38] on video at bounding box center [85, 58] width 131 height 74
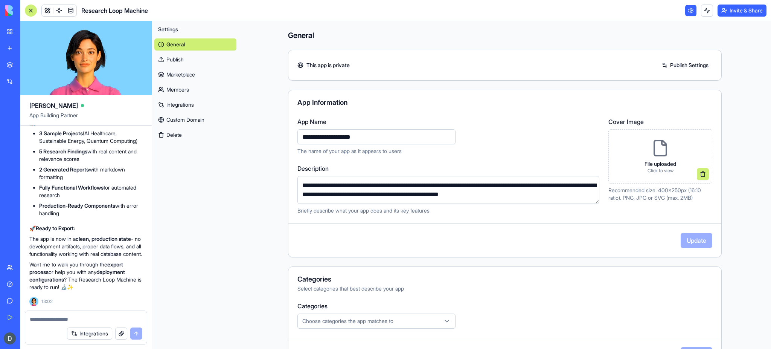
click at [18, 21] on div "BETA" at bounding box center [10, 10] width 16 height 21
click at [195, 88] on link "Members" at bounding box center [195, 90] width 82 height 12
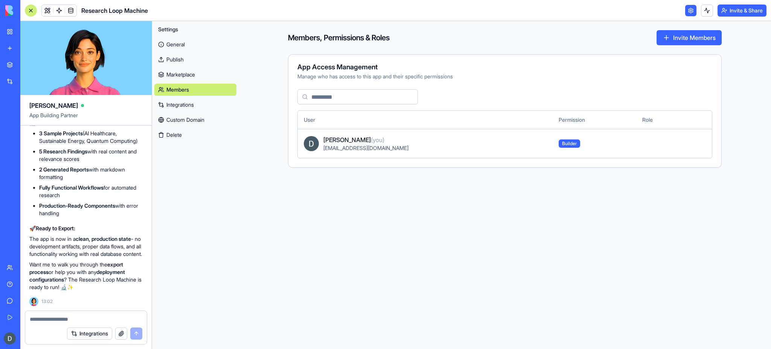
click at [195, 88] on link "Members" at bounding box center [195, 90] width 82 height 12
drag, startPoint x: 195, startPoint y: 88, endPoint x: 219, endPoint y: 73, distance: 28.2
click at [219, 73] on div "General Publish Marketplace Members Integrations Custom Domain Delete" at bounding box center [195, 87] width 82 height 105
click at [219, 73] on link "Marketplace" at bounding box center [195, 75] width 82 height 12
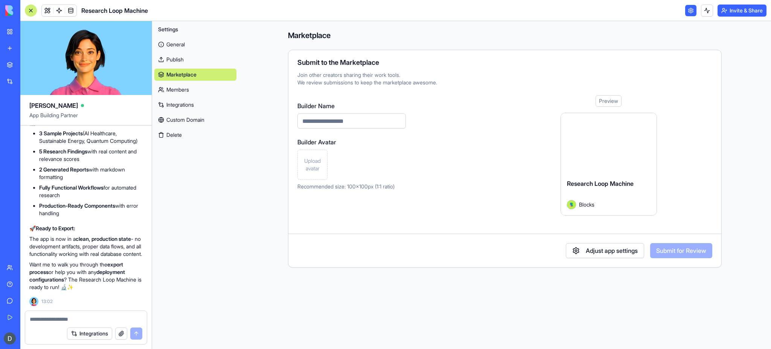
click at [219, 73] on link "Marketplace" at bounding box center [195, 75] width 82 height 12
click at [12, 281] on link "Help" at bounding box center [17, 283] width 30 height 15
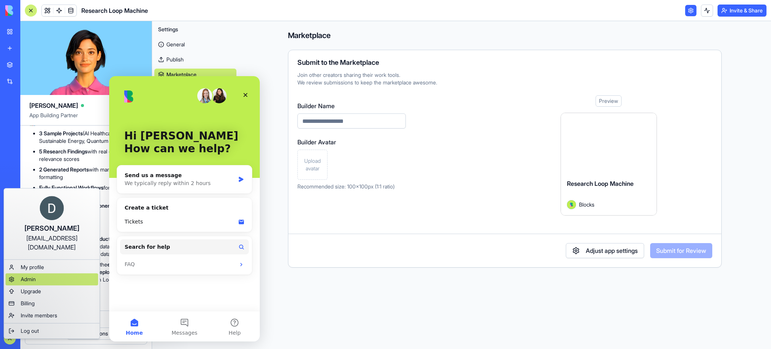
click at [43, 273] on div "Admin" at bounding box center [52, 279] width 93 height 12
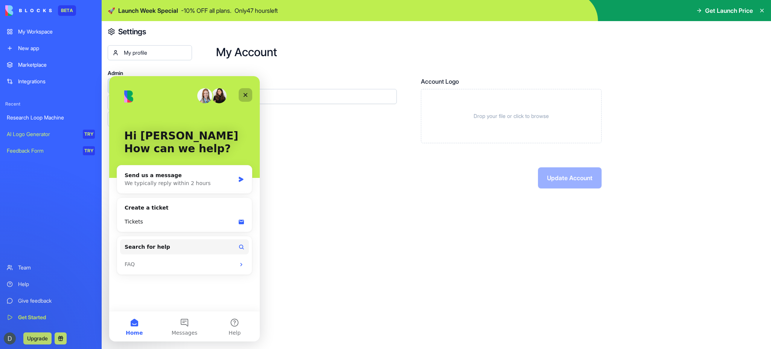
click at [246, 94] on icon "Close" at bounding box center [246, 95] width 6 height 6
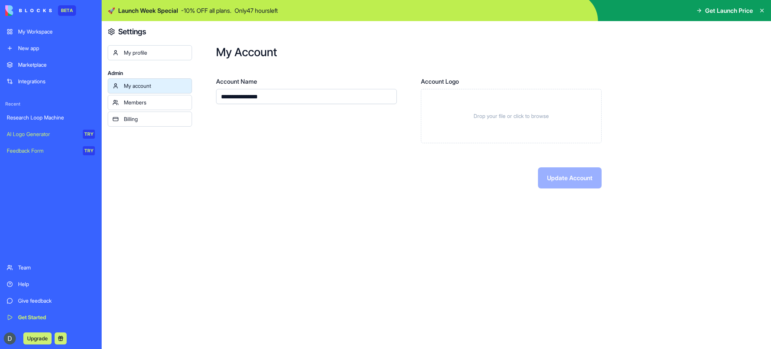
click at [160, 53] on div "My profile" at bounding box center [155, 53] width 63 height 8
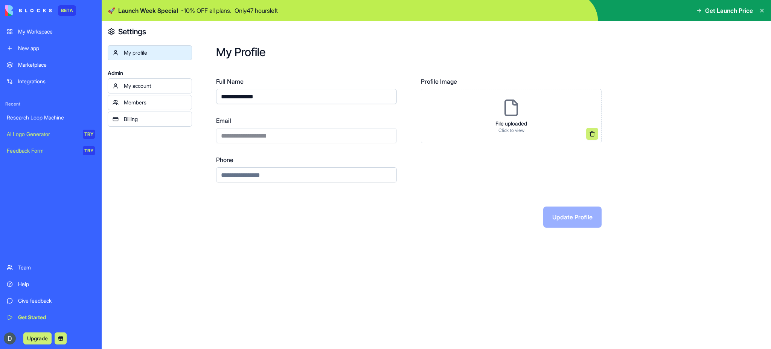
click at [45, 35] on div "My Workspace" at bounding box center [56, 32] width 77 height 8
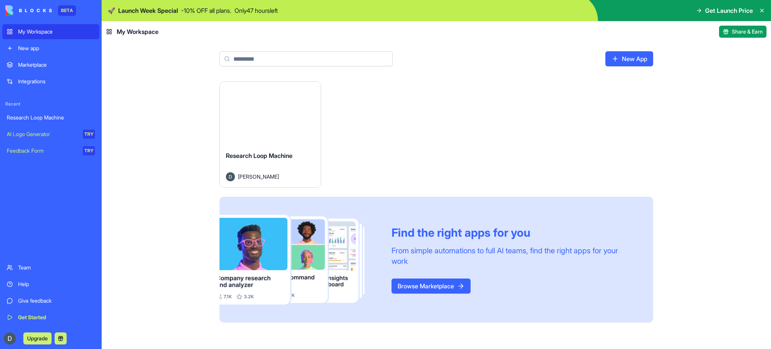
click at [275, 109] on button "Launch" at bounding box center [270, 113] width 56 height 15
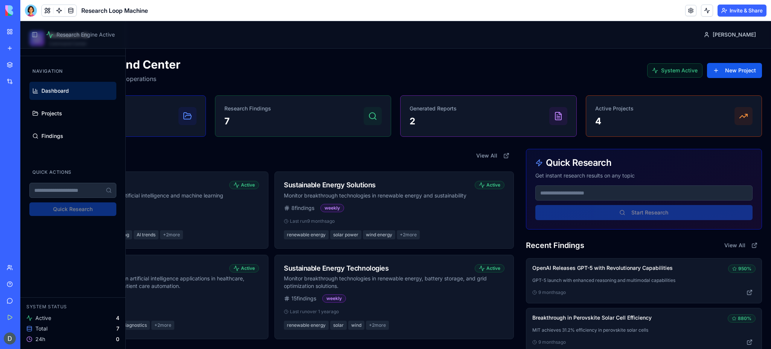
click at [111, 43] on div "Toggle Sidebar Research Engine Active Damien" at bounding box center [395, 34] width 751 height 27
click at [114, 43] on div "Toggle Sidebar Research Engine Active Damien" at bounding box center [395, 34] width 751 height 27
click at [619, 193] on input at bounding box center [644, 192] width 217 height 15
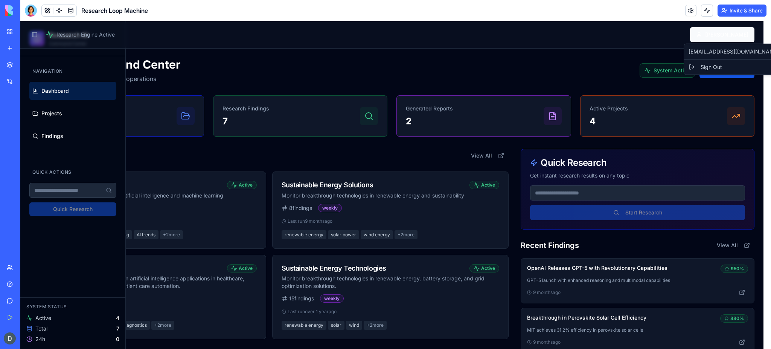
click at [724, 35] on html "Research AI Command Center Navigation Dashboard Projects Findings Quick Actions…" at bounding box center [395, 330] width 751 height 618
click at [688, 38] on html "Research AI Command Center Navigation Dashboard Projects Findings Quick Actions…" at bounding box center [395, 330] width 751 height 618
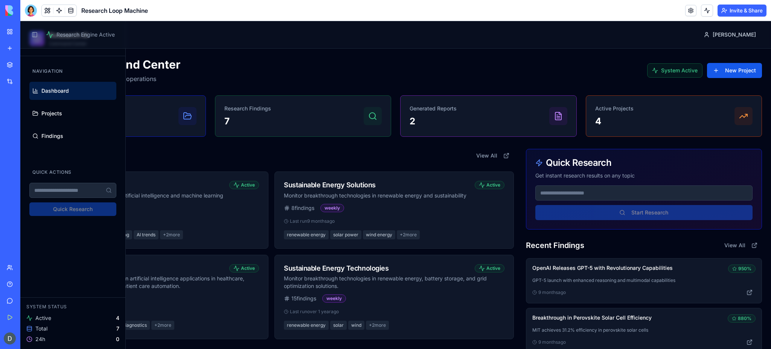
click at [745, 6] on button "Invite & Share" at bounding box center [742, 11] width 49 height 12
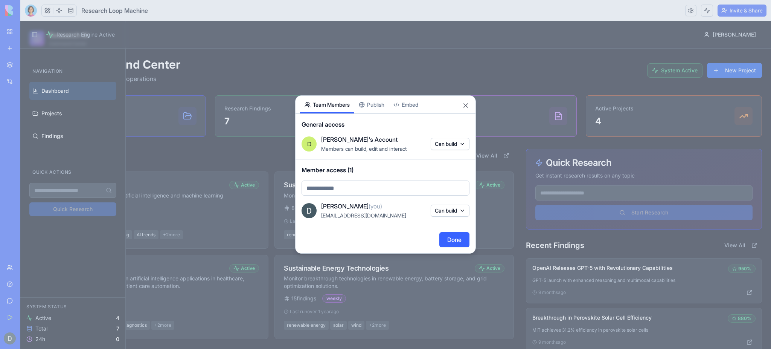
click at [374, 109] on div "Share App Team Members Publish Embed General access D Damien's Account Members …" at bounding box center [385, 174] width 181 height 158
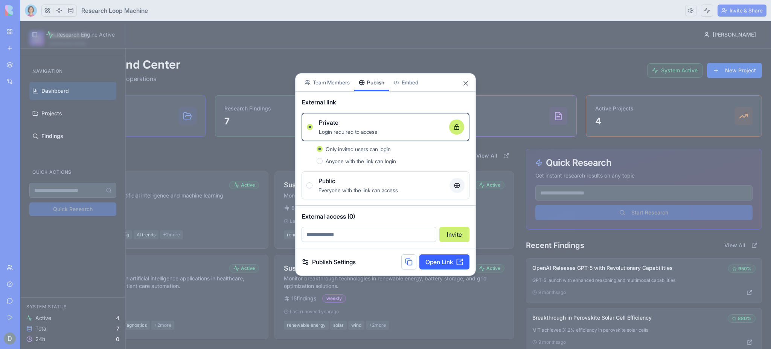
click at [439, 255] on link "Open Link" at bounding box center [445, 261] width 50 height 15
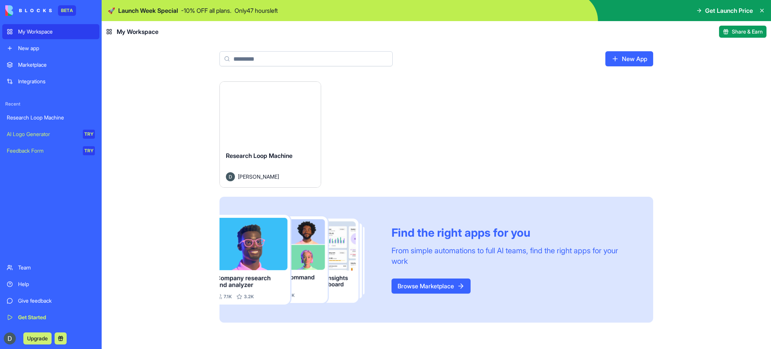
click at [111, 28] on div "My Workspace" at bounding box center [132, 31] width 52 height 9
drag, startPoint x: 110, startPoint y: 28, endPoint x: 146, endPoint y: 32, distance: 36.4
click at [146, 32] on div "My Workspace" at bounding box center [132, 31] width 52 height 9
click at [146, 32] on span "My Workspace" at bounding box center [138, 31] width 42 height 9
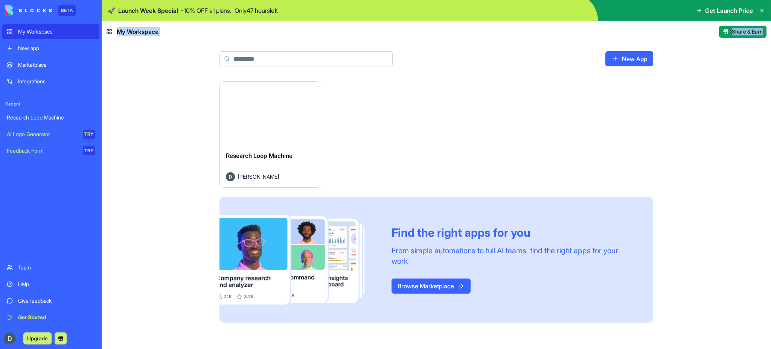
drag, startPoint x: 146, startPoint y: 32, endPoint x: 318, endPoint y: 95, distance: 183.0
click at [318, 95] on div "🚀 Launch Week Special - 10 % OFF all plans. Only 47 hours left Get Launch Price…" at bounding box center [437, 174] width 670 height 349
click at [411, 99] on div "Launch Research Loop Machine Damien Davison Find the right apps for you From si…" at bounding box center [437, 201] width 434 height 241
click at [734, 30] on span "Share & Earn" at bounding box center [747, 32] width 31 height 8
